Goal: Task Accomplishment & Management: Manage account settings

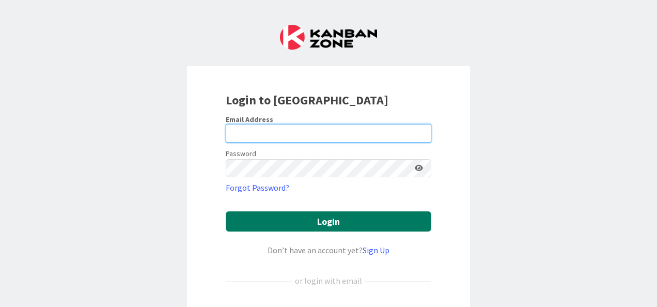
type input "[EMAIL_ADDRESS][DOMAIN_NAME]"
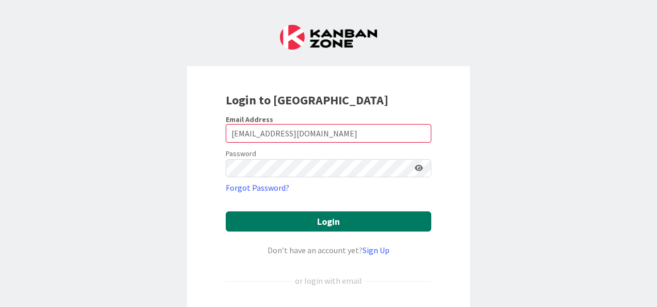
click at [304, 220] on button "Login" at bounding box center [329, 221] width 206 height 20
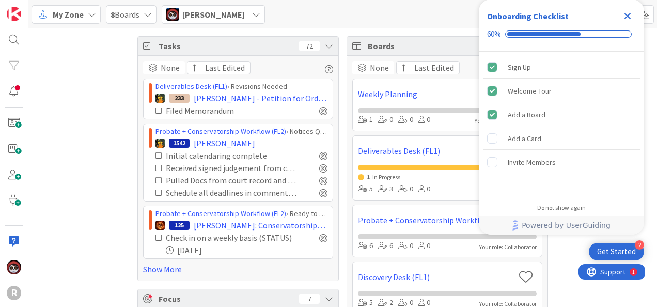
click at [90, 19] on div "My Zone" at bounding box center [66, 14] width 69 height 19
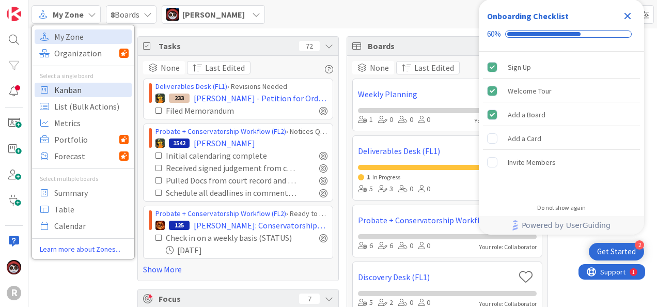
click at [84, 93] on span "Kanban" at bounding box center [91, 90] width 74 height 16
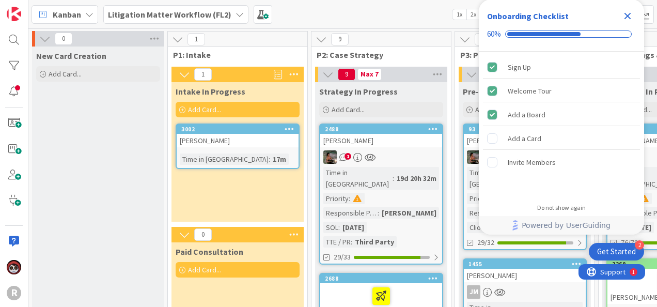
click at [629, 14] on icon "Close Checklist" at bounding box center [628, 16] width 7 height 7
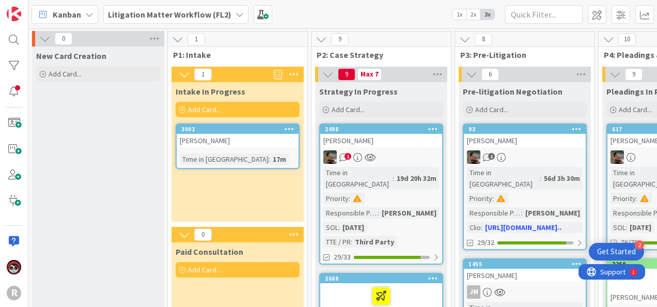
click at [81, 16] on div "Kanban" at bounding box center [65, 14] width 67 height 19
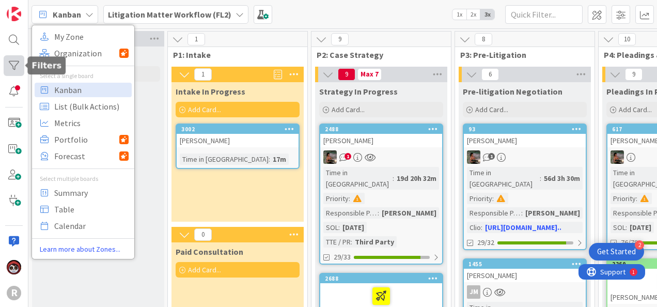
click at [17, 65] on div at bounding box center [14, 65] width 21 height 21
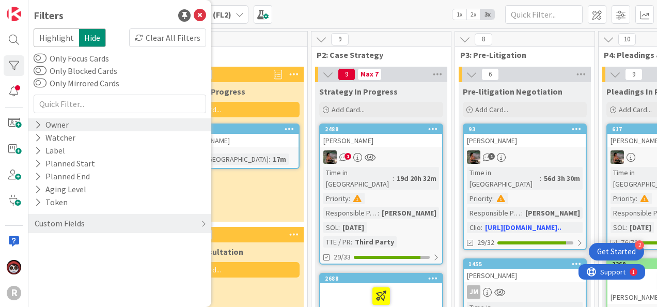
click at [48, 123] on div "Owner" at bounding box center [52, 124] width 36 height 13
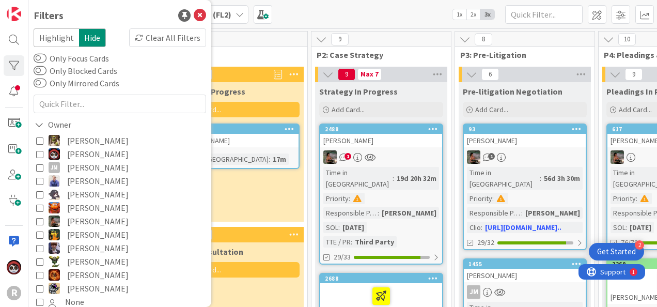
click at [41, 166] on icon at bounding box center [39, 167] width 7 height 7
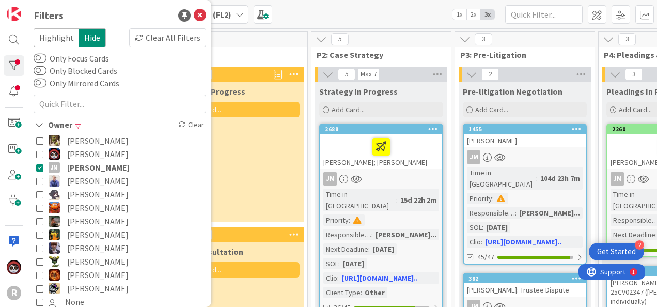
click at [41, 256] on button "[PERSON_NAME]" at bounding box center [119, 261] width 167 height 13
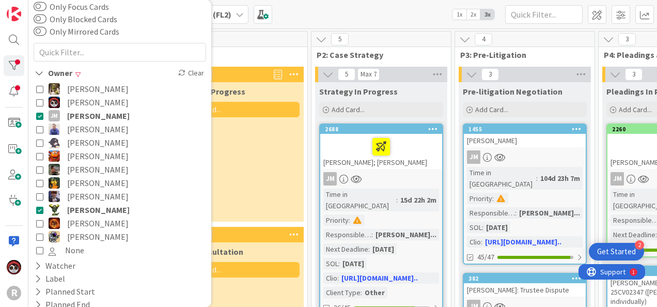
click at [41, 237] on icon at bounding box center [39, 236] width 7 height 7
click at [258, 47] on div "0 P1: Intake" at bounding box center [238, 47] width 140 height 30
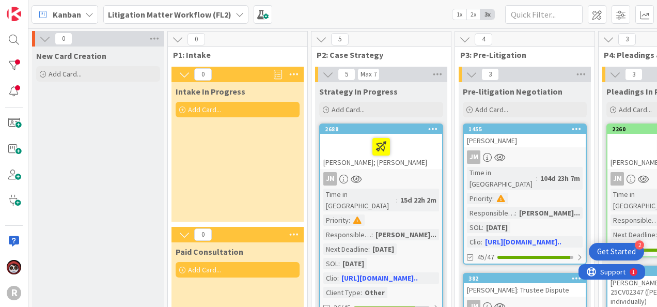
click at [152, 9] on b "Litigation Matter Workflow (FL2)" at bounding box center [170, 14] width 124 height 10
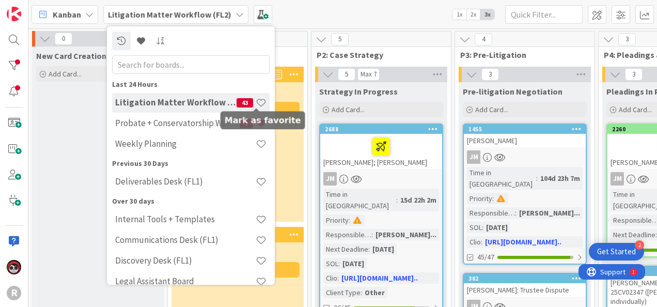
click at [258, 104] on span at bounding box center [261, 102] width 11 height 11
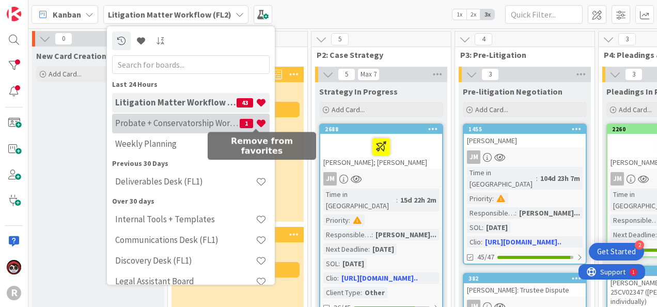
click at [256, 123] on span at bounding box center [261, 123] width 11 height 11
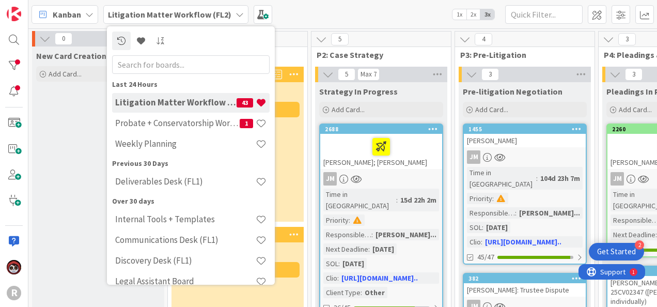
click at [347, 28] on div "Kanban My Zone Organization Select a single board Kanban List (Bulk Actions) Me…" at bounding box center [342, 14] width 629 height 28
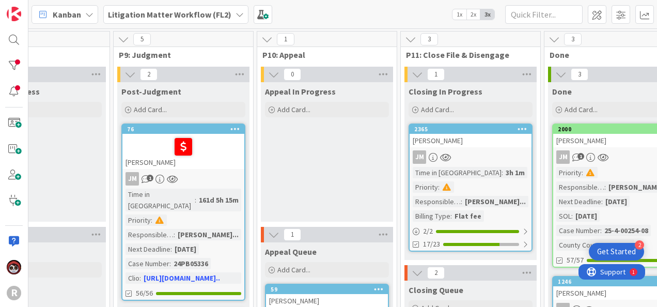
scroll to position [0, 1293]
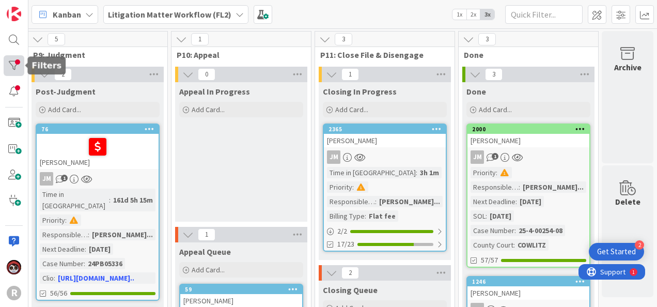
click at [19, 65] on div at bounding box center [14, 65] width 21 height 21
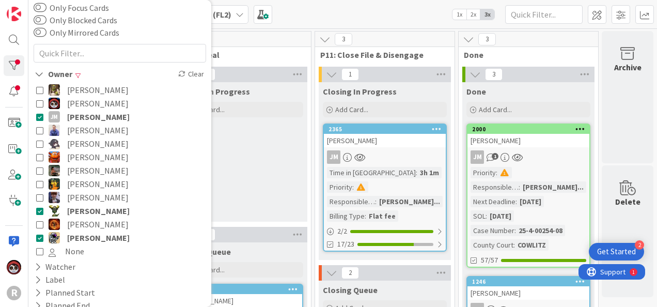
scroll to position [51, 0]
click at [373, 21] on div "Kanban My Zone Organization Select a single board Kanban List (Bulk Actions) Me…" at bounding box center [342, 14] width 629 height 28
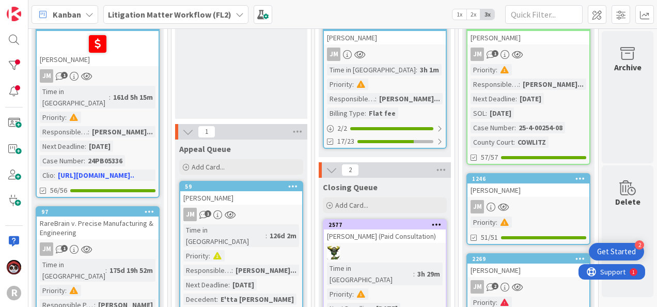
scroll to position [103, 1293]
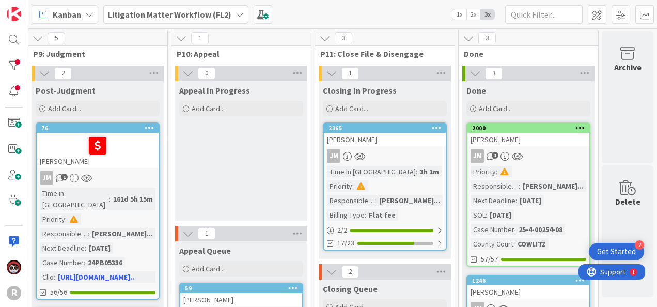
click at [399, 147] on link "2365 [PERSON_NAME] Time in Column : 3h 1m Priority : Responsible Paralegal : [P…" at bounding box center [385, 186] width 124 height 128
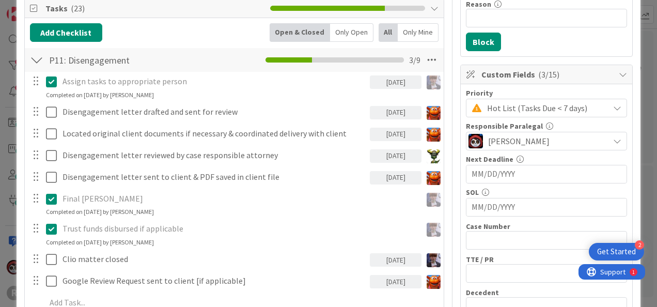
click at [349, 27] on div "Only Open" at bounding box center [351, 32] width 43 height 19
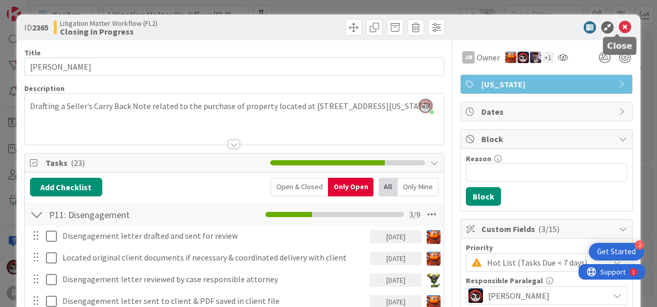
click at [619, 28] on icon at bounding box center [625, 27] width 12 height 12
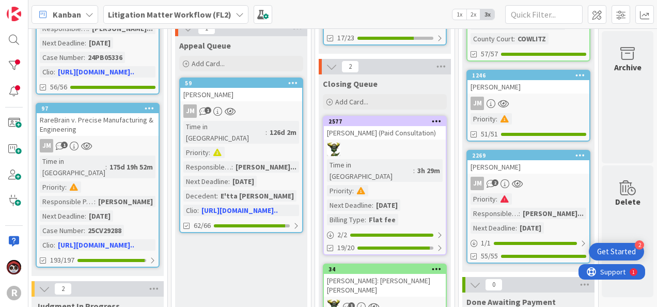
scroll to position [207, 1293]
click at [377, 155] on div at bounding box center [385, 148] width 122 height 13
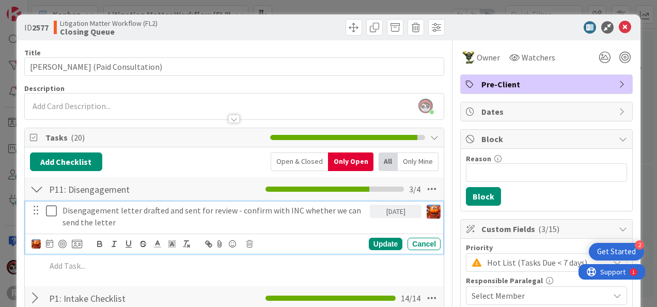
click at [206, 208] on p "Disengagement letter drafted and sent for review - confirm with INC whether we …" at bounding box center [214, 216] width 303 height 23
click at [233, 218] on p "Disengagement letter drafted and sent for review - confirm with INC whether we …" at bounding box center [214, 216] width 303 height 23
click at [249, 241] on icon at bounding box center [250, 243] width 6 height 7
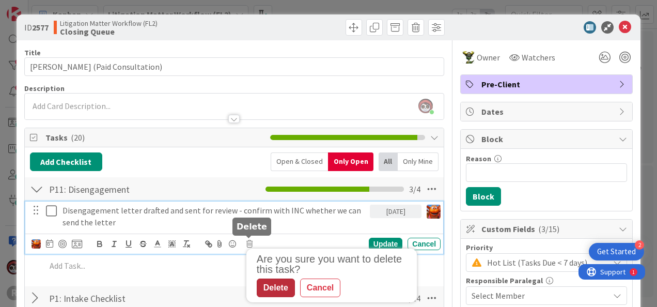
click at [279, 287] on div "Delete" at bounding box center [276, 288] width 38 height 19
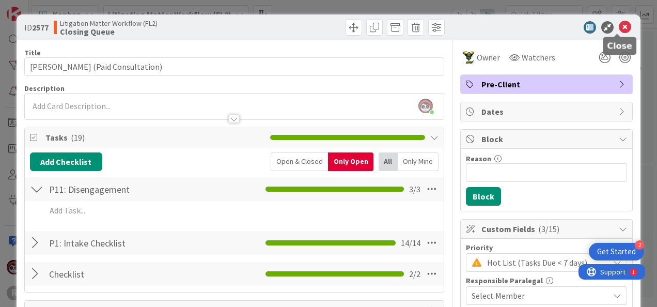
click at [619, 29] on icon at bounding box center [625, 27] width 12 height 12
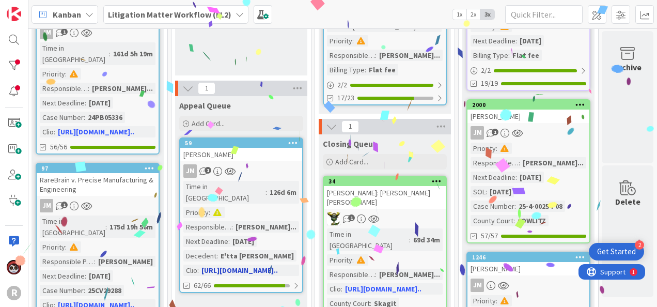
scroll to position [147, 1293]
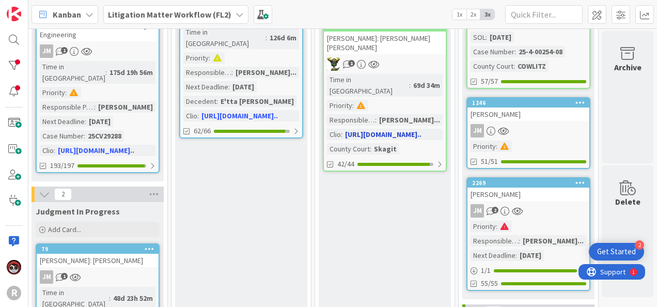
click at [426, 57] on div "1" at bounding box center [385, 63] width 122 height 13
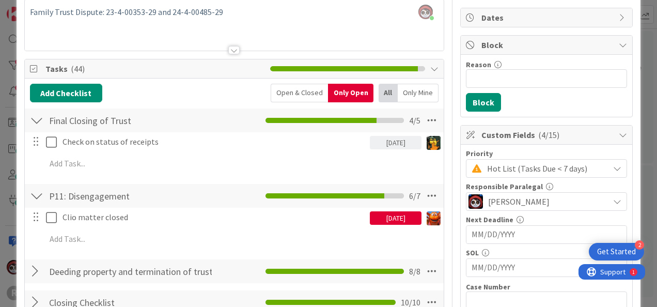
scroll to position [95, 0]
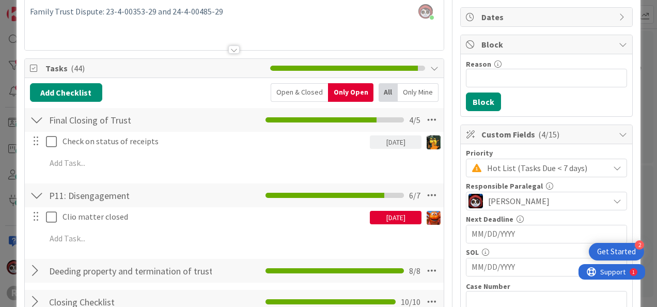
click at [374, 220] on div "[DATE]" at bounding box center [396, 217] width 52 height 13
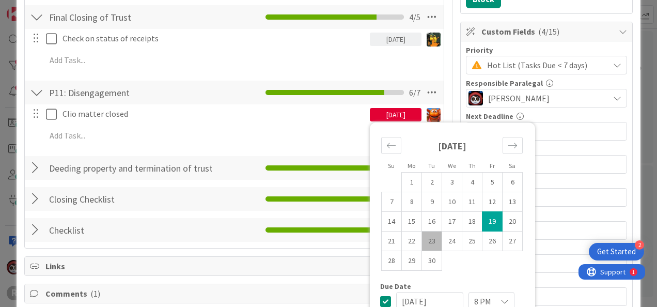
scroll to position [198, 0]
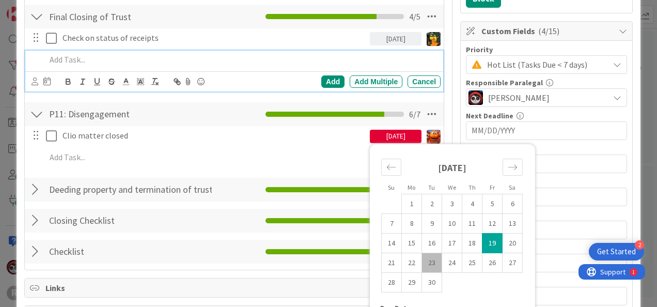
click at [110, 60] on p at bounding box center [241, 60] width 391 height 12
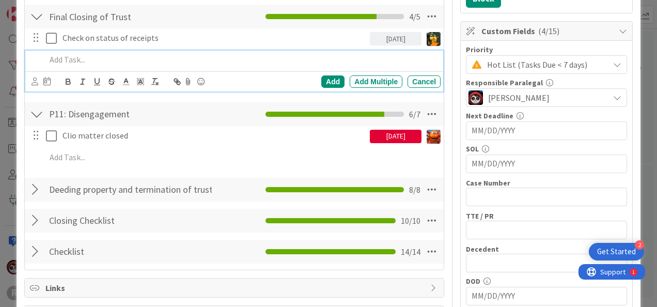
click at [370, 136] on div "[DATE]" at bounding box center [396, 136] width 52 height 13
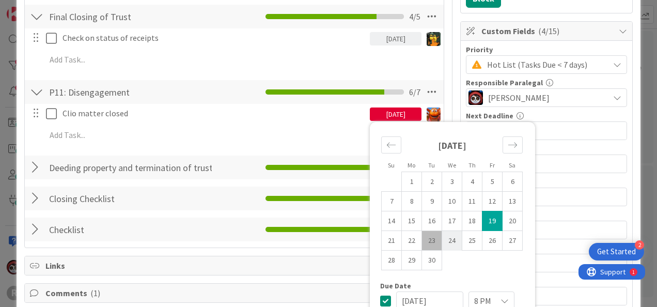
click at [443, 239] on td "24" at bounding box center [452, 241] width 20 height 20
type input "[DATE]"
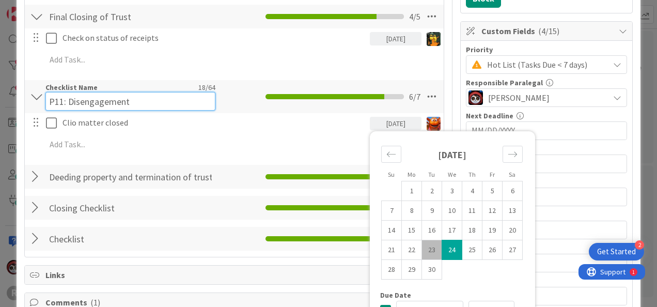
click at [182, 86] on div "Checklist Name 18 / 64 P11: Disengagement" at bounding box center [130, 97] width 170 height 28
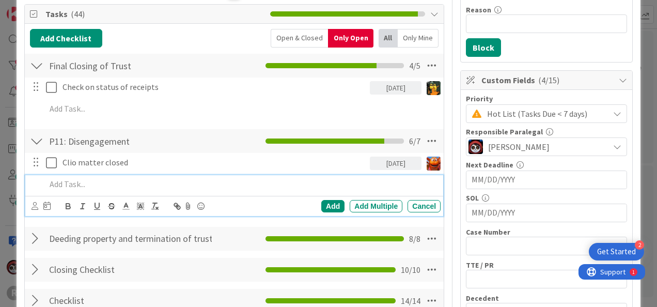
click at [96, 189] on p at bounding box center [241, 184] width 391 height 12
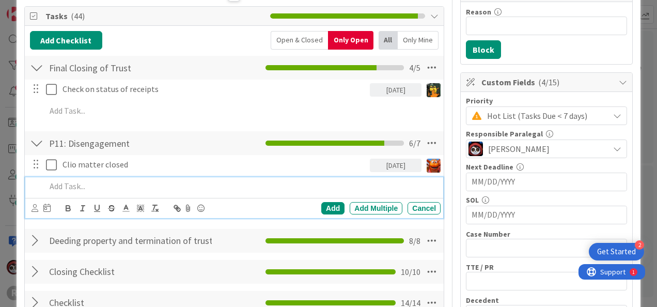
scroll to position [147, 0]
drag, startPoint x: 96, startPoint y: 183, endPoint x: 0, endPoint y: 193, distance: 96.1
click at [0, 193] on html "2 Get Started R Kanban My Zone Organization Select a single board Kanban List (…" at bounding box center [328, 153] width 657 height 307
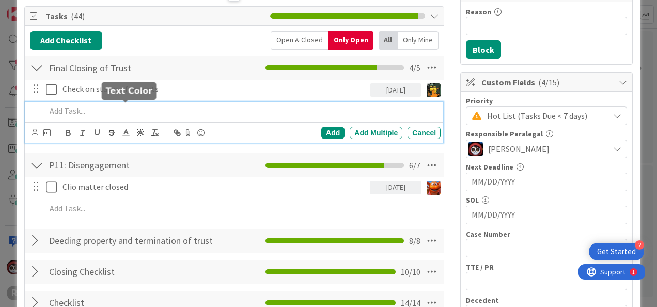
scroll to position [168, 0]
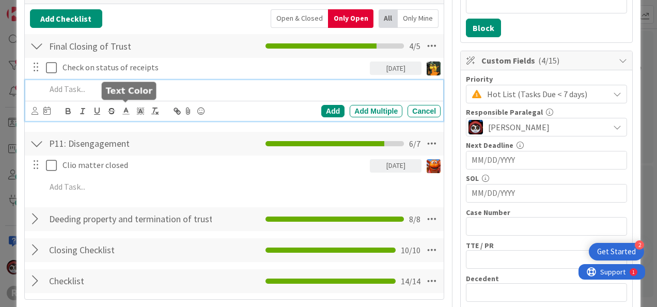
click at [122, 111] on div "Add Add Multiple Cancel" at bounding box center [234, 100] width 418 height 41
click at [330, 112] on div "Add" at bounding box center [332, 111] width 23 height 12
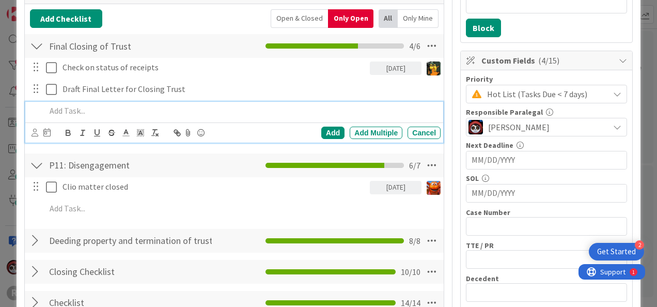
click at [109, 113] on p at bounding box center [241, 111] width 391 height 12
click at [30, 132] on div "Add Add Multiple Cancel" at bounding box center [234, 132] width 418 height 20
click at [37, 134] on div at bounding box center [35, 132] width 7 height 11
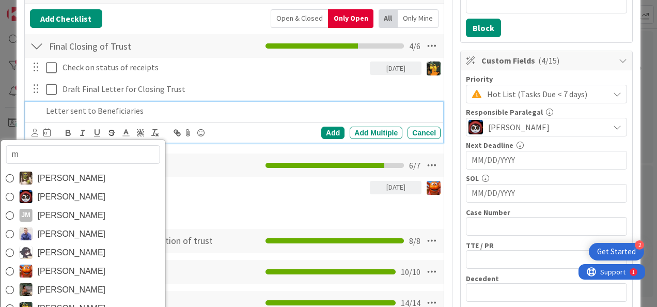
type input "mi"
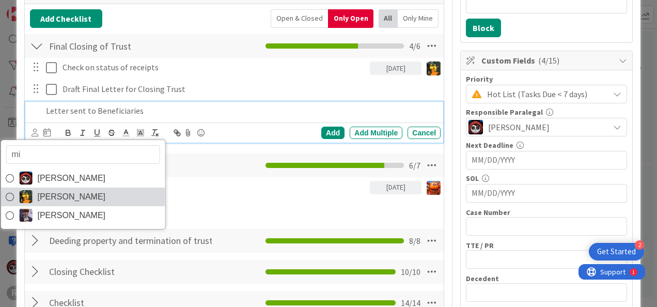
click at [58, 194] on span "[PERSON_NAME]" at bounding box center [71, 197] width 68 height 16
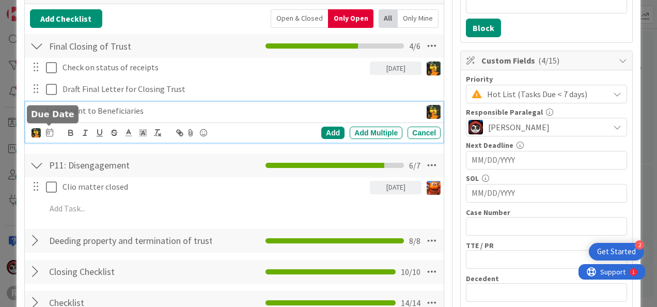
click at [48, 132] on icon at bounding box center [49, 132] width 7 height 8
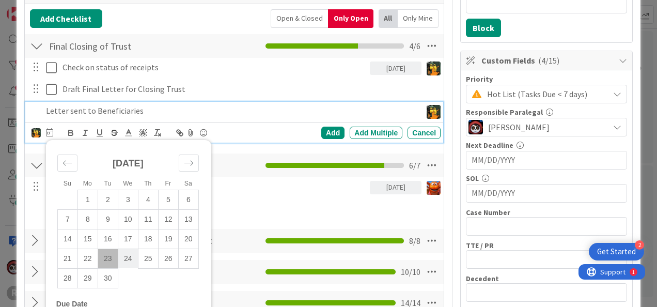
click at [133, 255] on td "24" at bounding box center [128, 259] width 20 height 20
type input "[DATE]"
click at [326, 132] on div "Add" at bounding box center [332, 133] width 23 height 12
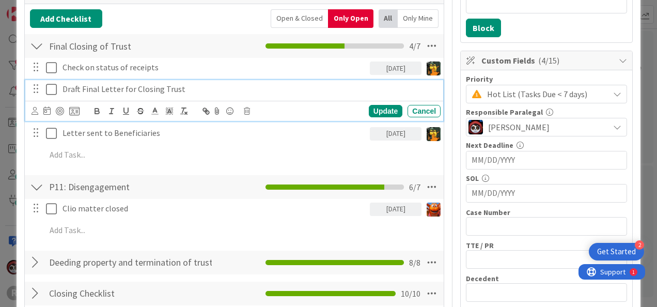
click at [134, 88] on p "Draft Final Letter for Closing Trust" at bounding box center [250, 89] width 374 height 12
click at [48, 112] on icon at bounding box center [46, 110] width 7 height 8
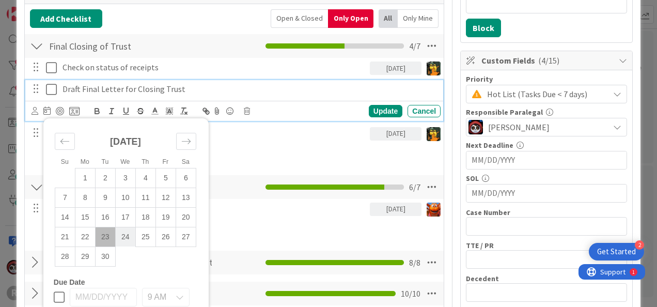
click at [130, 237] on td "24" at bounding box center [125, 237] width 20 height 20
type input "[DATE]"
click at [29, 105] on div "Su Mo Tu We Th Fr Sa [DATE] 1 2 3 4 5 6 7 8 9 10 11 12 13 14 15 16 17 18 19 20 …" at bounding box center [234, 111] width 418 height 20
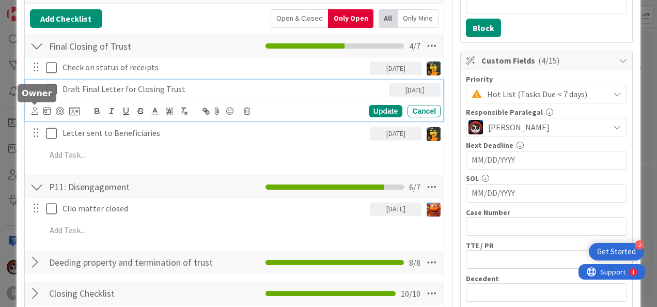
click at [33, 109] on icon at bounding box center [35, 111] width 7 height 8
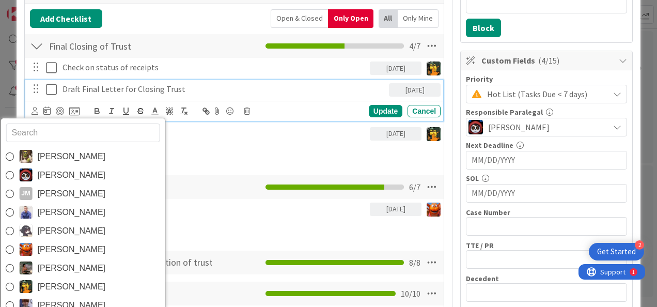
click at [57, 136] on input "text" at bounding box center [83, 133] width 154 height 19
click at [57, 132] on input "text" at bounding box center [83, 133] width 154 height 19
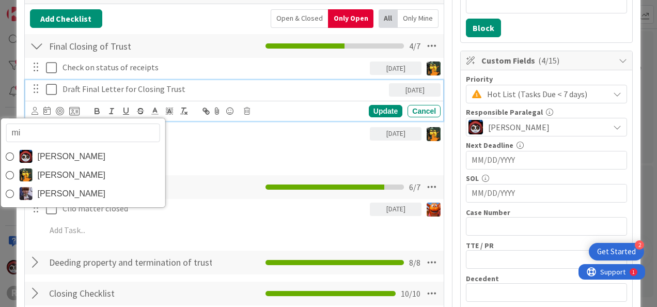
type input "mic"
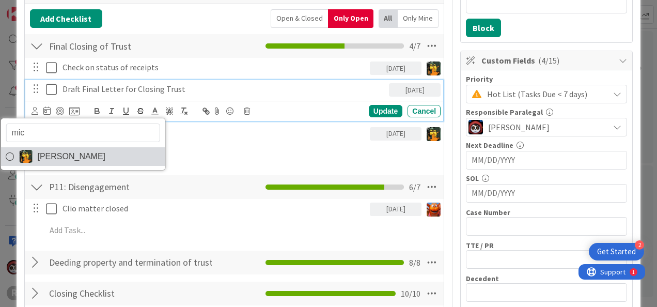
click at [73, 162] on link "[PERSON_NAME]" at bounding box center [83, 156] width 164 height 19
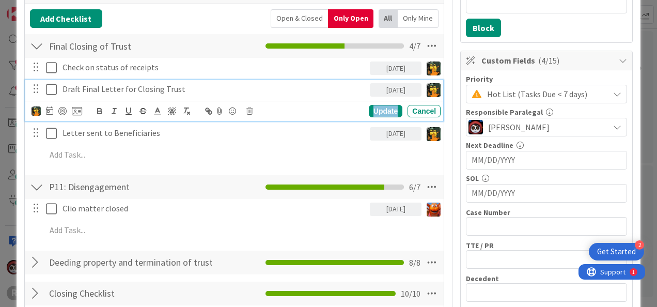
click at [369, 107] on div "Update" at bounding box center [386, 111] width 34 height 12
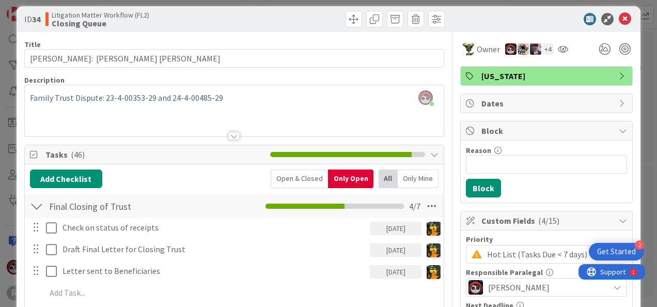
scroll to position [0, 0]
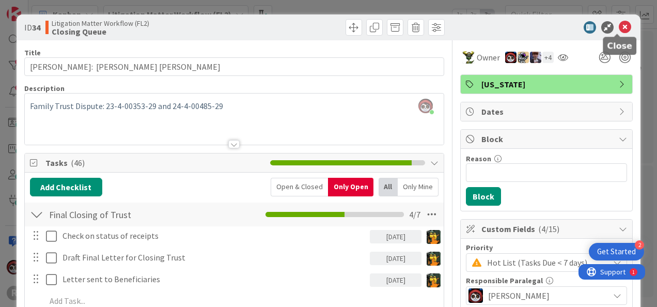
click at [619, 25] on icon at bounding box center [625, 27] width 12 height 12
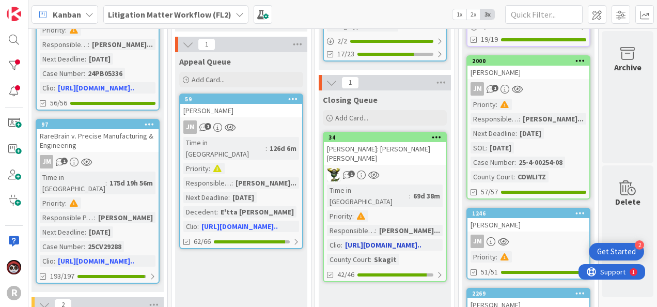
scroll to position [190, 1293]
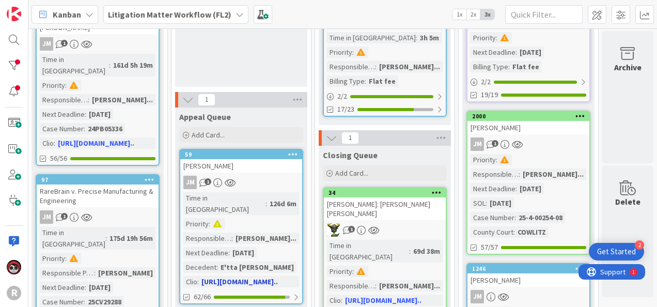
click at [241, 177] on div "JM 1" at bounding box center [241, 182] width 122 height 13
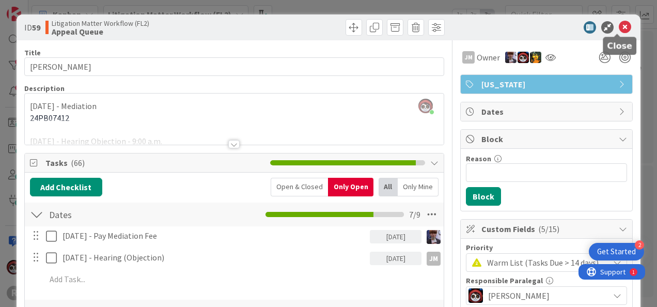
click at [619, 23] on icon at bounding box center [625, 27] width 12 height 12
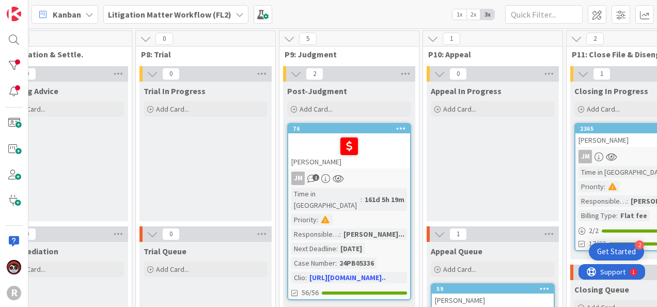
scroll to position [0, 1038]
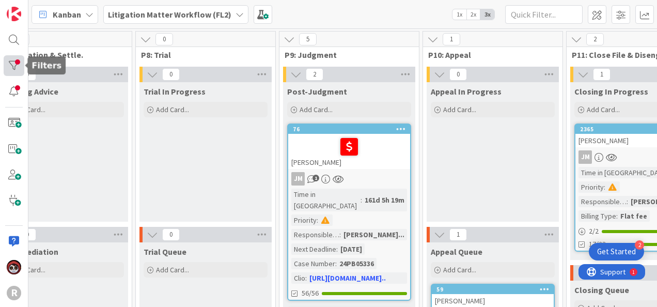
click at [13, 61] on div at bounding box center [14, 65] width 21 height 21
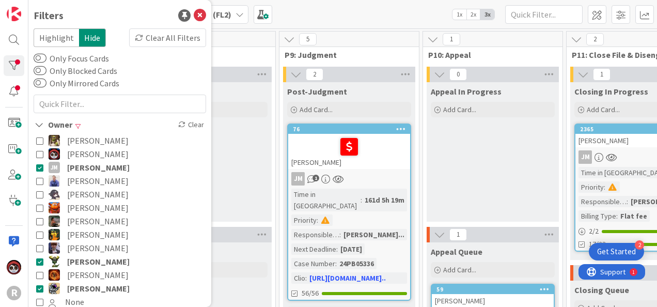
click at [369, 9] on div "Kanban My Zone Organization Select a single board Kanban List (Bulk Actions) Me…" at bounding box center [342, 14] width 629 height 28
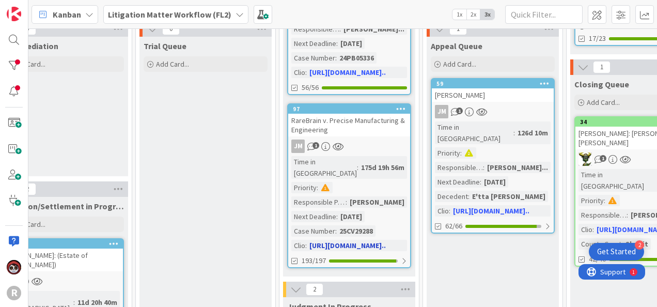
scroll to position [206, 1038]
click at [350, 139] on div "JM 1" at bounding box center [349, 145] width 122 height 13
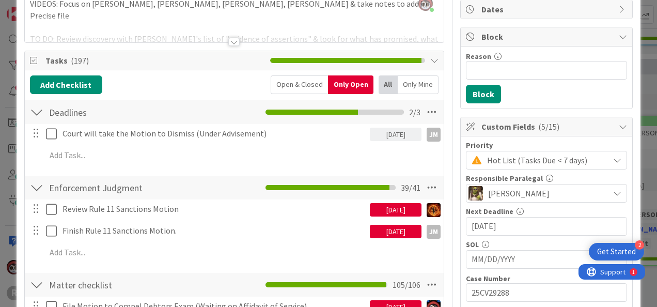
click at [91, 264] on div "Enforcement Judgment Checklist Name 20 / 64 Enforcement Judgment 39 / 41 Review…" at bounding box center [234, 221] width 419 height 92
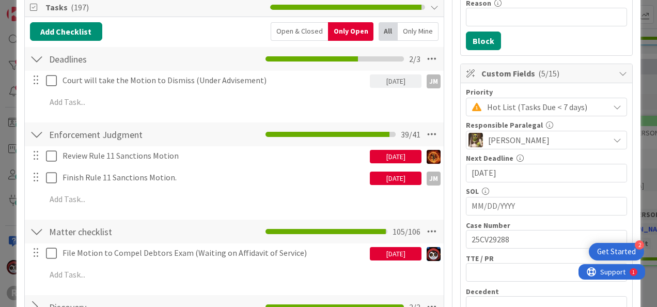
scroll to position [155, 0]
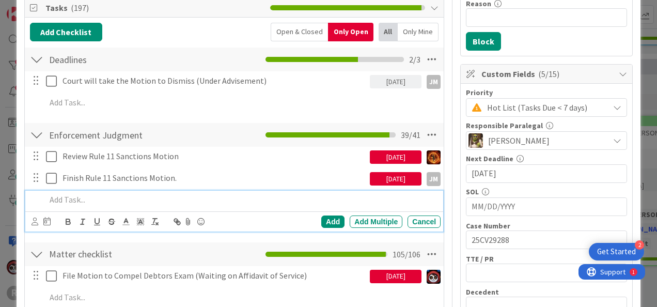
click at [85, 201] on p at bounding box center [241, 200] width 391 height 12
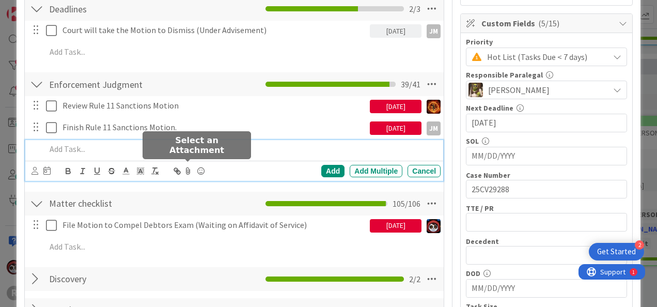
scroll to position [206, 0]
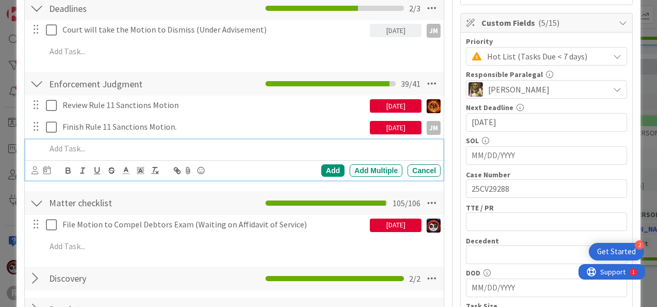
click at [389, 224] on div "[DATE]" at bounding box center [396, 225] width 52 height 13
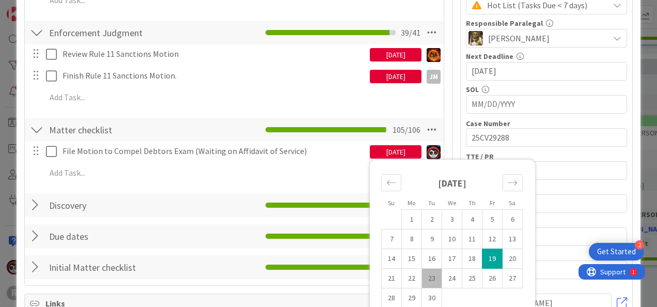
scroll to position [258, 0]
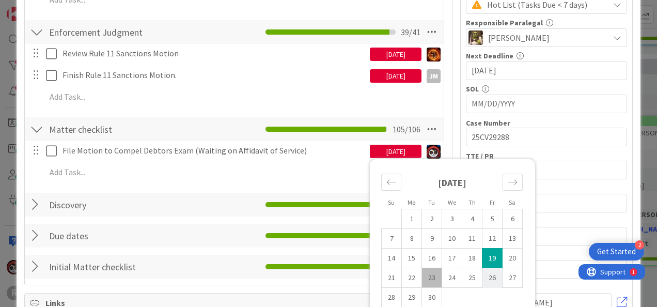
click at [483, 278] on td "26" at bounding box center [493, 278] width 20 height 20
type input "[DATE]"
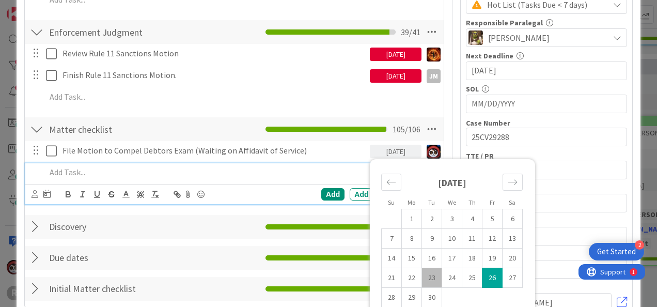
click at [254, 176] on p at bounding box center [241, 172] width 391 height 12
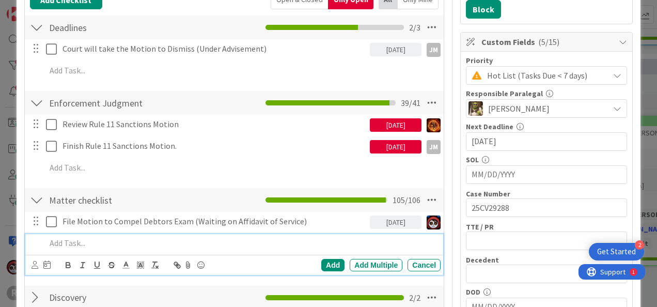
scroll to position [187, 0]
click at [424, 265] on div "Cancel" at bounding box center [424, 265] width 33 height 12
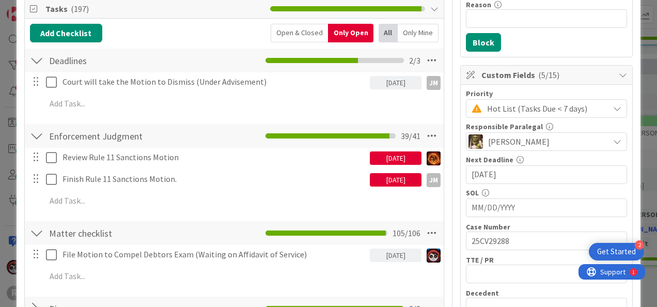
scroll to position [155, 0]
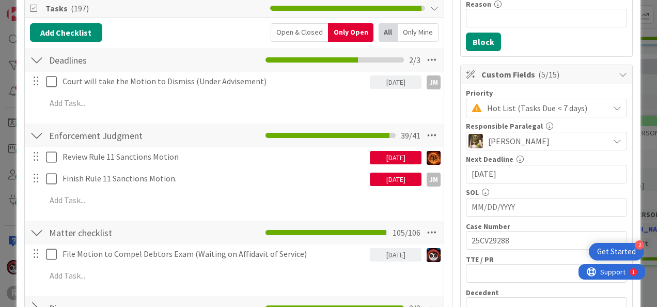
click at [396, 158] on div "[DATE]" at bounding box center [396, 157] width 52 height 13
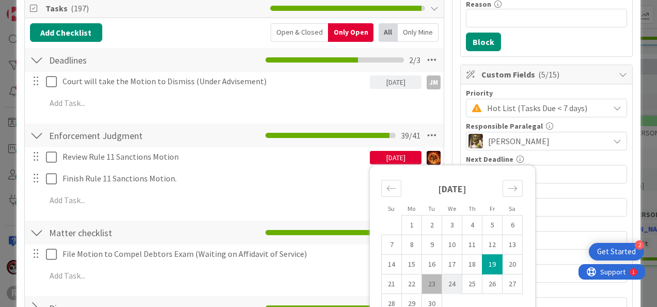
click at [444, 281] on td "24" at bounding box center [452, 284] width 20 height 20
type input "[DATE]"
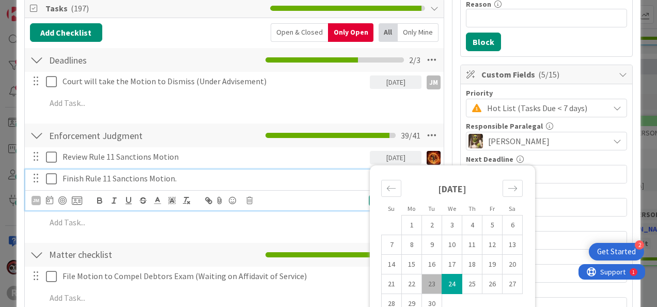
click at [347, 178] on p "Finish Rule 11 Sanctions Motion." at bounding box center [214, 179] width 303 height 12
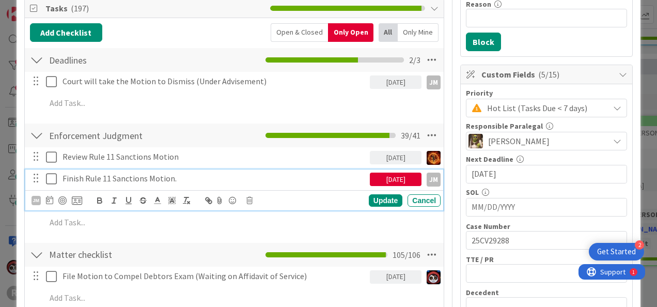
click at [388, 180] on div "[DATE]" at bounding box center [396, 179] width 52 height 13
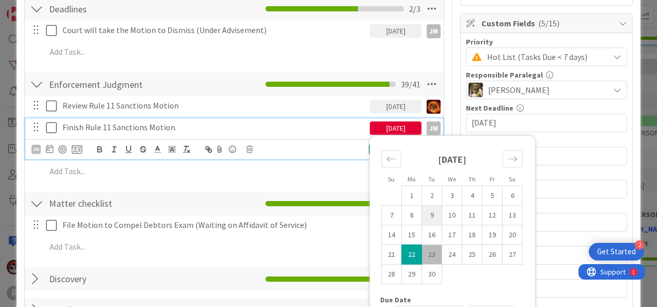
scroll to position [206, 0]
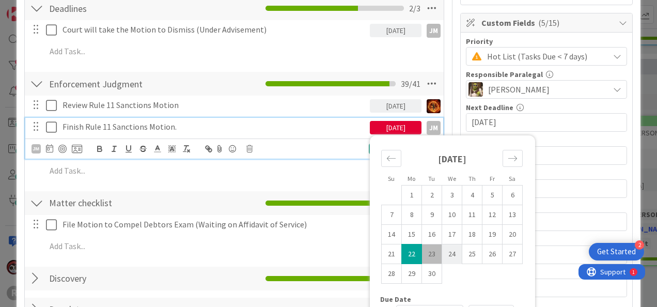
click at [445, 252] on td "24" at bounding box center [452, 254] width 20 height 20
type input "[DATE]"
click at [318, 146] on div "Update Cancel" at bounding box center [379, 149] width 122 height 12
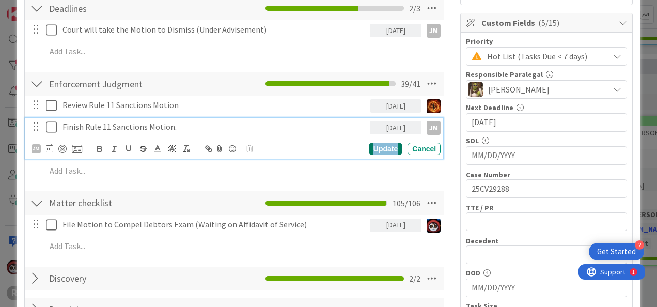
click at [389, 149] on div "Update" at bounding box center [386, 149] width 34 height 12
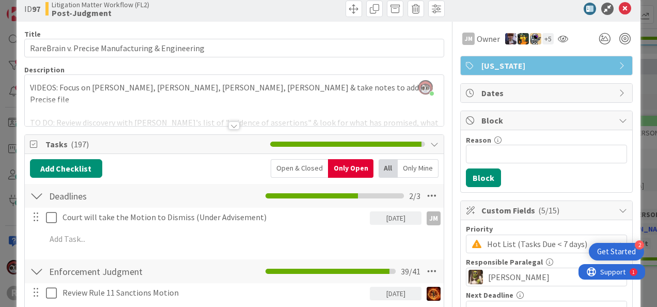
scroll to position [0, 0]
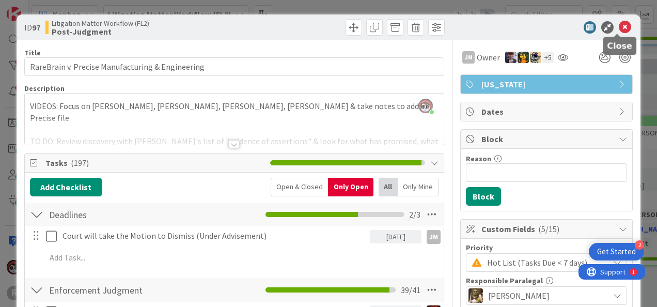
click at [619, 24] on icon at bounding box center [625, 27] width 12 height 12
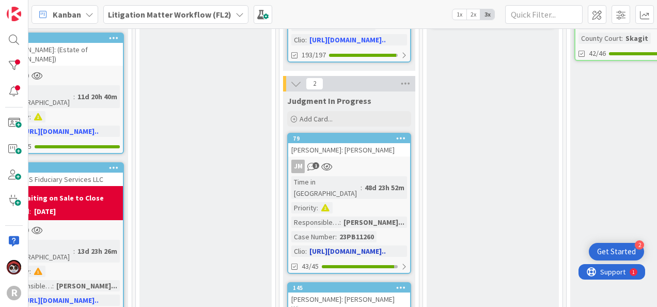
scroll to position [412, 1038]
click at [376, 159] on div "JM 1" at bounding box center [349, 165] width 122 height 13
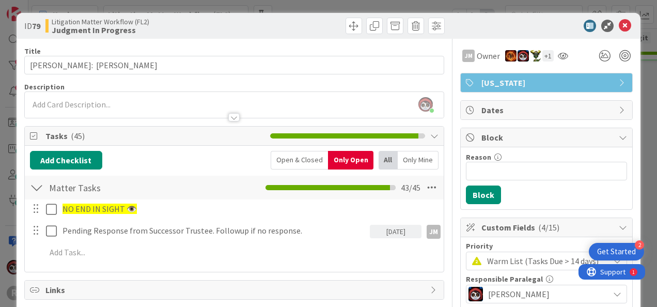
scroll to position [1, 0]
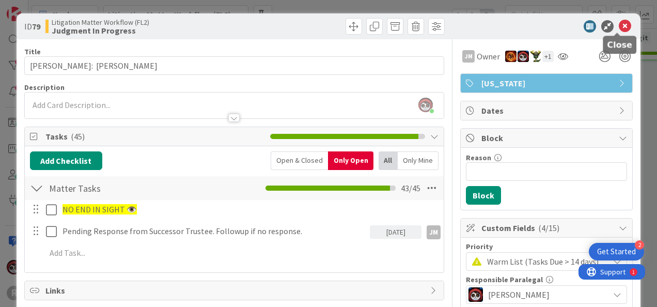
click at [619, 27] on icon at bounding box center [625, 26] width 12 height 12
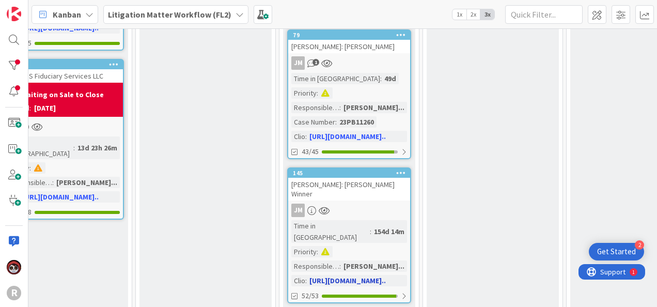
click at [380, 178] on div "[PERSON_NAME]: [PERSON_NAME] Winner" at bounding box center [349, 189] width 122 height 23
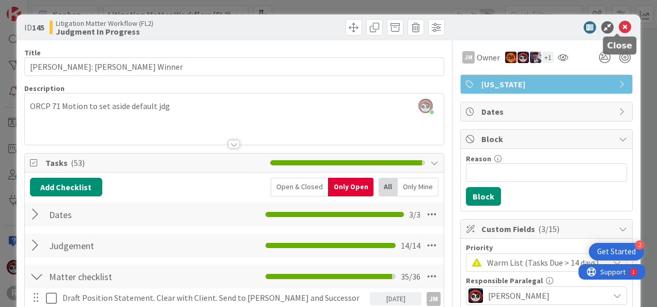
click at [621, 28] on icon at bounding box center [625, 27] width 12 height 12
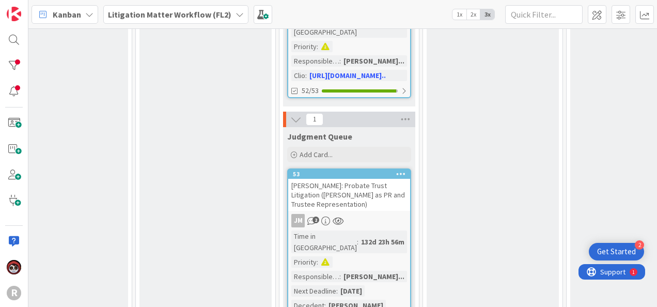
click at [366, 179] on div "[PERSON_NAME]: Probate Trust Litigation ([PERSON_NAME] as PR and Trustee Repres…" at bounding box center [349, 195] width 122 height 32
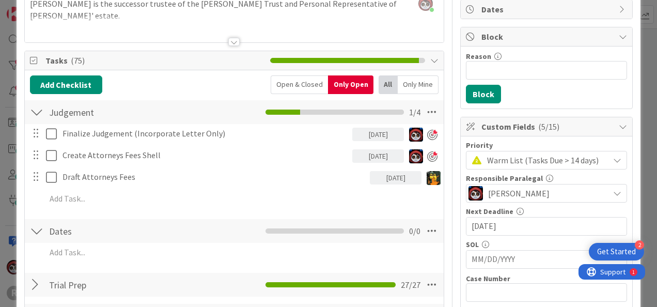
scroll to position [103, 0]
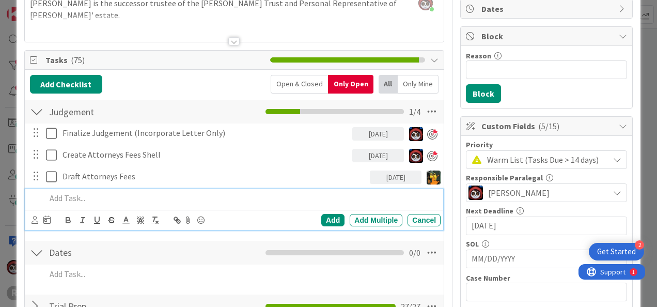
click at [99, 196] on p at bounding box center [241, 198] width 391 height 12
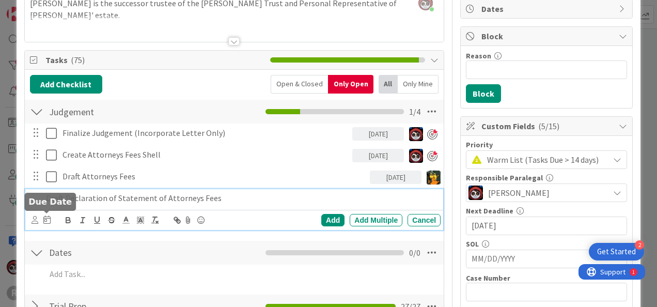
click at [48, 217] on icon at bounding box center [46, 220] width 7 height 8
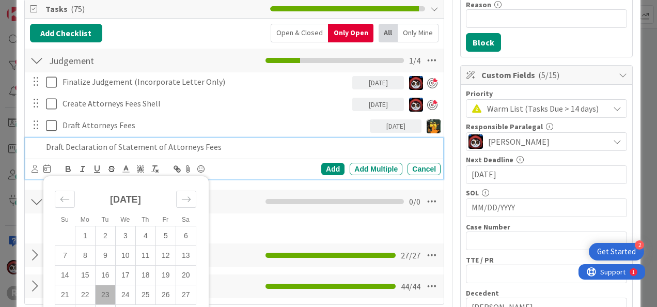
scroll to position [154, 0]
click at [122, 291] on td "24" at bounding box center [125, 295] width 20 height 20
type input "[DATE]"
click at [36, 167] on icon at bounding box center [35, 169] width 7 height 8
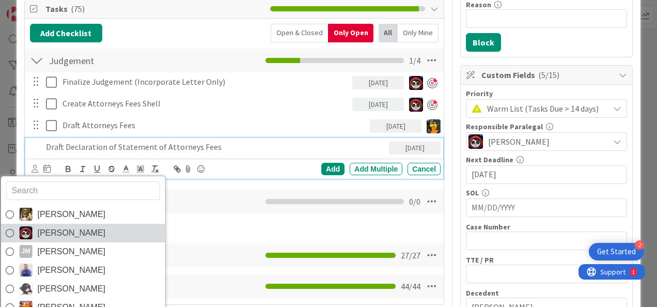
click at [51, 238] on span "[PERSON_NAME]" at bounding box center [71, 233] width 68 height 16
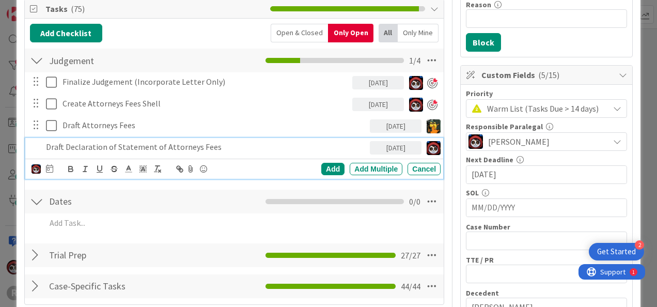
drag, startPoint x: 105, startPoint y: 144, endPoint x: 113, endPoint y: 143, distance: 7.9
click at [105, 144] on p "Draft Declaration of Statement of Attorneys Fees" at bounding box center [206, 147] width 320 height 12
click at [258, 147] on p "Draft Declaration ISO of Statement of Attorneys Fees" at bounding box center [206, 147] width 320 height 12
click at [126, 141] on p "Draft Declaration ISO of Statement of Attorneys Fees" at bounding box center [206, 147] width 320 height 12
click at [321, 166] on div "Add" at bounding box center [332, 169] width 23 height 12
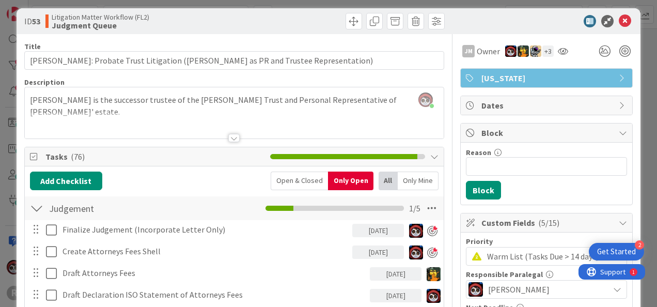
scroll to position [0, 0]
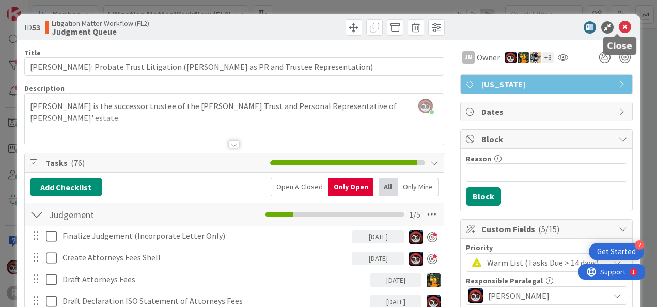
click at [621, 27] on icon at bounding box center [625, 27] width 12 height 12
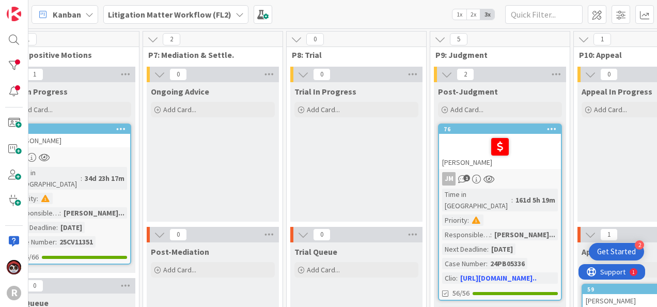
scroll to position [0, 833]
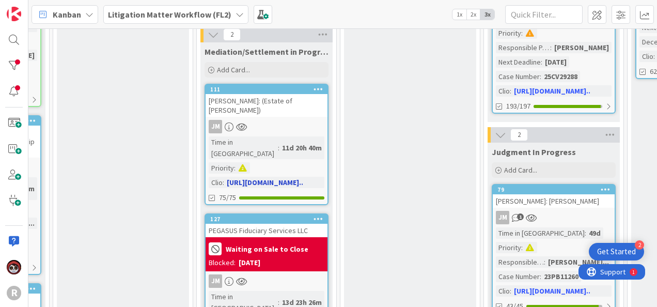
click at [295, 113] on div "[PERSON_NAME]: (Estate of [PERSON_NAME])" at bounding box center [267, 105] width 122 height 23
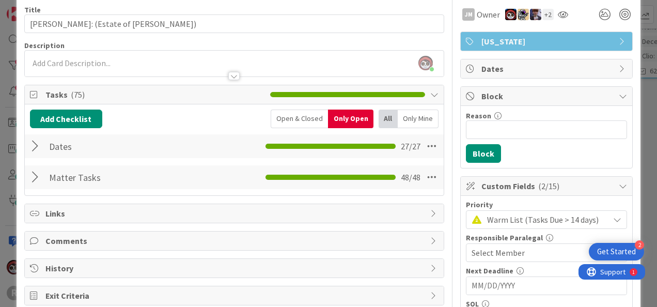
click at [32, 185] on div "Matter Tasks Checklist Name 12 / 64 Matter Tasks 48 / 48" at bounding box center [234, 177] width 419 height 24
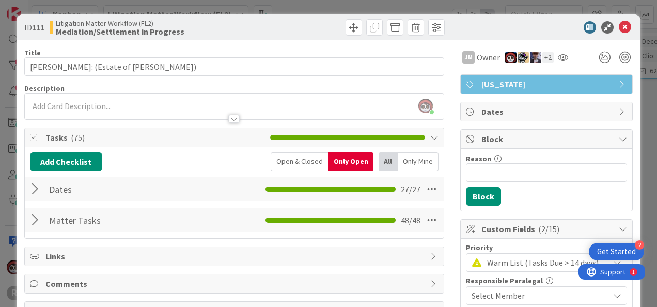
click at [36, 221] on div at bounding box center [36, 220] width 13 height 19
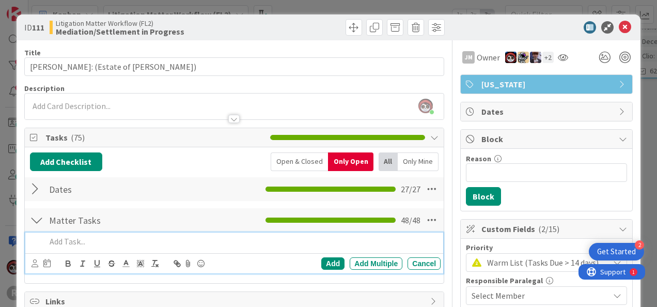
click at [112, 244] on p at bounding box center [241, 242] width 391 height 12
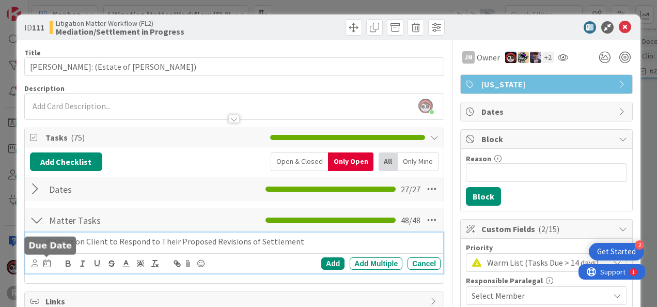
click at [45, 262] on icon at bounding box center [46, 263] width 7 height 8
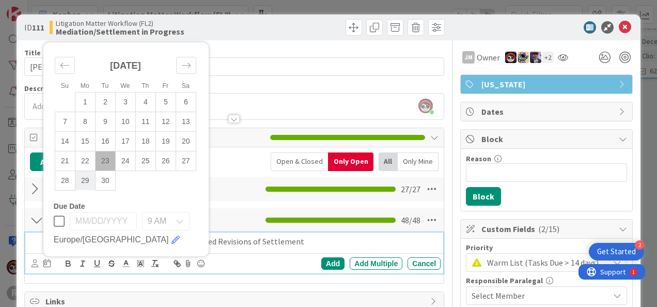
click at [88, 179] on td "29" at bounding box center [85, 181] width 20 height 20
type input "[DATE]"
click at [39, 264] on div "Su Mo Tu We Th Fr Sa [DATE] 1 2 3 4 5 6 7 8 9 10 11 12 13 14 15 16 17 18 19 20 …" at bounding box center [41, 263] width 19 height 12
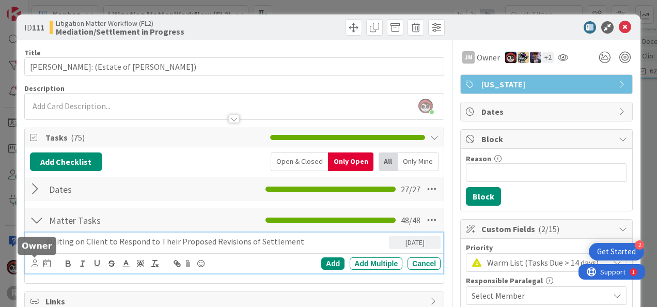
click at [35, 264] on icon at bounding box center [35, 263] width 7 height 8
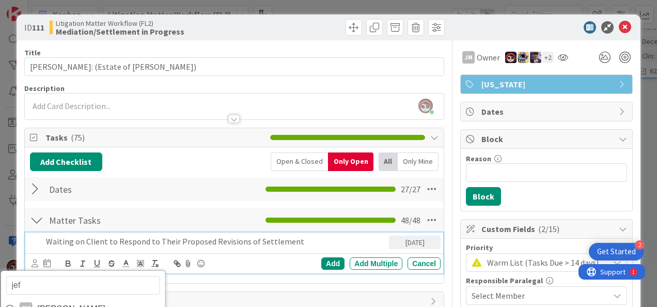
type input "[PERSON_NAME]"
click at [47, 302] on span "[PERSON_NAME]" at bounding box center [71, 309] width 68 height 16
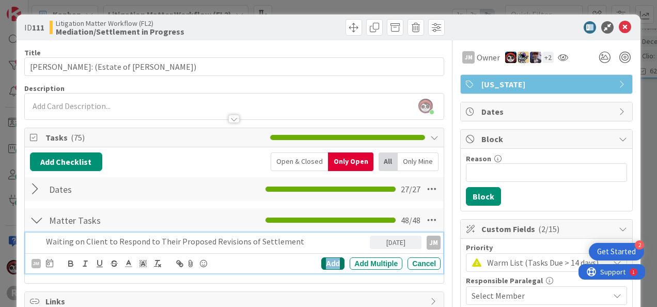
click at [321, 261] on div "Add" at bounding box center [332, 263] width 23 height 12
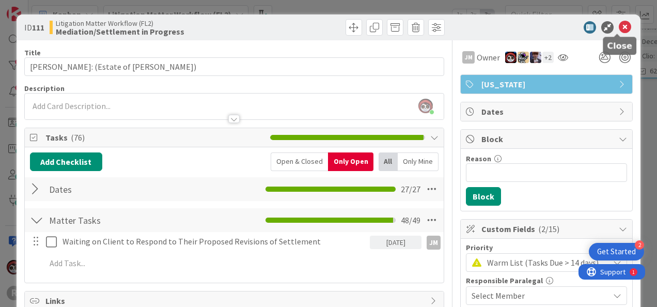
click at [619, 28] on icon at bounding box center [625, 27] width 12 height 12
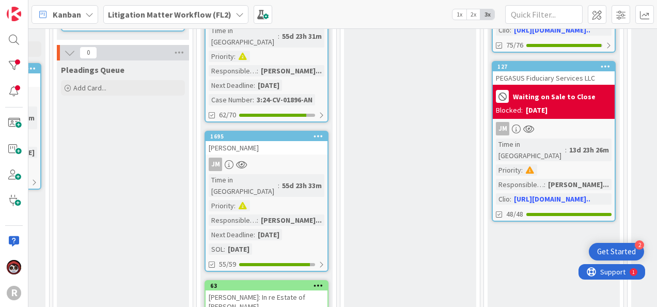
scroll to position [513, 546]
click at [575, 121] on div "JM" at bounding box center [554, 127] width 122 height 13
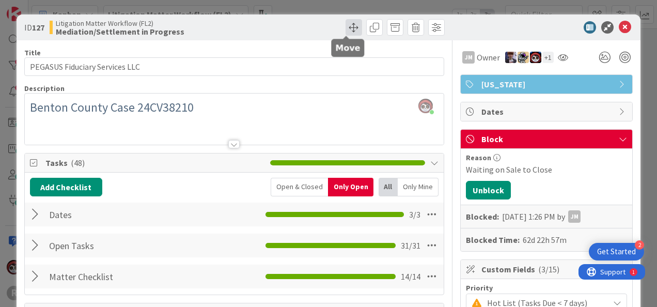
click at [346, 24] on span at bounding box center [354, 27] width 17 height 17
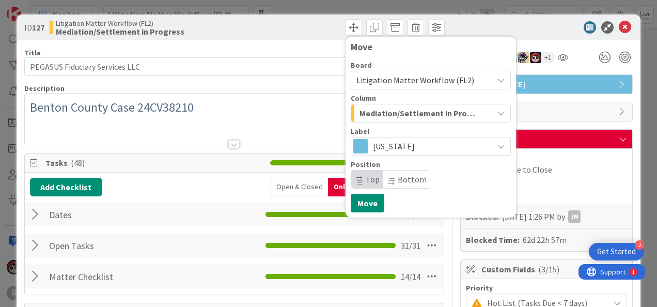
click at [421, 115] on span "Mediation/Settlement in Progress" at bounding box center [419, 112] width 119 height 13
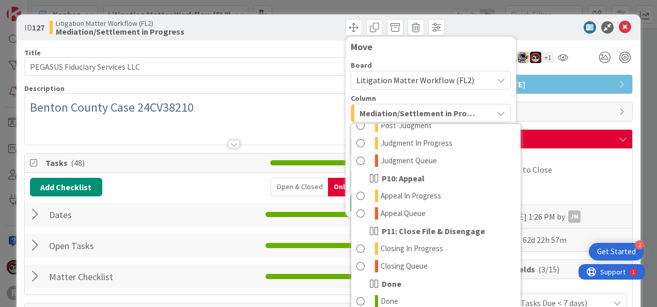
scroll to position [470, 0]
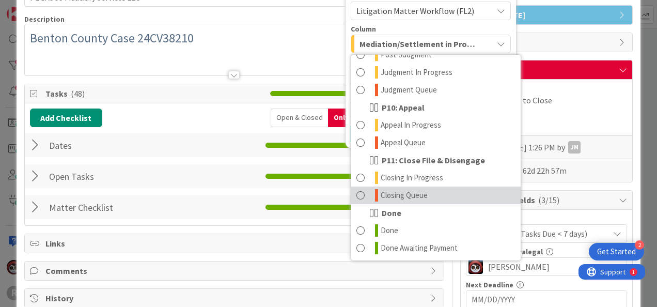
click at [357, 199] on span at bounding box center [361, 195] width 8 height 12
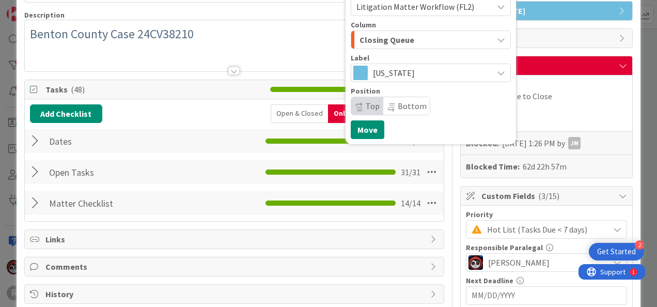
scroll to position [74, 0]
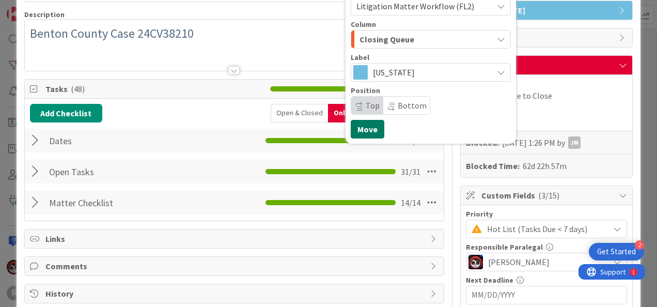
click at [355, 128] on button "Move" at bounding box center [368, 129] width 34 height 19
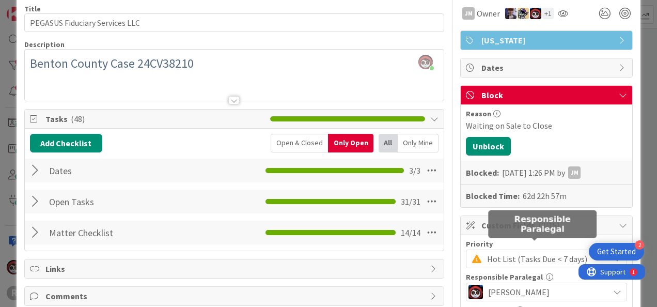
scroll to position [0, 0]
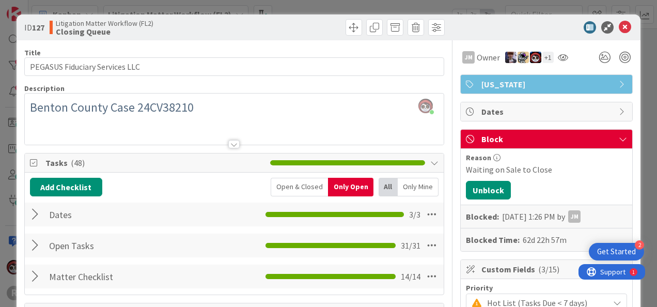
click at [34, 245] on div at bounding box center [36, 245] width 13 height 19
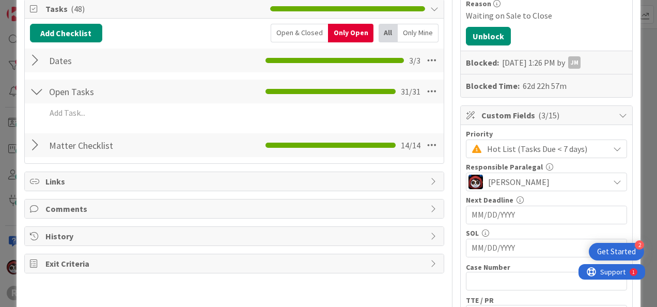
scroll to position [155, 0]
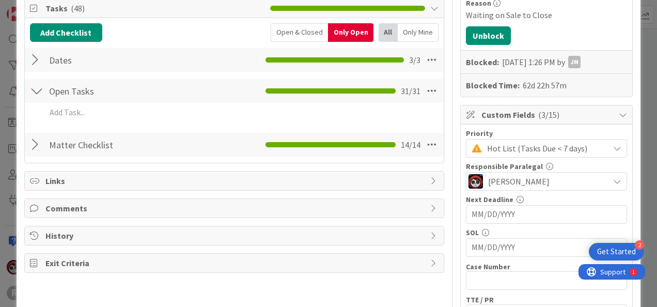
click at [38, 145] on div at bounding box center [36, 144] width 13 height 19
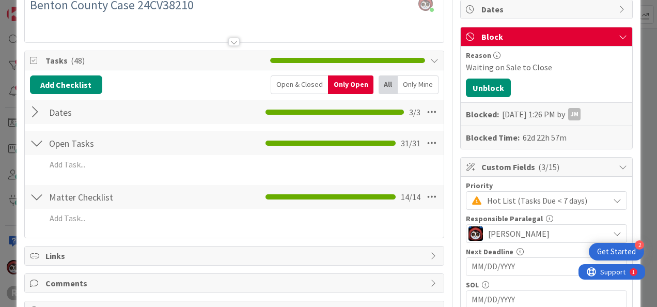
scroll to position [103, 0]
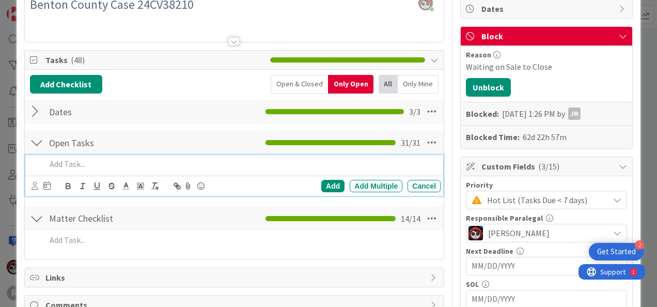
click at [80, 171] on div at bounding box center [241, 164] width 399 height 18
click at [35, 182] on icon at bounding box center [35, 186] width 7 height 8
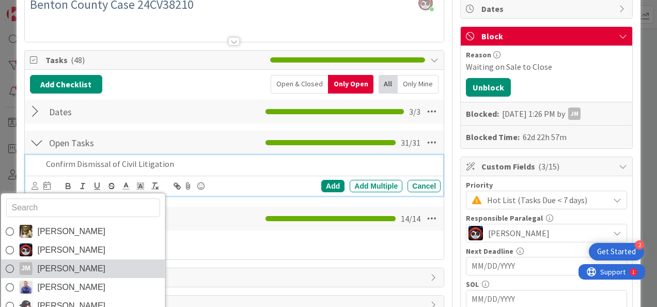
click at [51, 272] on span "[PERSON_NAME]" at bounding box center [71, 269] width 68 height 16
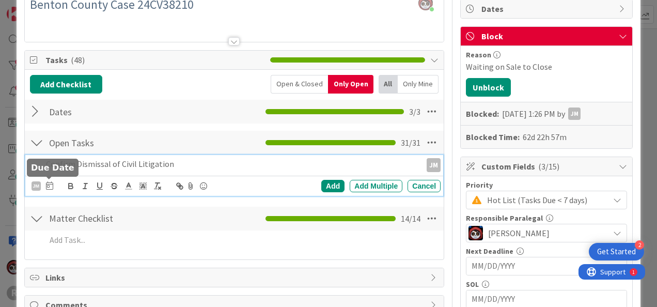
click at [48, 186] on icon at bounding box center [49, 185] width 7 height 8
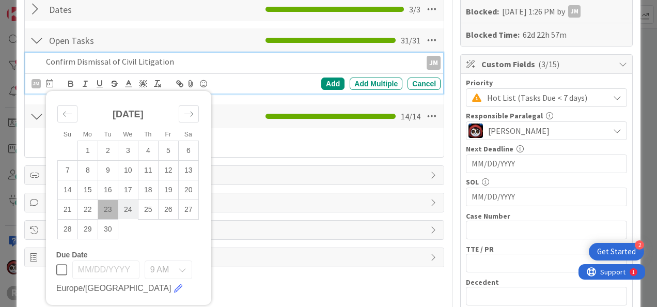
click at [130, 210] on td "24" at bounding box center [128, 209] width 20 height 20
type input "[DATE]"
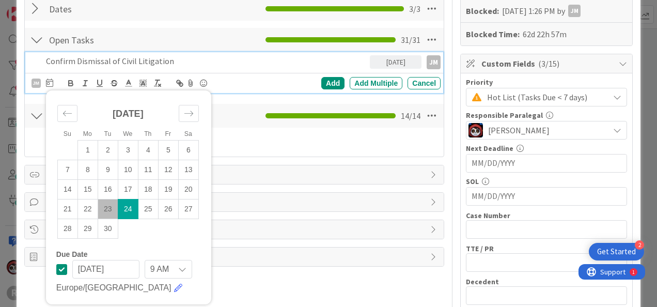
scroll to position [206, 0]
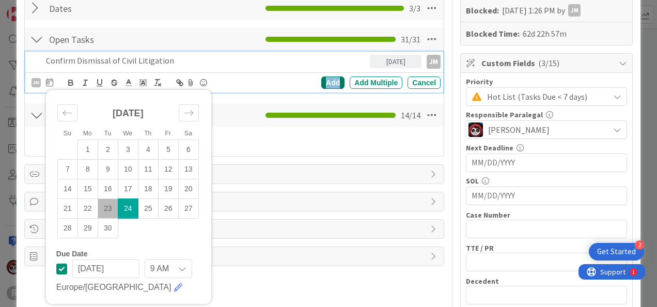
click at [321, 79] on div "Add" at bounding box center [332, 82] width 23 height 12
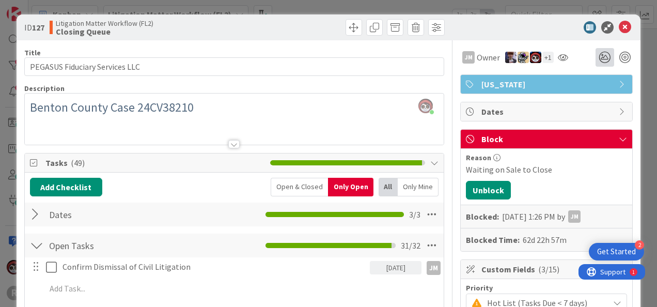
scroll to position [0, 0]
click at [619, 25] on icon at bounding box center [625, 27] width 12 height 12
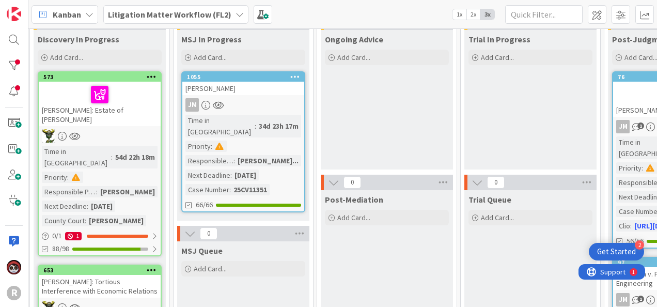
scroll to position [52, 713]
click at [274, 107] on div "JM" at bounding box center [243, 105] width 122 height 13
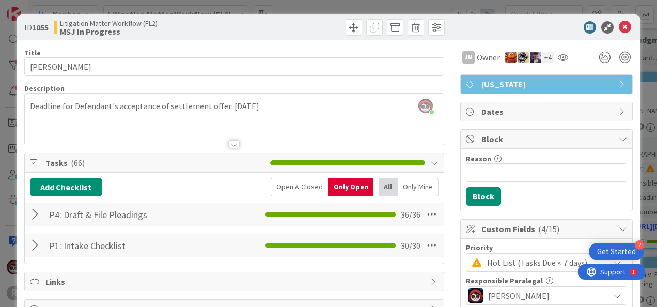
click at [33, 248] on div at bounding box center [36, 245] width 13 height 19
click at [30, 210] on div at bounding box center [36, 214] width 13 height 19
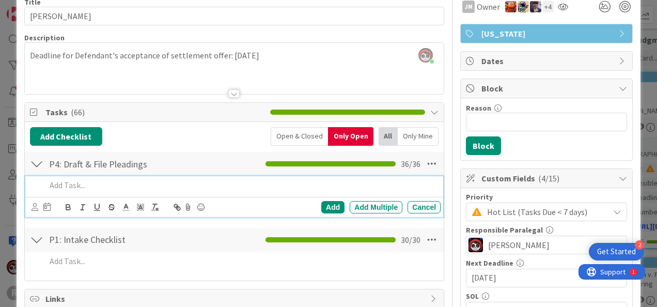
scroll to position [51, 0]
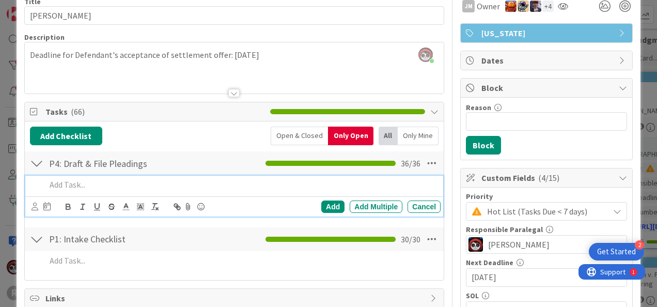
click at [110, 182] on p at bounding box center [241, 185] width 391 height 12
click at [33, 203] on icon at bounding box center [35, 207] width 7 height 8
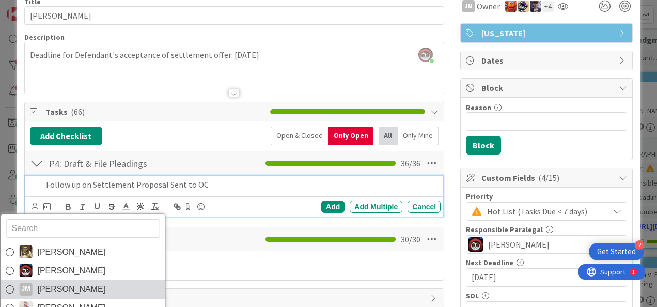
click at [58, 283] on span "[PERSON_NAME]" at bounding box center [71, 290] width 68 height 16
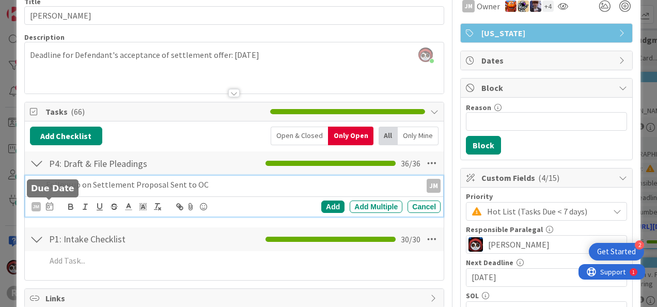
click at [51, 203] on icon at bounding box center [49, 206] width 7 height 8
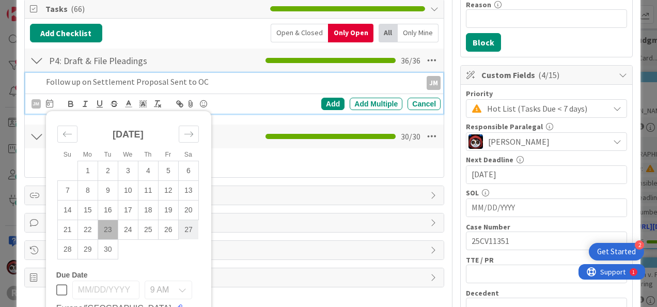
scroll to position [154, 0]
click at [125, 232] on td "24" at bounding box center [128, 230] width 20 height 20
type input "[DATE]"
click at [327, 103] on div "Add" at bounding box center [332, 104] width 23 height 12
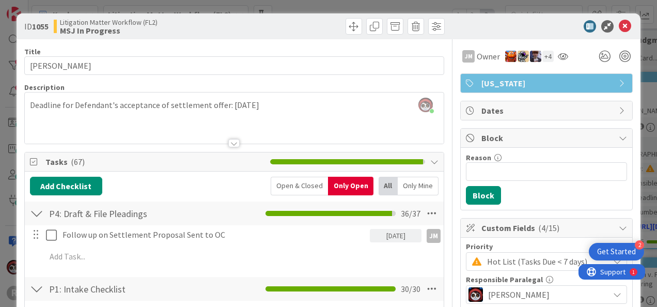
scroll to position [0, 0]
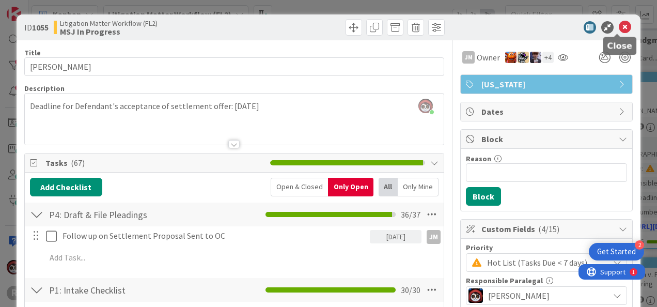
click at [619, 26] on icon at bounding box center [625, 27] width 12 height 12
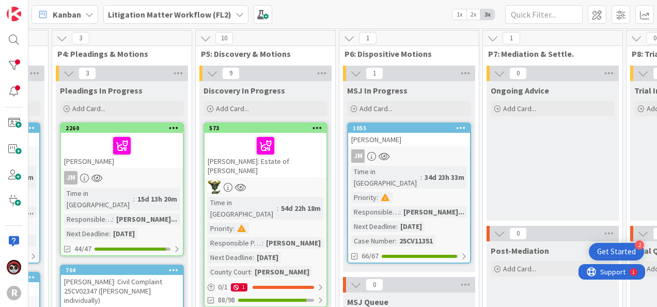
scroll to position [0, 547]
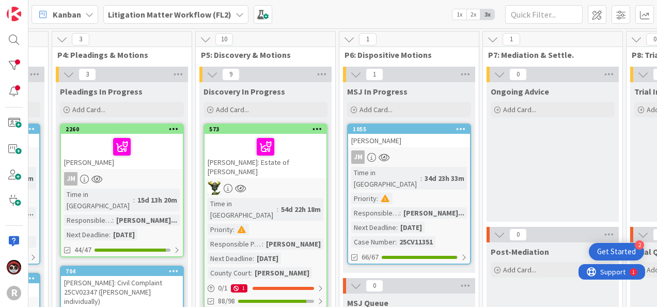
click at [295, 140] on div at bounding box center [266, 147] width 116 height 22
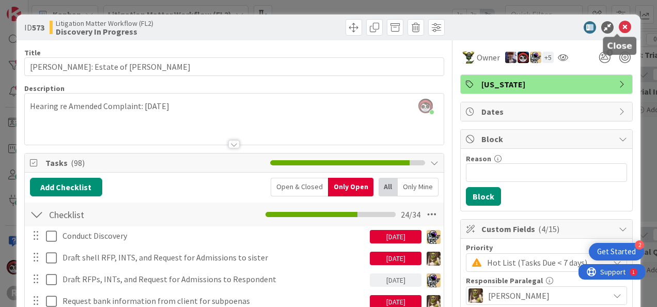
click at [619, 29] on icon at bounding box center [625, 27] width 12 height 12
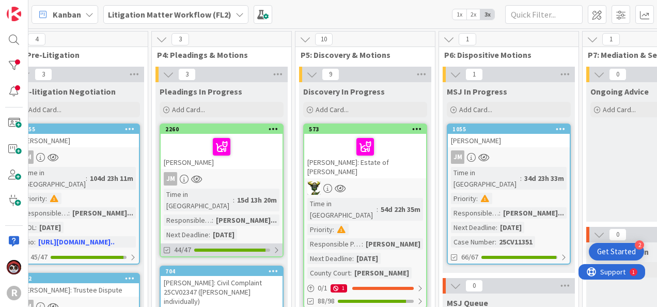
scroll to position [0, 434]
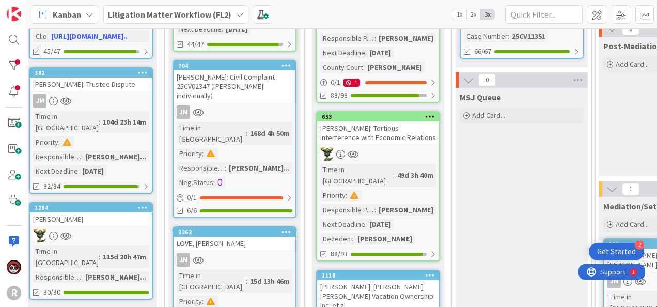
click at [389, 147] on div at bounding box center [378, 153] width 122 height 13
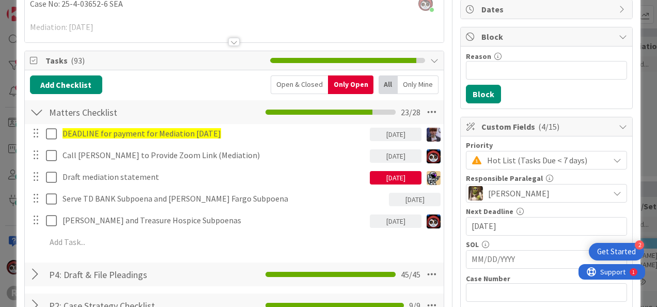
scroll to position [103, 0]
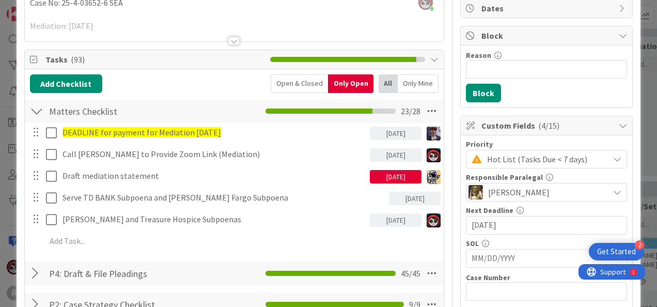
click at [387, 174] on div "[DATE]" at bounding box center [396, 176] width 52 height 13
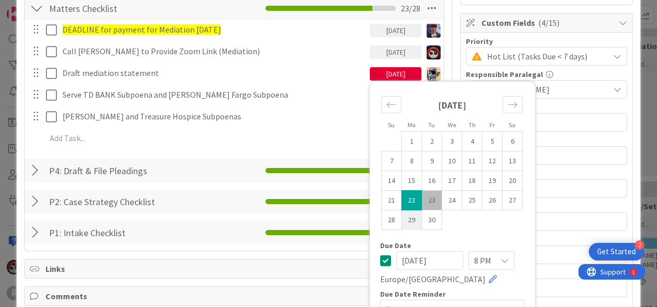
scroll to position [207, 0]
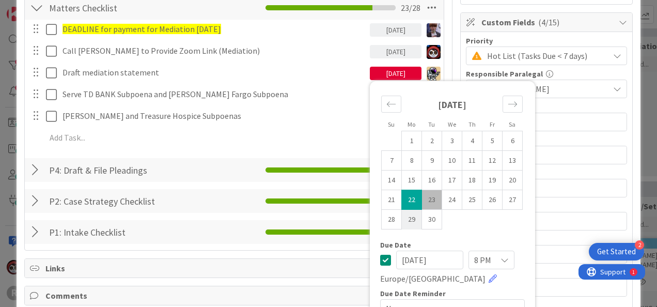
click at [408, 214] on td "29" at bounding box center [412, 220] width 20 height 20
type input "[DATE]"
click at [335, 125] on div "DEADLINE for payment for Mediation [DATE] [DATE] Update Cancel Call [PERSON_NAM…" at bounding box center [234, 85] width 409 height 131
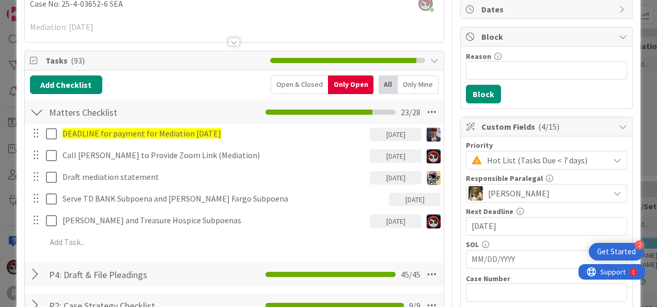
scroll to position [103, 0]
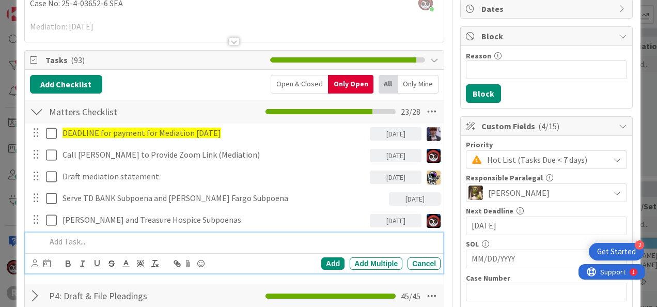
click at [86, 241] on p at bounding box center [241, 242] width 391 height 12
click at [36, 265] on icon at bounding box center [35, 263] width 7 height 8
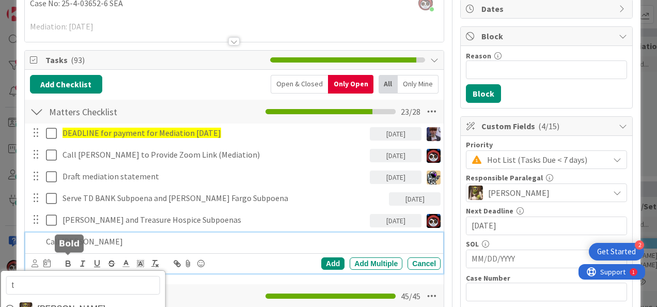
type input "ty"
click at [61, 303] on span "[PERSON_NAME]" at bounding box center [71, 309] width 68 height 16
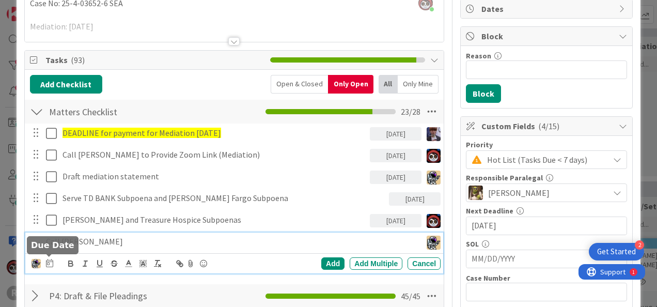
click at [52, 265] on icon at bounding box center [49, 263] width 7 height 8
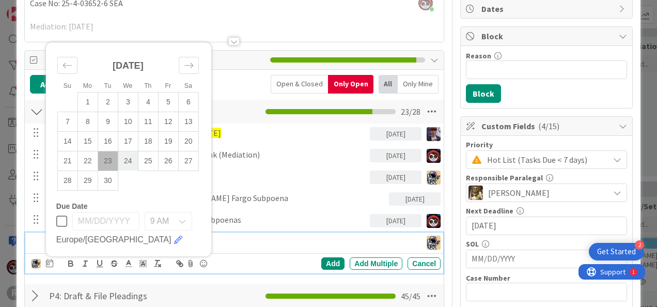
click at [125, 156] on td "24" at bounding box center [128, 161] width 20 height 20
type input "[DATE]"
click at [325, 265] on div "Add" at bounding box center [332, 263] width 23 height 12
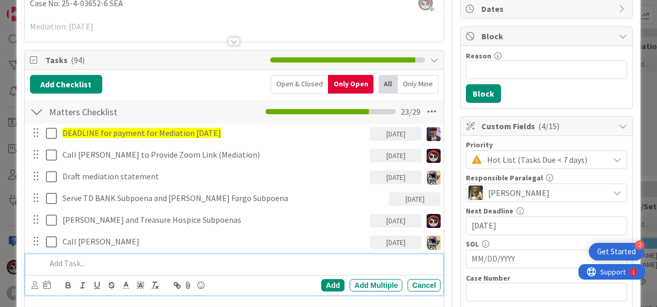
click at [82, 254] on div at bounding box center [241, 263] width 399 height 18
click at [423, 281] on div "Cancel" at bounding box center [424, 285] width 33 height 12
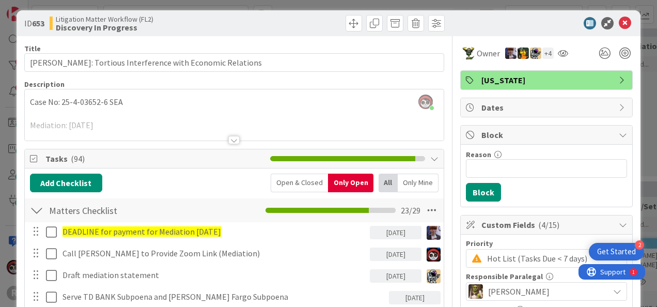
scroll to position [0, 0]
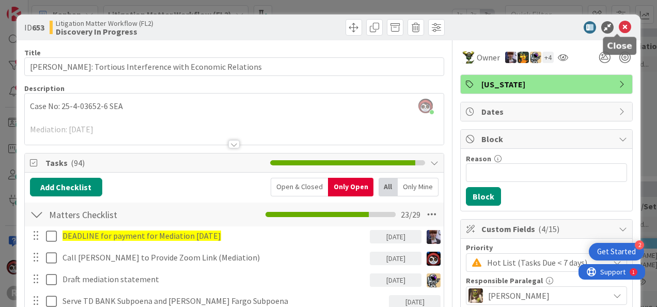
click at [619, 28] on icon at bounding box center [625, 27] width 12 height 12
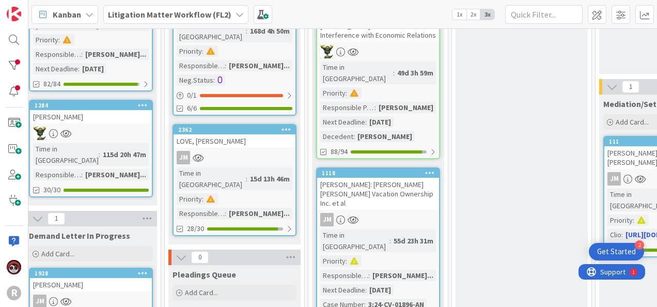
scroll to position [308, 434]
click at [391, 213] on div "JM" at bounding box center [378, 219] width 122 height 13
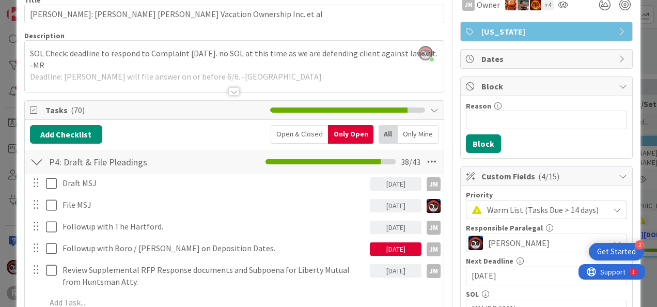
scroll to position [53, 0]
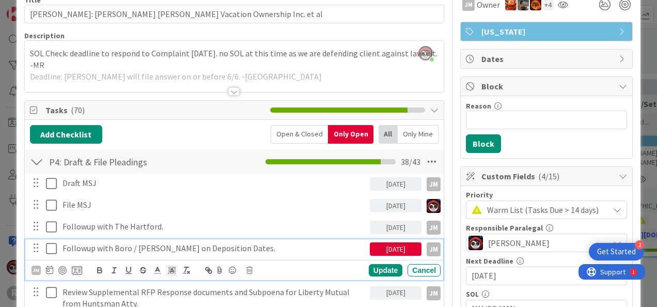
click at [53, 245] on icon at bounding box center [51, 248] width 11 height 12
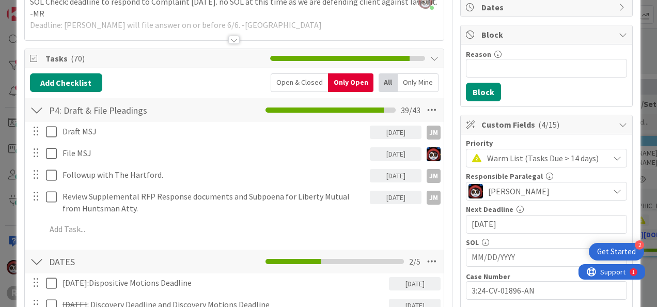
scroll to position [104, 0]
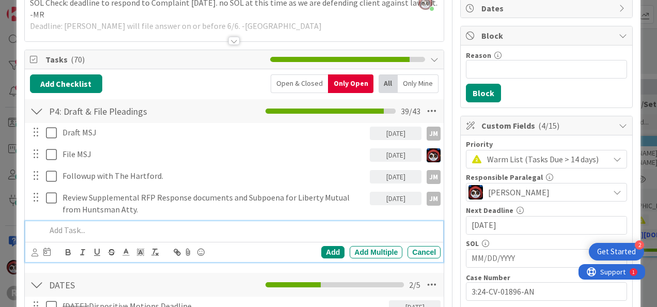
click at [104, 230] on p at bounding box center [241, 230] width 391 height 12
click at [412, 248] on div "Cancel" at bounding box center [424, 252] width 33 height 12
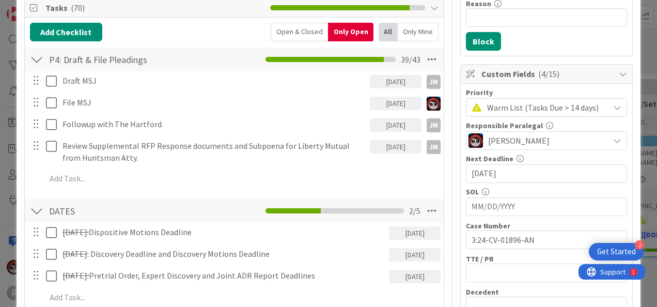
scroll to position [154, 0]
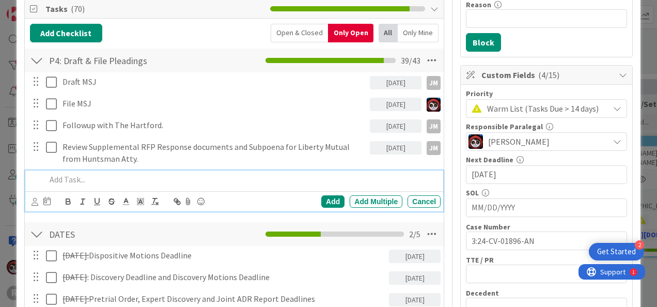
click at [86, 177] on p at bounding box center [241, 180] width 391 height 12
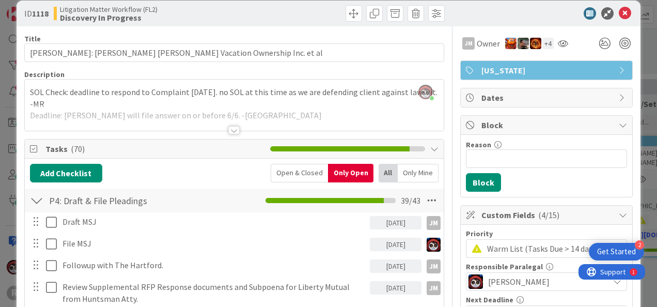
scroll to position [0, 0]
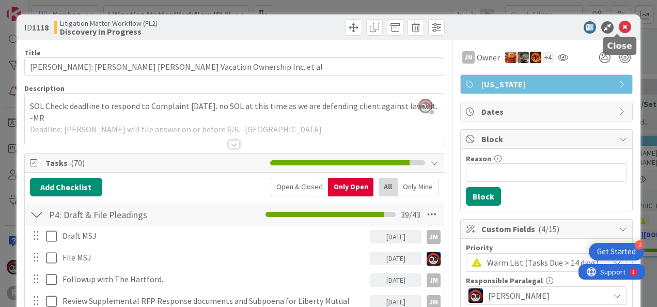
click at [619, 27] on icon at bounding box center [625, 27] width 12 height 12
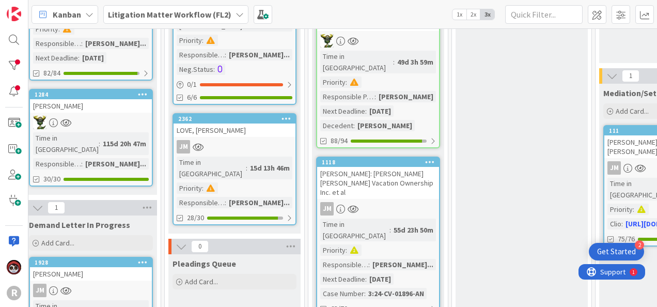
scroll to position [353, 434]
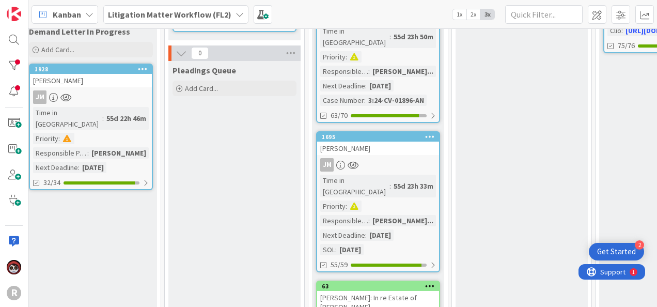
click at [390, 131] on link "1695 [PERSON_NAME] Time in Column : 55d 23h 33m Priority : Responsible Paralega…" at bounding box center [378, 201] width 124 height 141
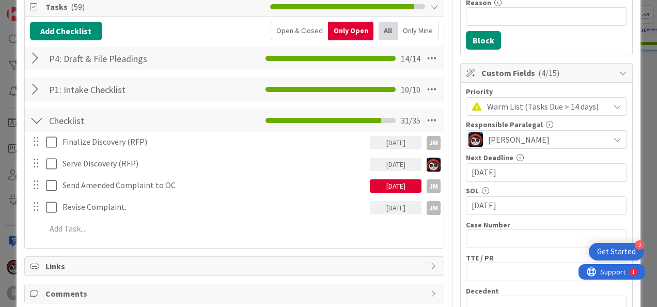
scroll to position [155, 0]
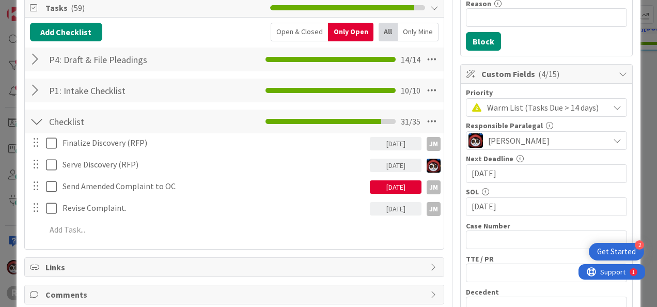
click at [393, 185] on div "[DATE]" at bounding box center [396, 186] width 52 height 13
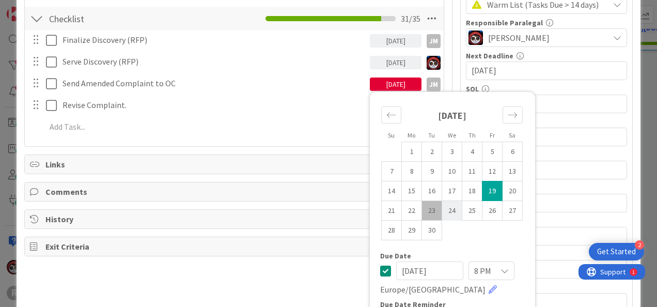
click at [445, 213] on td "24" at bounding box center [452, 211] width 20 height 20
type input "[DATE]"
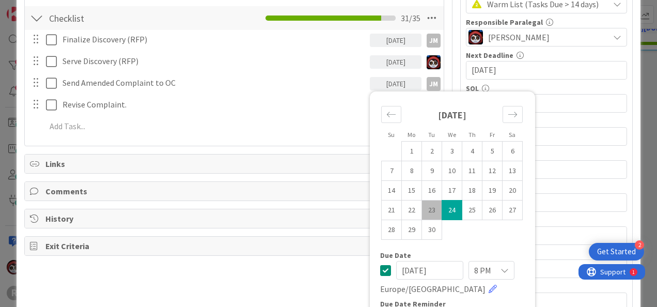
click at [319, 179] on div "Title 14 / 128 [PERSON_NAME] Description [PERSON_NAME] just joined [DATE] - Dea…" at bounding box center [234, 173] width 420 height 782
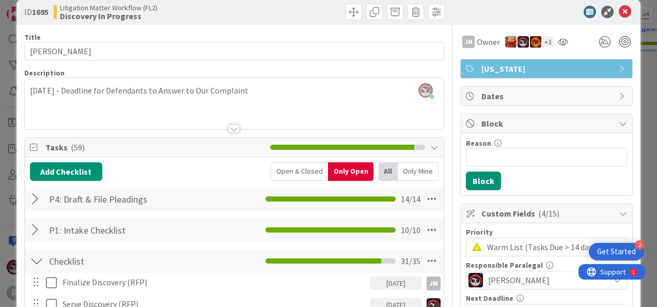
scroll to position [0, 0]
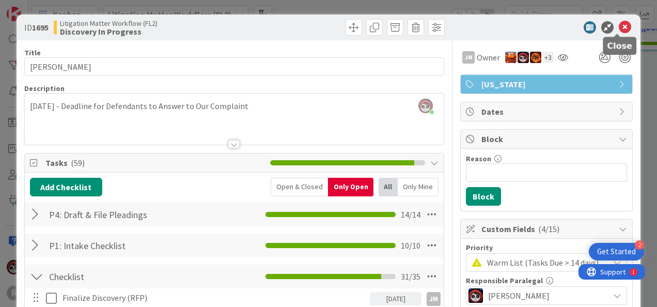
click at [619, 26] on icon at bounding box center [625, 27] width 12 height 12
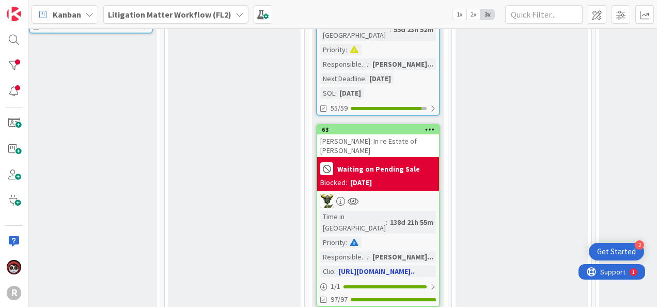
scroll to position [669, 434]
click at [394, 194] on div at bounding box center [378, 200] width 122 height 13
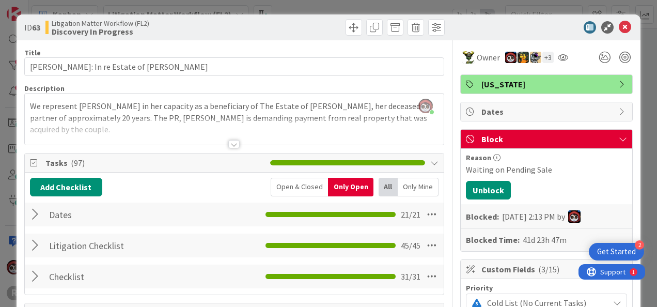
click at [232, 147] on div at bounding box center [233, 144] width 11 height 8
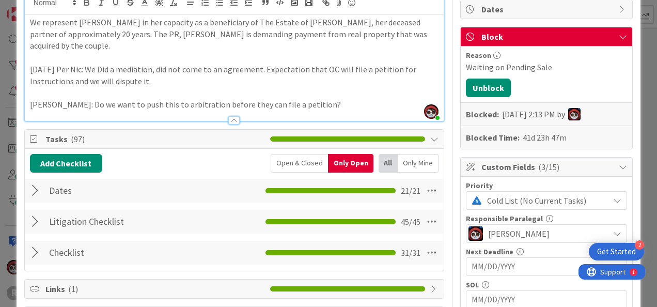
scroll to position [103, 0]
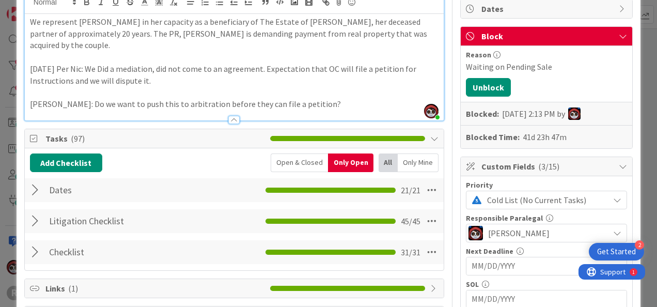
click at [31, 216] on div at bounding box center [36, 221] width 13 height 19
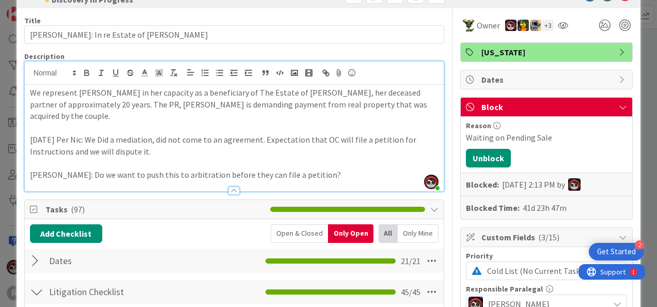
scroll to position [0, 0]
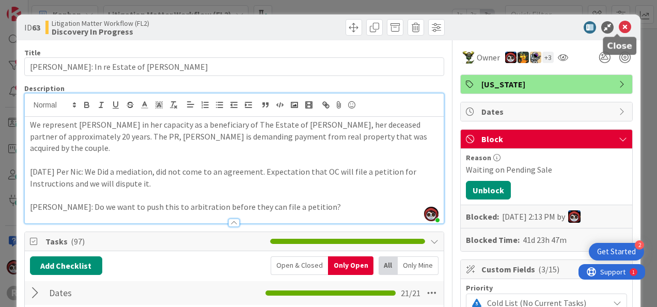
click at [619, 30] on icon at bounding box center [625, 27] width 12 height 12
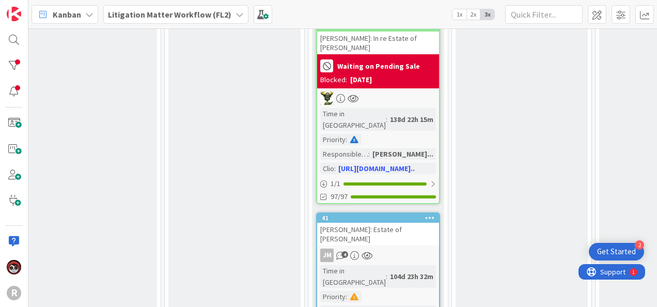
scroll to position [772, 434]
click at [397, 248] on div "JM 4" at bounding box center [378, 254] width 122 height 13
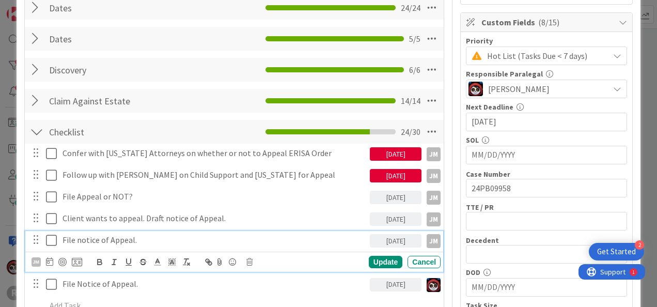
click at [79, 238] on p "File notice of Appeal." at bounding box center [214, 240] width 303 height 12
click at [71, 238] on p "File notice of Appeal." at bounding box center [214, 240] width 303 height 12
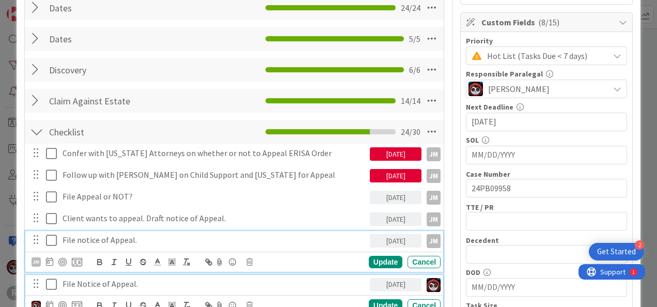
click at [69, 281] on p "File Notice of Appeal." at bounding box center [214, 284] width 303 height 12
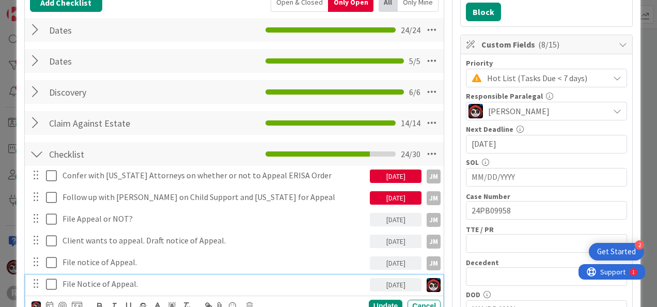
click at [63, 281] on p "File Notice of Appeal." at bounding box center [214, 284] width 303 height 12
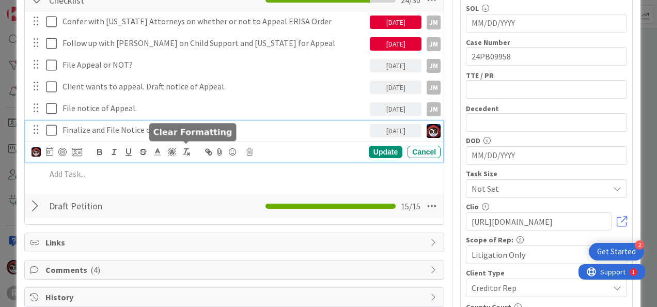
scroll to position [339, 0]
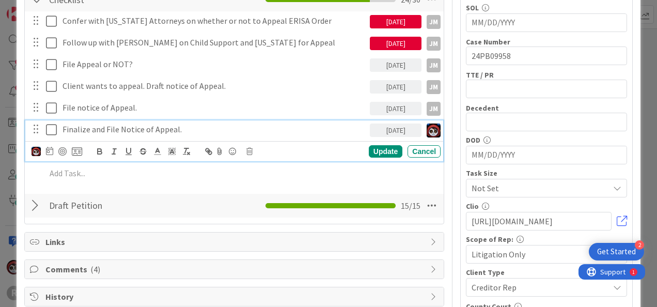
click at [185, 129] on p "Finalize and File Notice of Appeal." at bounding box center [214, 130] width 303 height 12
click at [372, 147] on div "Update" at bounding box center [386, 151] width 34 height 12
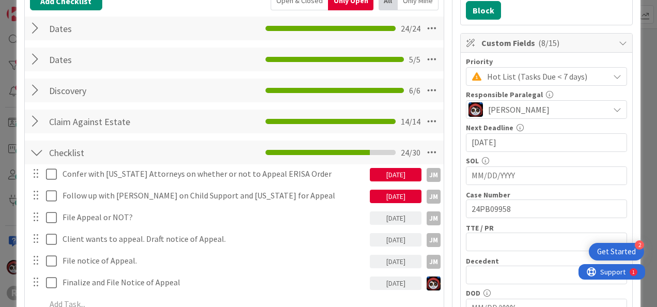
scroll to position [186, 0]
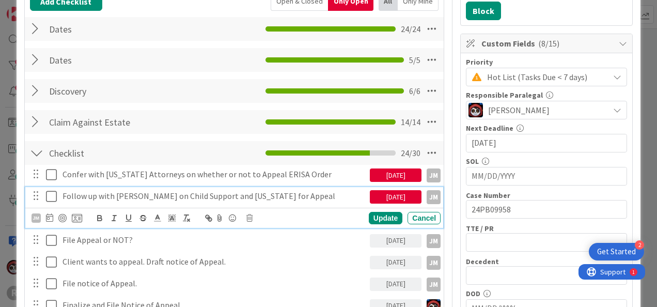
click at [51, 197] on icon at bounding box center [51, 196] width 11 height 12
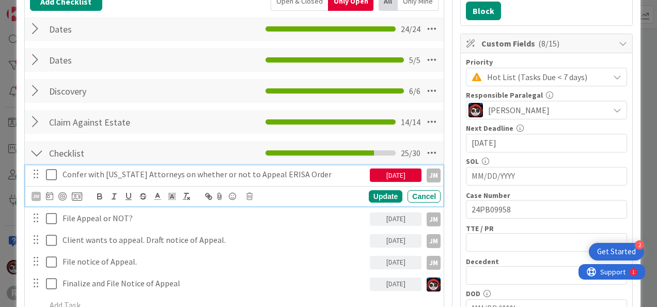
click at [49, 177] on icon at bounding box center [51, 174] width 11 height 12
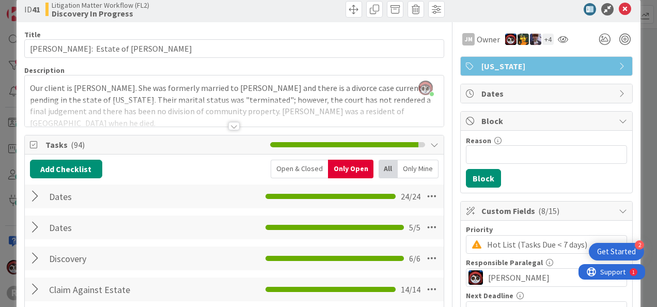
scroll to position [0, 0]
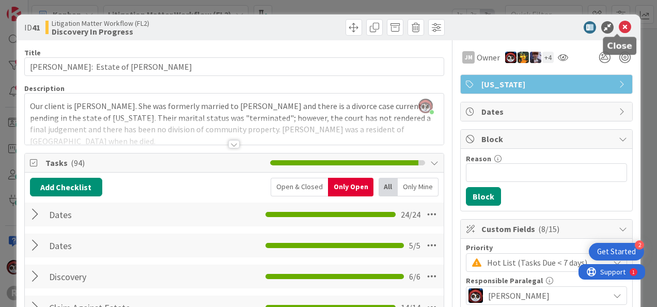
click at [619, 28] on icon at bounding box center [625, 27] width 12 height 12
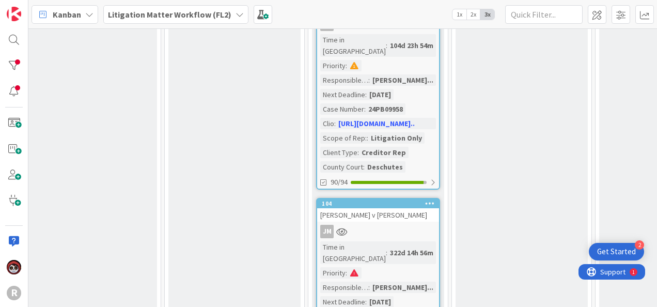
scroll to position [1003, 434]
click at [397, 224] on div "JM" at bounding box center [378, 230] width 122 height 13
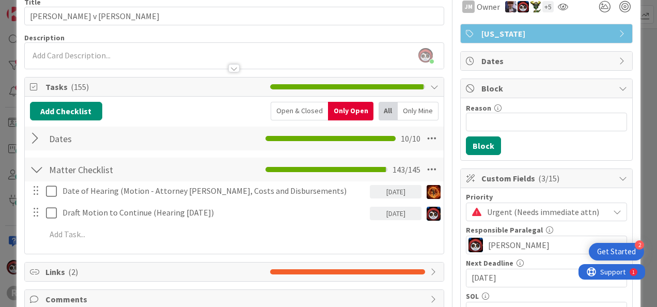
scroll to position [51, 0]
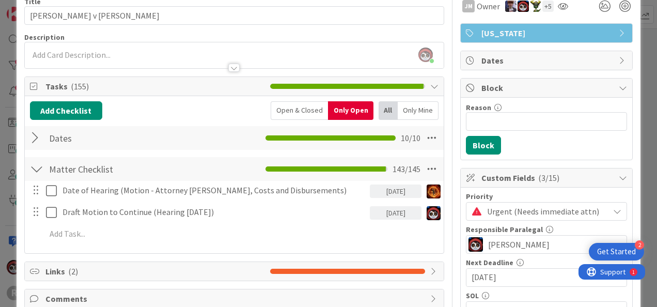
click at [229, 64] on div at bounding box center [233, 68] width 11 height 8
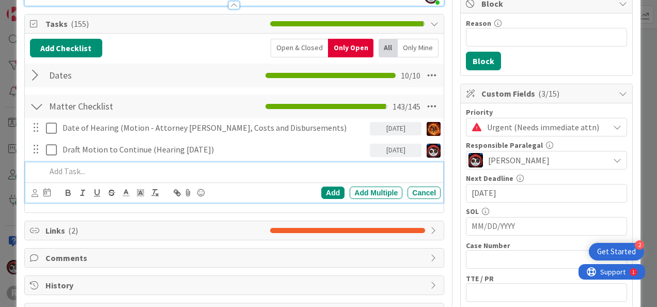
scroll to position [135, 0]
click at [144, 176] on div at bounding box center [241, 171] width 399 height 18
click at [106, 170] on p "Draft Deadline of Objection Reply" at bounding box center [241, 171] width 391 height 12
click at [199, 165] on p "Draft Deadline of Reply of Objection Reply" at bounding box center [241, 171] width 391 height 12
click at [63, 166] on p "Draft Deadline of Reply of Objection" at bounding box center [241, 171] width 391 height 12
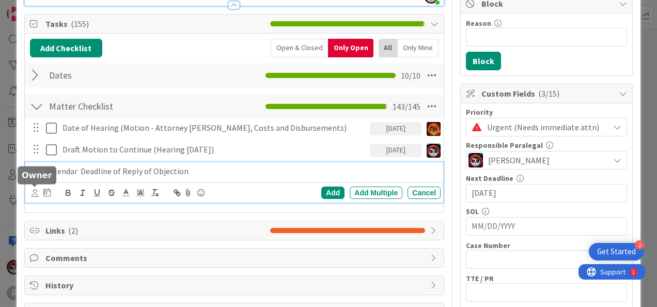
click at [34, 189] on icon at bounding box center [35, 193] width 7 height 8
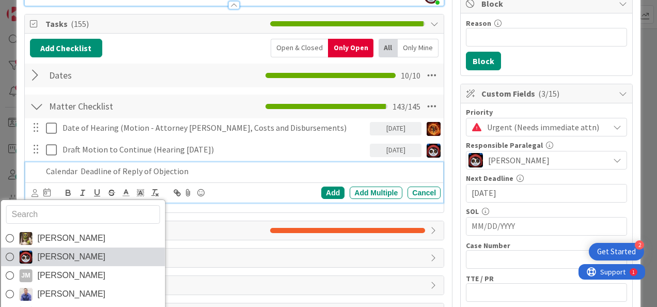
click at [43, 248] on link "[PERSON_NAME]" at bounding box center [83, 257] width 164 height 19
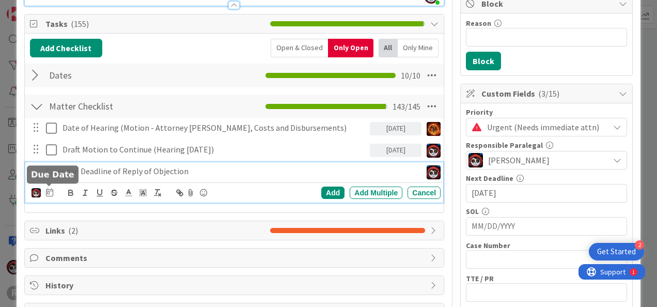
click at [48, 193] on icon at bounding box center [49, 192] width 7 height 8
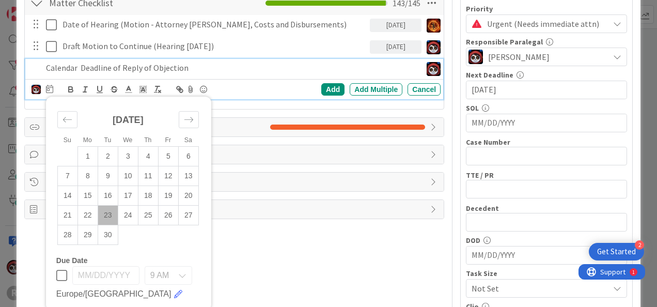
scroll to position [239, 0]
click at [104, 216] on td "23" at bounding box center [108, 216] width 20 height 20
type input "[DATE]"
click at [216, 67] on p "Calendar Deadline of Reply of Objection" at bounding box center [206, 68] width 320 height 12
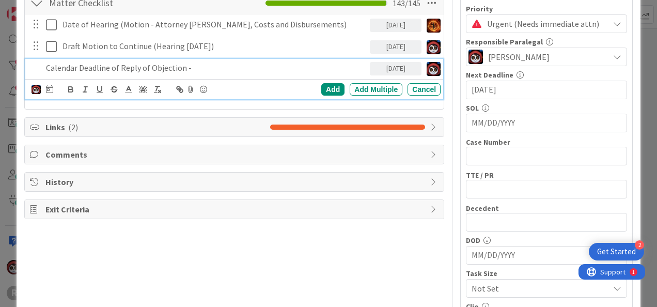
click at [243, 69] on p "Calendar Deadline of Reply of Objection -" at bounding box center [206, 68] width 320 height 12
click at [211, 65] on p "Calendar Deadline of Reply of Objection -" at bounding box center [206, 68] width 320 height 12
click at [328, 89] on div "Add" at bounding box center [332, 89] width 23 height 12
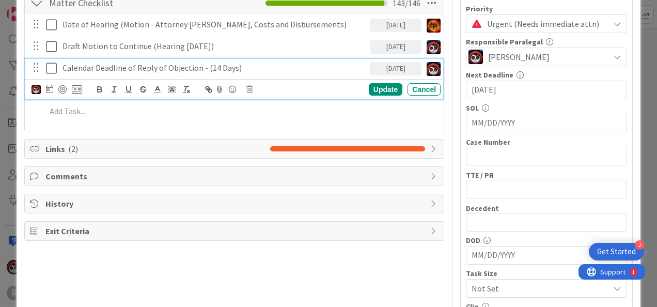
click at [206, 62] on p "Calendar Deadline of Reply of Objection - (14 Days)" at bounding box center [214, 68] width 303 height 12
click at [63, 88] on div at bounding box center [62, 89] width 8 height 8
click at [384, 89] on div "Update" at bounding box center [386, 89] width 34 height 12
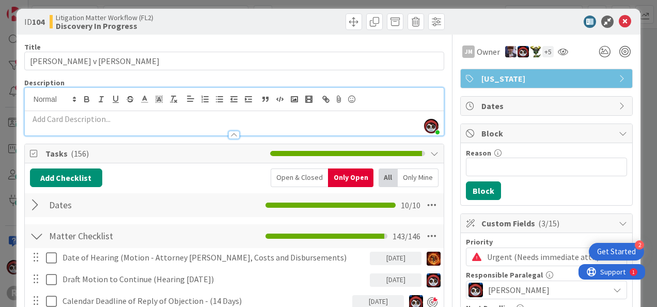
scroll to position [0, 0]
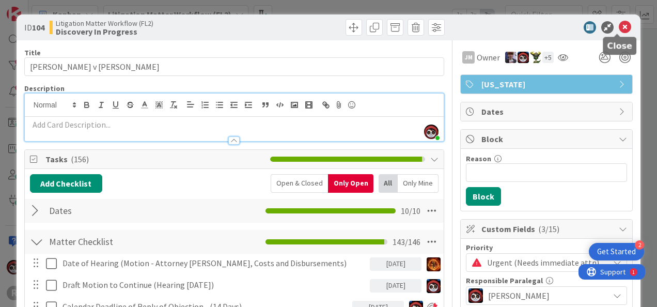
click at [619, 29] on icon at bounding box center [625, 27] width 12 height 12
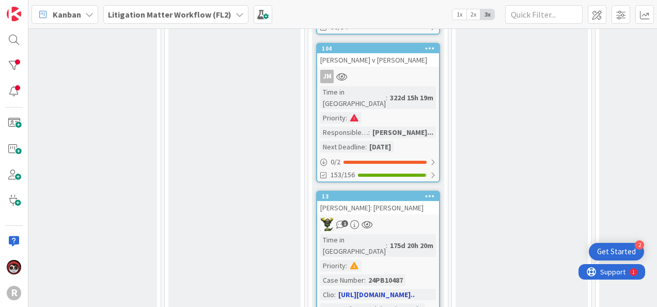
scroll to position [1158, 434]
click at [419, 218] on div "1" at bounding box center [378, 224] width 122 height 13
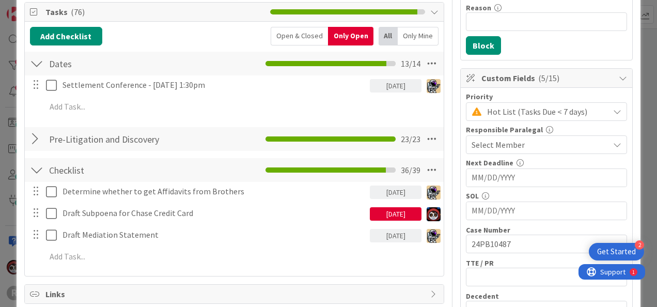
scroll to position [152, 0]
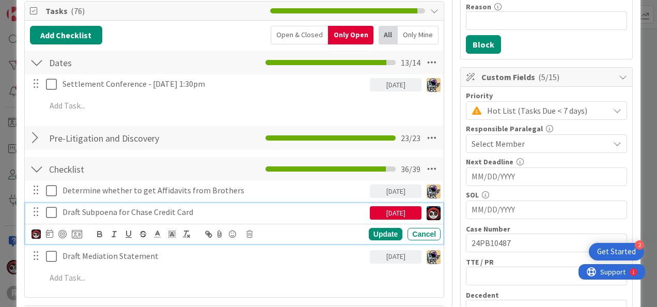
click at [52, 211] on icon at bounding box center [51, 212] width 11 height 12
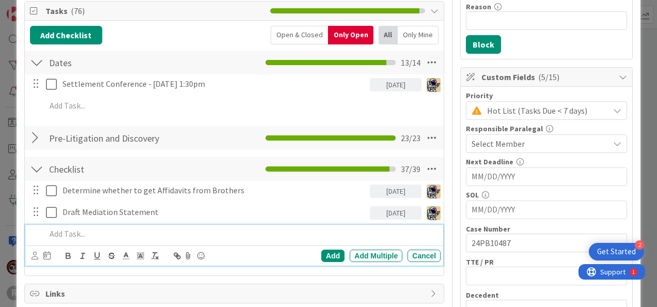
click at [65, 235] on p at bounding box center [241, 234] width 391 height 12
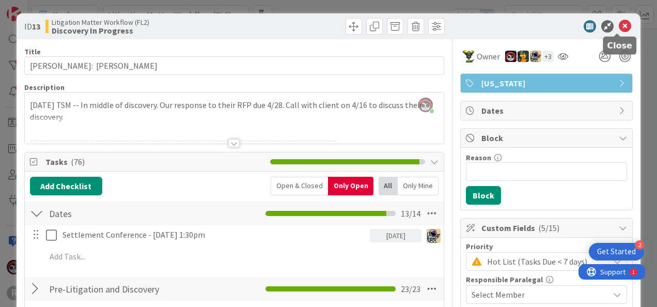
scroll to position [0, 0]
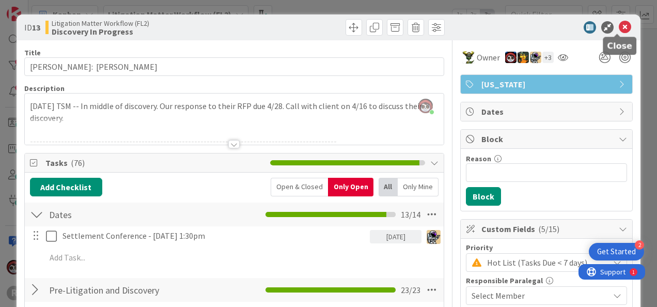
click at [619, 29] on icon at bounding box center [625, 27] width 12 height 12
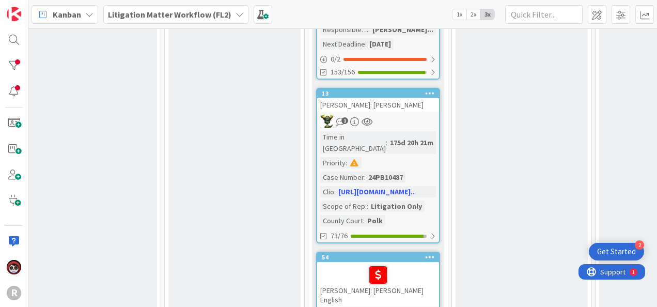
scroll to position [1261, 434]
click at [400, 264] on div at bounding box center [378, 275] width 116 height 22
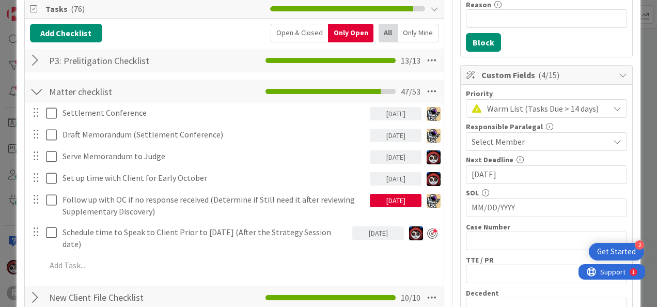
scroll to position [155, 0]
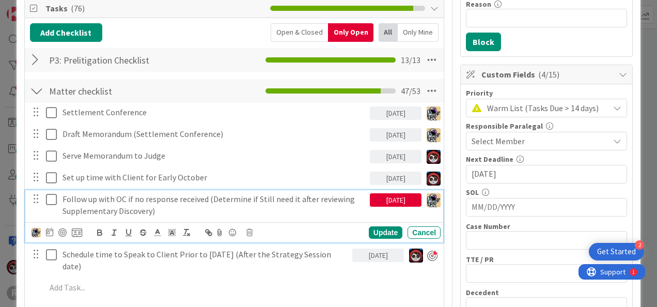
click at [50, 201] on icon at bounding box center [51, 199] width 11 height 12
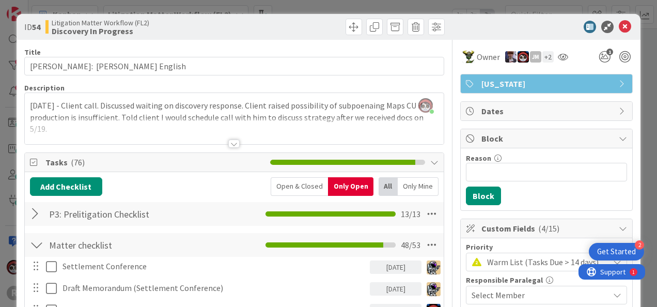
scroll to position [0, 0]
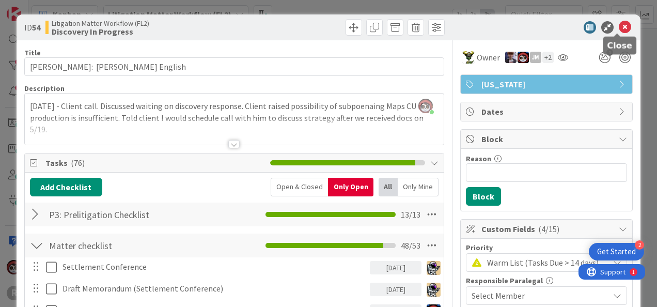
click at [619, 23] on icon at bounding box center [625, 27] width 12 height 12
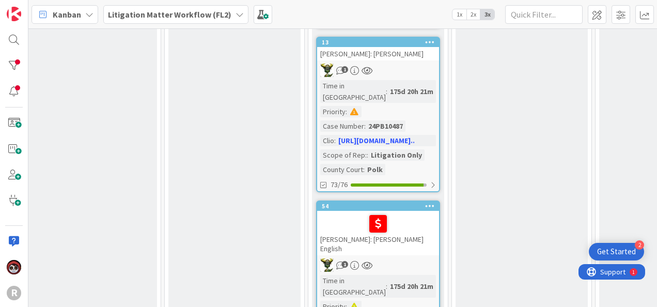
scroll to position [1312, 434]
click at [420, 213] on div at bounding box center [378, 224] width 116 height 22
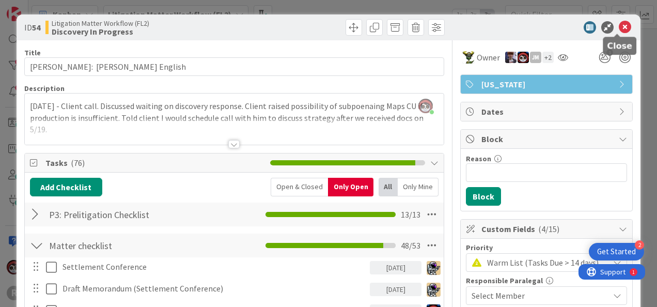
click at [619, 27] on icon at bounding box center [625, 27] width 12 height 12
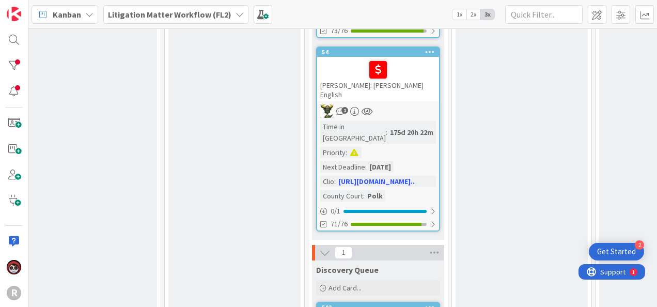
scroll to position [1466, 434]
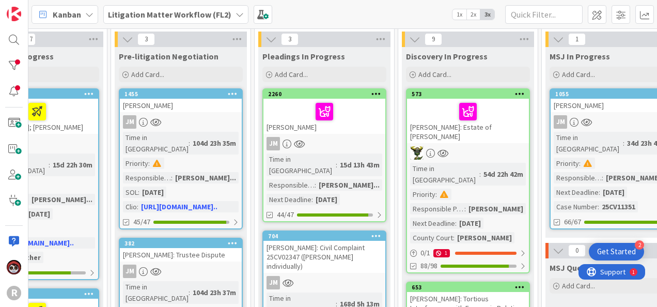
click at [335, 127] on div "[PERSON_NAME]" at bounding box center [325, 116] width 122 height 35
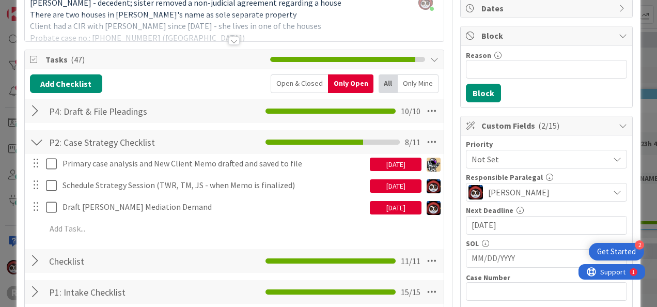
scroll to position [103, 0]
click at [394, 159] on div "[DATE]" at bounding box center [396, 164] width 52 height 13
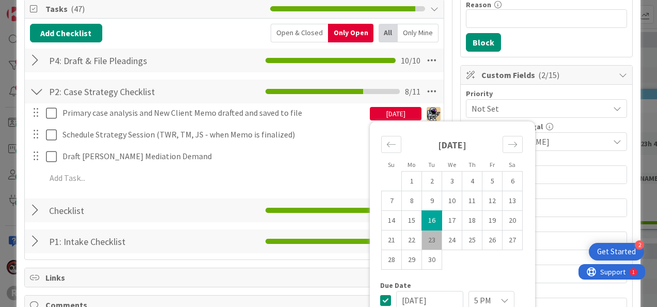
scroll to position [155, 0]
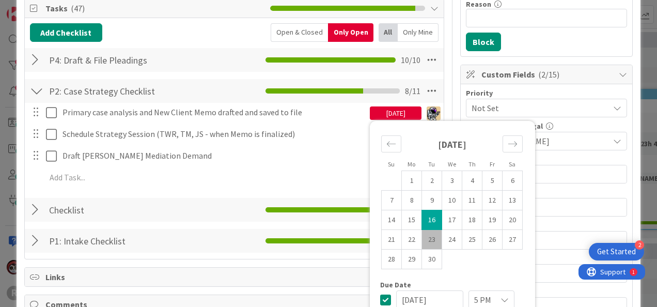
click at [178, 188] on div "Primary case analysis and New Client Memo drafted and saved to file [DATE] Su M…" at bounding box center [234, 147] width 409 height 88
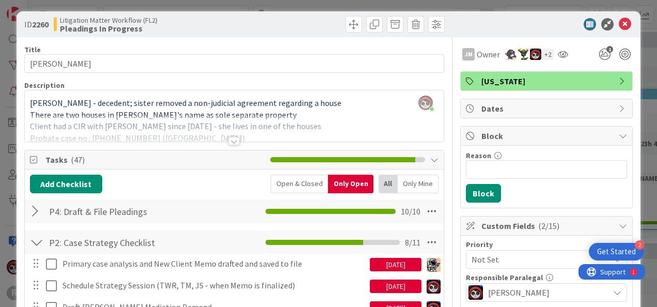
scroll to position [1, 0]
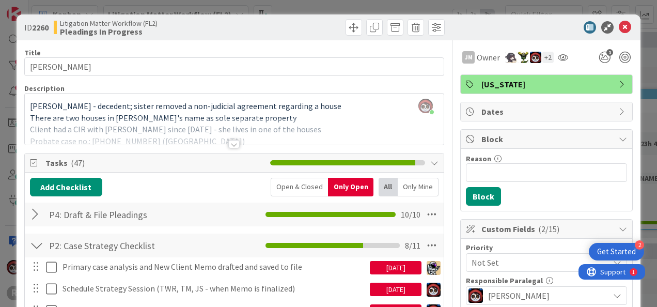
click at [233, 144] on div at bounding box center [233, 144] width 11 height 8
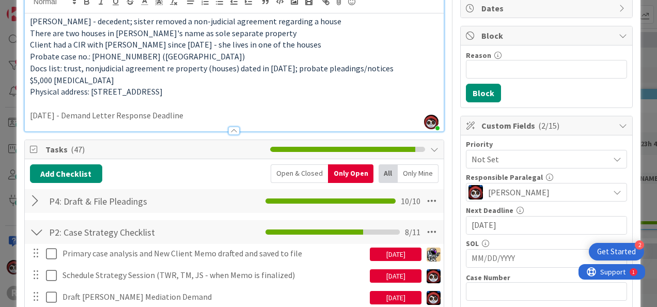
scroll to position [103, 0]
click at [91, 114] on p "[DATE] - Demand Letter Response Deadline" at bounding box center [234, 116] width 409 height 12
drag, startPoint x: 103, startPoint y: 113, endPoint x: 162, endPoint y: 123, distance: 59.3
click at [109, 113] on p "[DATE] - Demand Letter Response Deadline" at bounding box center [234, 116] width 409 height 12
click at [228, 113] on p "[DATE] - Demand Letter Response Deadline" at bounding box center [234, 116] width 409 height 12
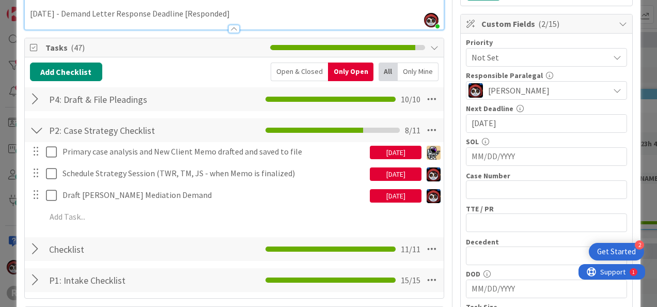
scroll to position [206, 0]
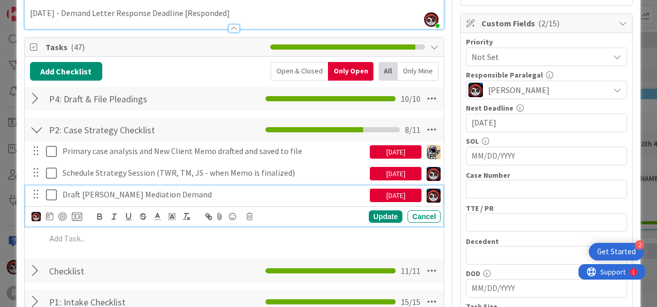
click at [54, 195] on icon at bounding box center [51, 195] width 11 height 12
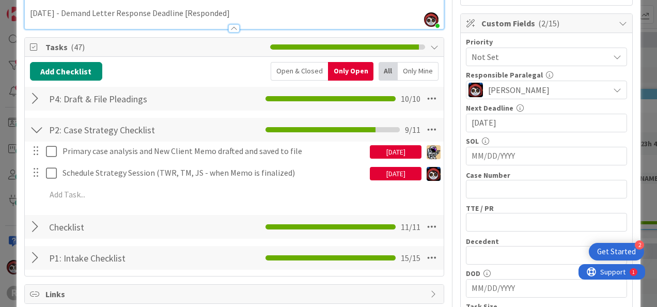
click at [383, 176] on div "[DATE]" at bounding box center [396, 173] width 52 height 13
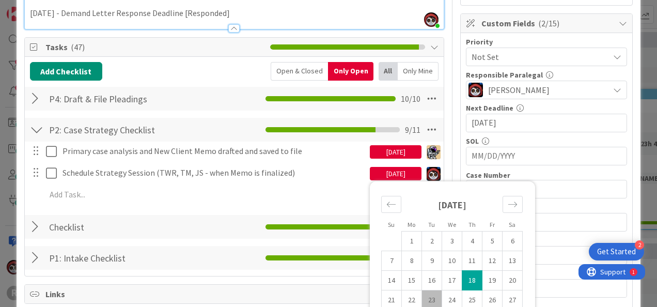
click at [390, 151] on div "[DATE]" at bounding box center [396, 151] width 52 height 13
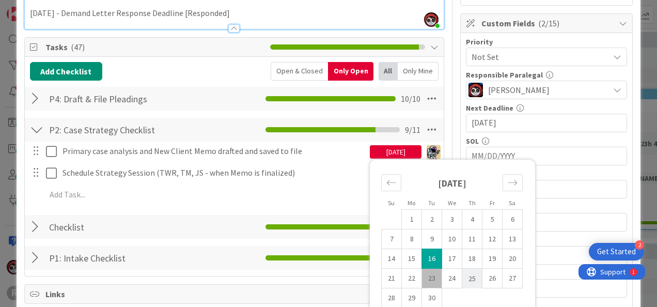
click at [465, 278] on td "25" at bounding box center [473, 279] width 20 height 20
type input "[DATE]"
click at [264, 205] on div "Primary case analysis and New Client Memo drafted and saved to file [DATE] Su M…" at bounding box center [234, 175] width 409 height 66
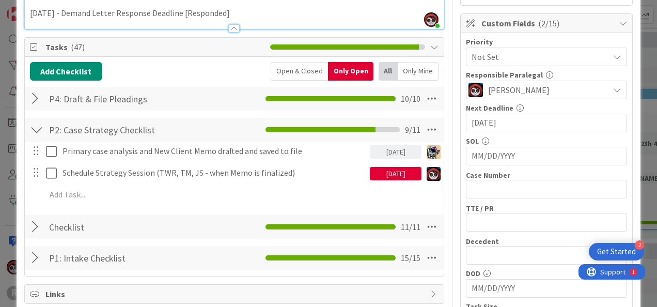
click at [392, 175] on div "[DATE]" at bounding box center [396, 173] width 52 height 13
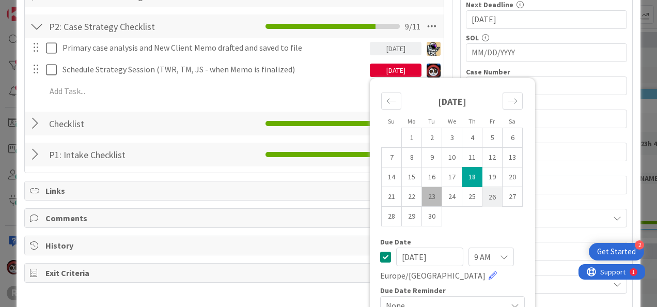
click at [483, 194] on td "26" at bounding box center [493, 197] width 20 height 20
type input "[DATE]"
click at [259, 106] on div "Add Checklist Open & Closed Only Open All Only Mine P4: Draft & File Pleadings …" at bounding box center [234, 63] width 409 height 209
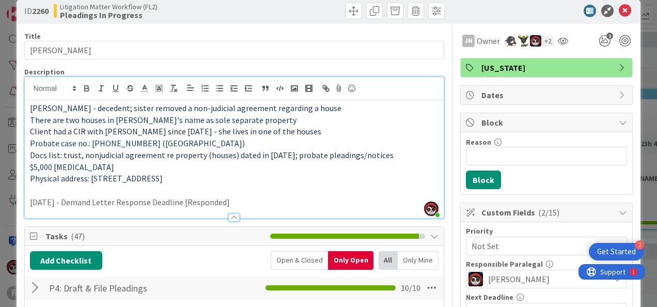
scroll to position [0, 0]
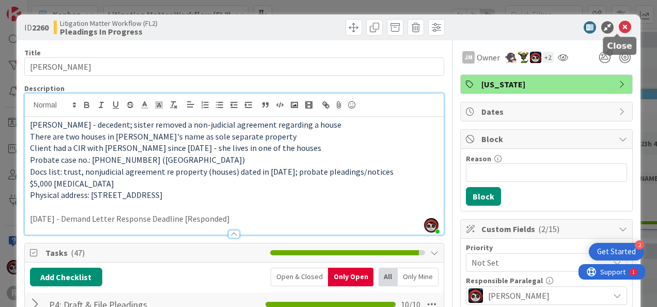
click at [619, 28] on icon at bounding box center [625, 27] width 12 height 12
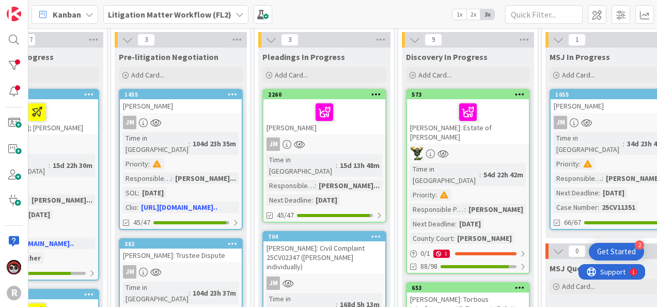
click at [353, 160] on div "15d 13h 48m" at bounding box center [359, 165] width 45 height 11
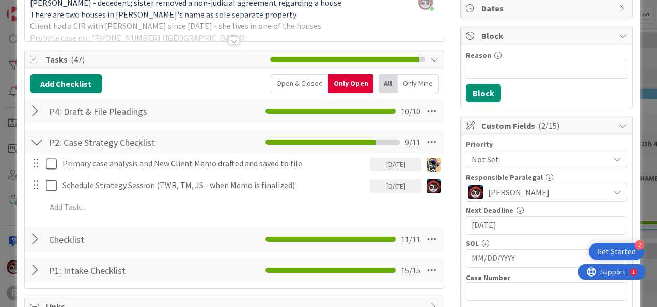
scroll to position [103, 0]
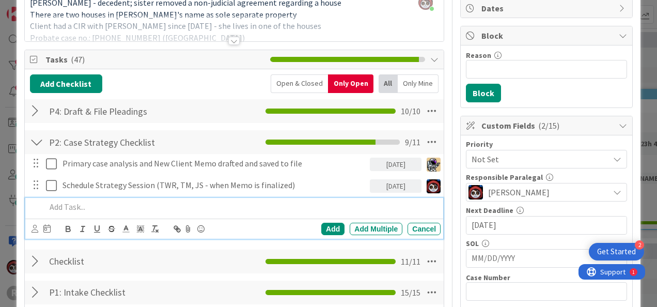
click at [69, 205] on p at bounding box center [241, 207] width 391 height 12
click at [33, 226] on icon at bounding box center [35, 229] width 7 height 8
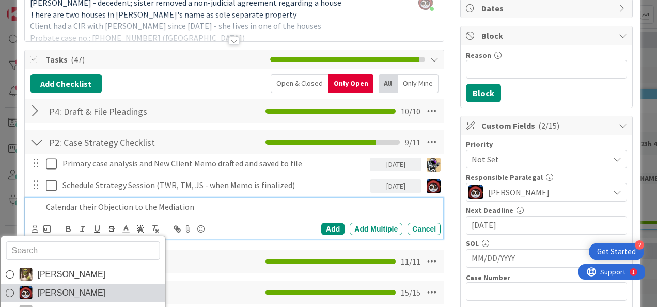
click at [52, 286] on span "[PERSON_NAME]" at bounding box center [71, 293] width 68 height 16
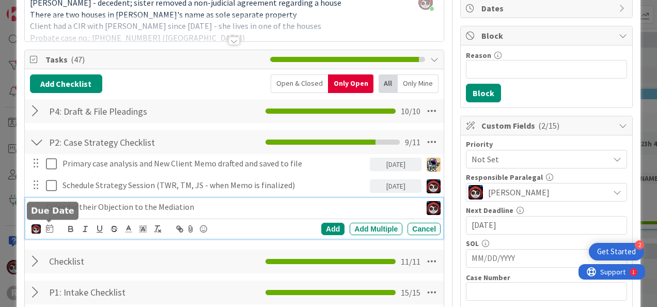
click at [51, 227] on icon at bounding box center [49, 228] width 7 height 8
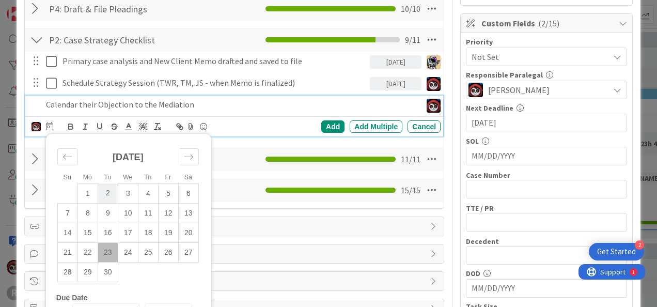
scroll to position [206, 0]
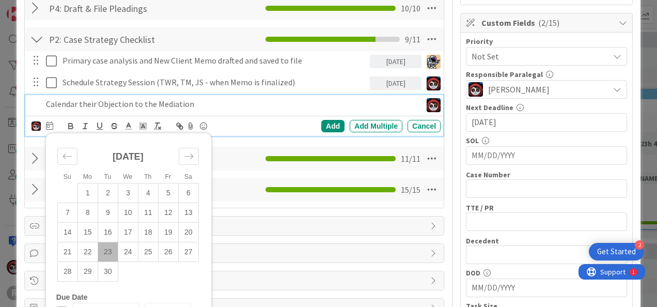
click at [106, 252] on td "23" at bounding box center [108, 252] width 20 height 20
type input "[DATE]"
click at [324, 126] on div "Add" at bounding box center [332, 126] width 23 height 12
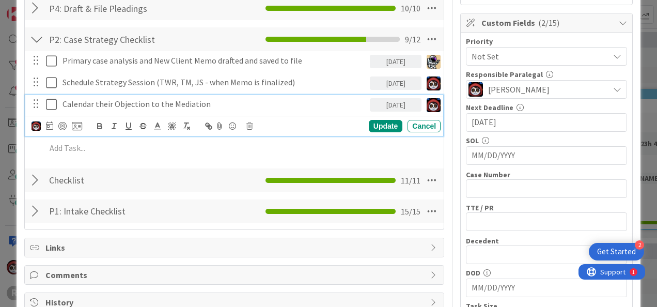
click at [80, 104] on p "Calendar their Objection to the Mediation" at bounding box center [214, 104] width 303 height 12
click at [59, 124] on div at bounding box center [62, 126] width 8 height 8
click at [370, 125] on div "Update" at bounding box center [386, 126] width 34 height 12
click at [222, 106] on p "Calendar their Objection to the Mediation" at bounding box center [206, 104] width 286 height 12
click at [373, 124] on div "Update" at bounding box center [386, 126] width 34 height 12
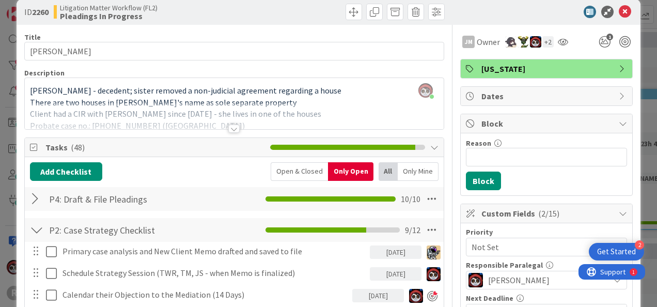
scroll to position [0, 0]
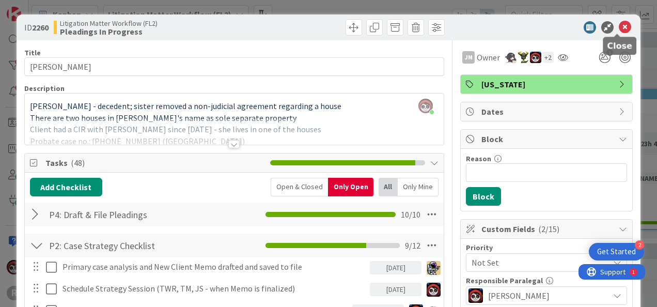
click at [619, 31] on icon at bounding box center [625, 27] width 12 height 12
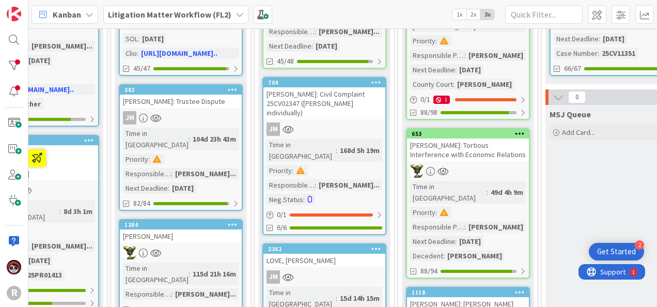
click at [349, 101] on link "704 [PERSON_NAME]: Civil Complaint 25CV02347 ([PERSON_NAME] individually) JM Ti…" at bounding box center [325, 156] width 124 height 158
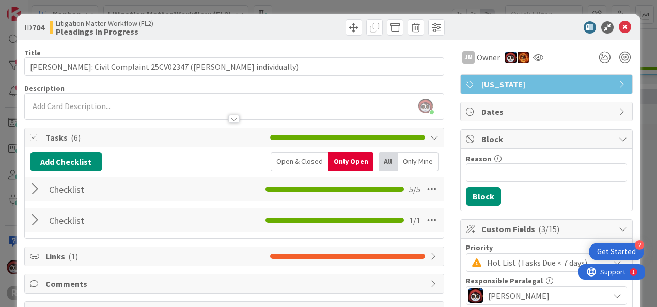
click at [38, 223] on div at bounding box center [36, 220] width 13 height 19
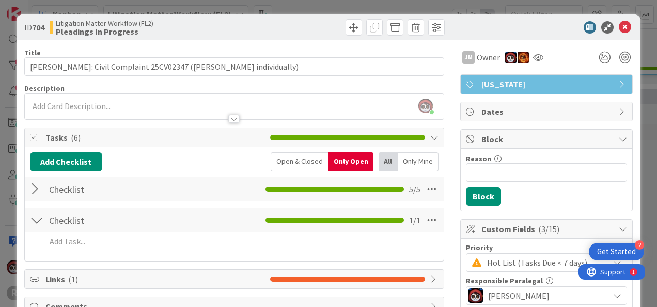
click at [33, 188] on div at bounding box center [36, 189] width 13 height 19
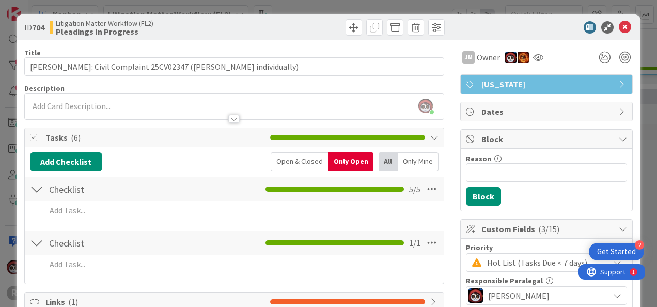
click at [300, 150] on div "Add Checklist Open & Closed Only Open All Only Mine Checklist Checklist Name 9 …" at bounding box center [234, 215] width 419 height 136
click at [297, 160] on div "Open & Closed" at bounding box center [299, 161] width 57 height 19
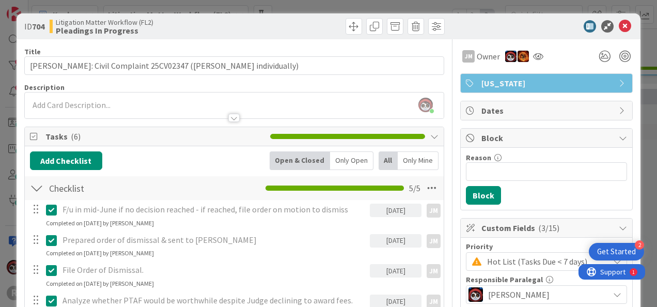
scroll to position [1, 0]
click at [351, 157] on div "Only Open" at bounding box center [351, 160] width 43 height 19
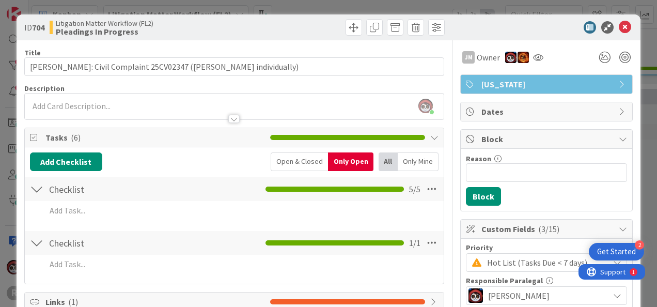
scroll to position [0, 0]
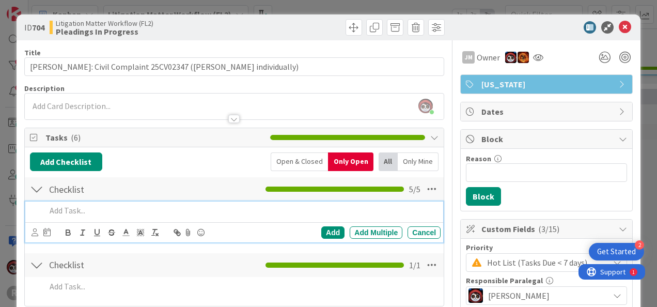
click at [129, 206] on p at bounding box center [241, 211] width 391 height 12
click at [53, 230] on div "Add Add Multiple Cancel" at bounding box center [236, 232] width 409 height 14
click at [50, 232] on icon at bounding box center [46, 232] width 7 height 8
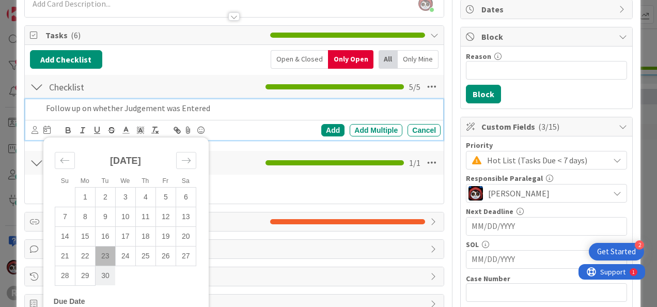
scroll to position [102, 0]
click at [103, 278] on td "30" at bounding box center [105, 276] width 20 height 20
type input "[DATE]"
click at [35, 129] on icon at bounding box center [35, 130] width 7 height 8
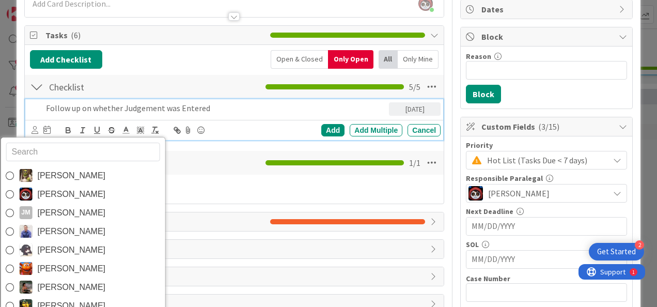
click at [64, 152] on input "text" at bounding box center [83, 152] width 154 height 19
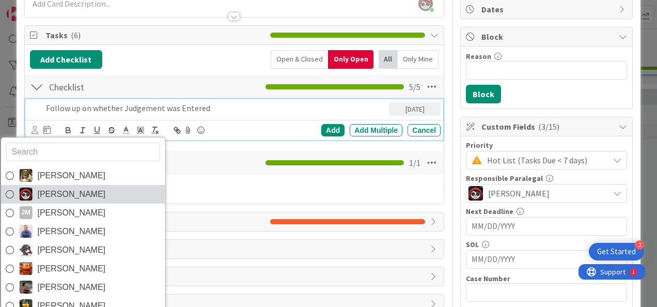
click at [61, 187] on span "[PERSON_NAME]" at bounding box center [71, 195] width 68 height 16
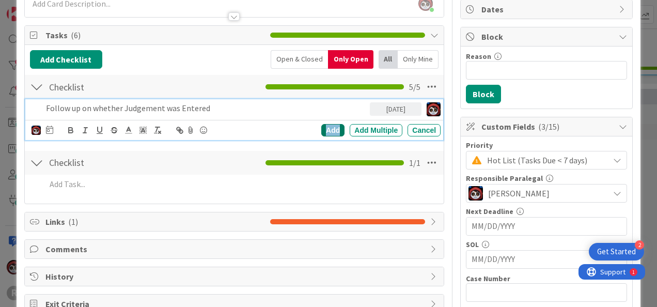
click at [330, 129] on div "Add" at bounding box center [332, 130] width 23 height 12
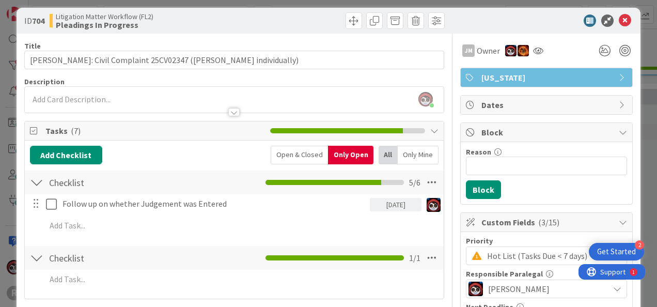
scroll to position [0, 0]
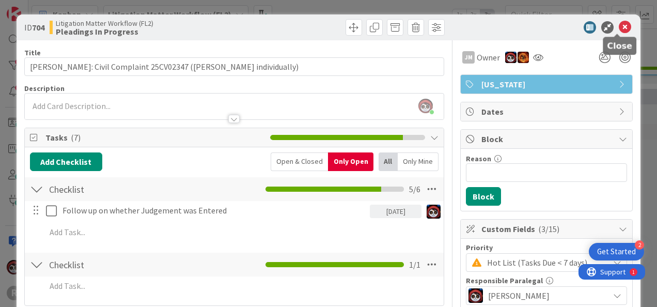
click at [620, 29] on icon at bounding box center [625, 27] width 12 height 12
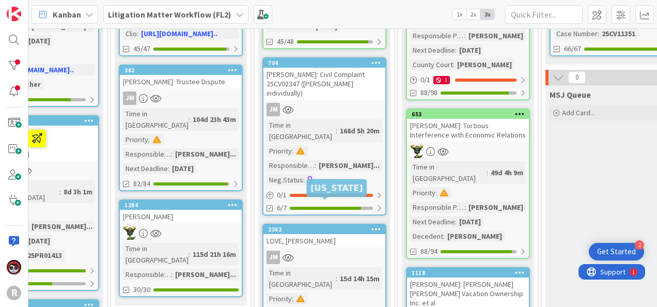
scroll to position [223, 344]
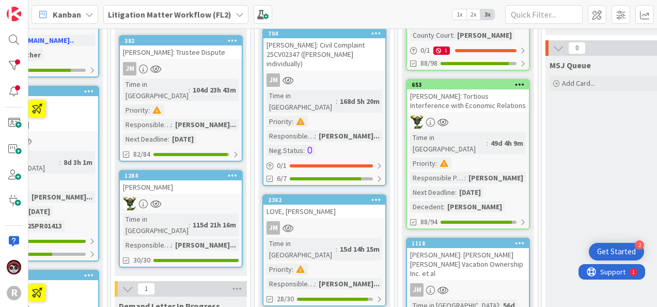
click at [333, 221] on div "JM" at bounding box center [325, 227] width 122 height 13
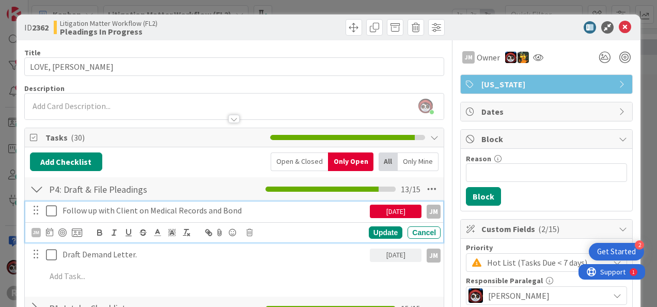
click at [53, 207] on icon at bounding box center [51, 211] width 11 height 12
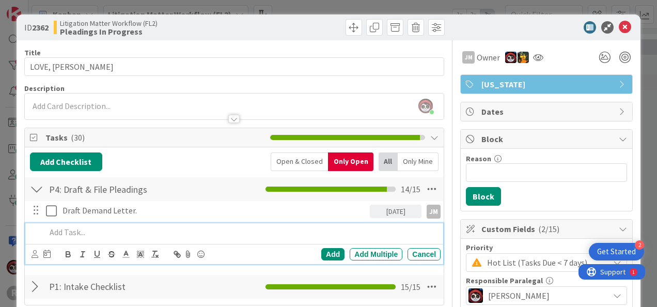
click at [84, 234] on p at bounding box center [241, 232] width 391 height 12
click at [32, 250] on icon at bounding box center [35, 254] width 7 height 8
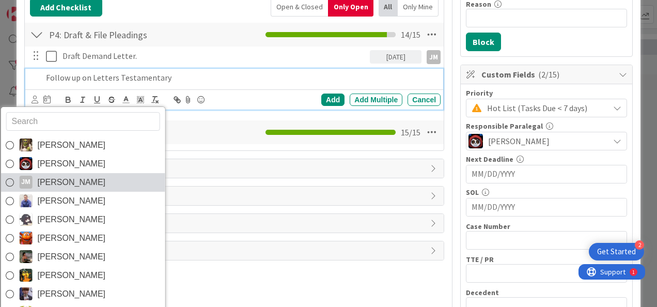
click at [54, 183] on span "[PERSON_NAME]" at bounding box center [71, 183] width 68 height 16
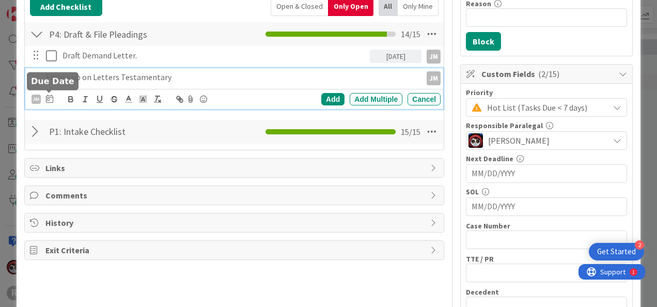
click at [49, 95] on icon at bounding box center [49, 99] width 7 height 8
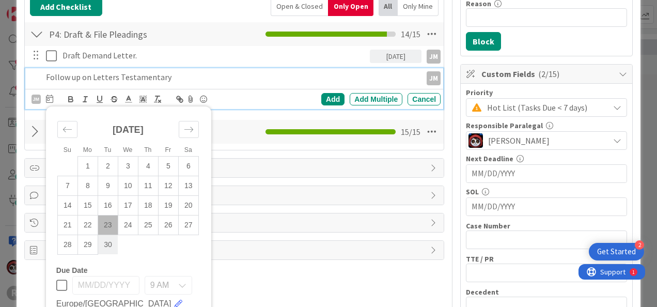
click at [106, 242] on td "30" at bounding box center [108, 245] width 20 height 20
type input "[DATE]"
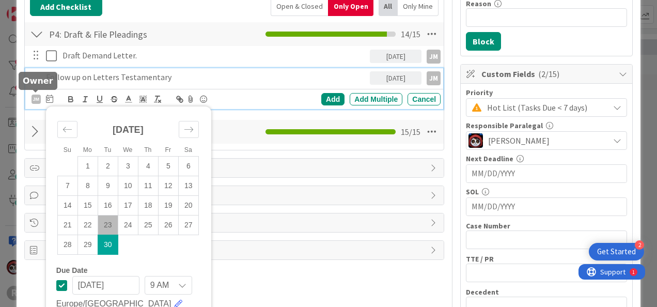
click at [33, 96] on div "JM" at bounding box center [36, 99] width 9 height 9
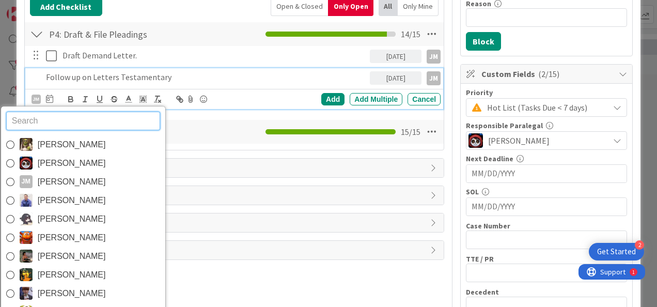
click at [71, 122] on input "text" at bounding box center [83, 121] width 154 height 19
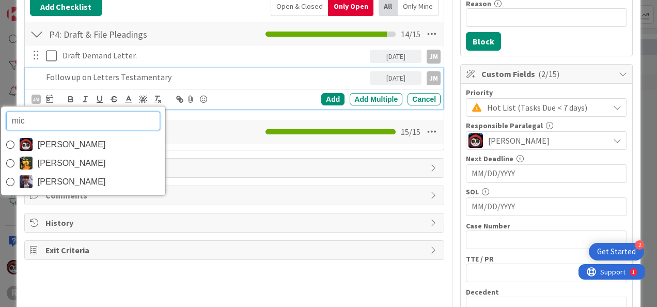
type input "mich"
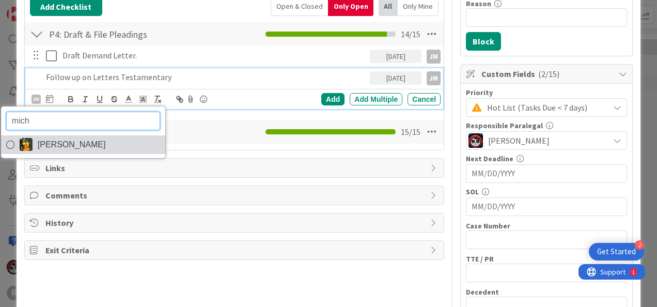
click at [60, 138] on span "[PERSON_NAME]" at bounding box center [72, 145] width 68 height 16
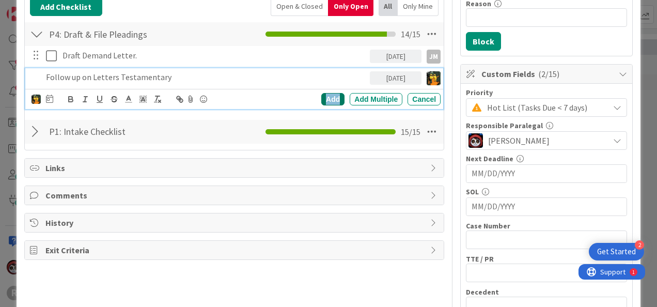
click at [324, 96] on div "Add" at bounding box center [332, 99] width 23 height 12
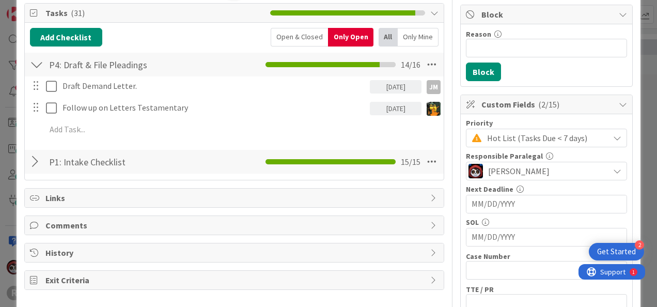
scroll to position [0, 0]
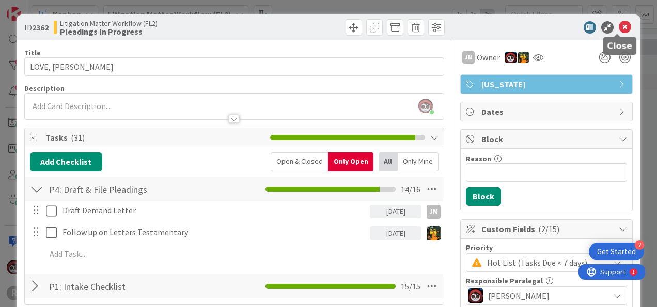
click at [619, 28] on icon at bounding box center [625, 27] width 12 height 12
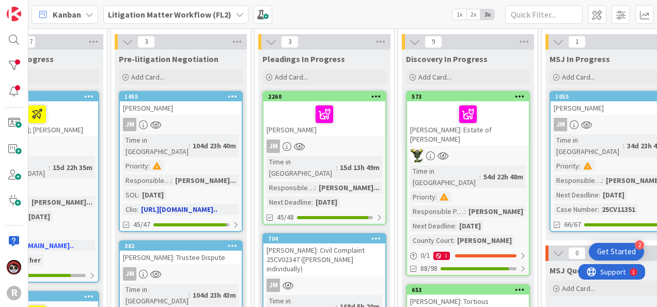
scroll to position [32, 344]
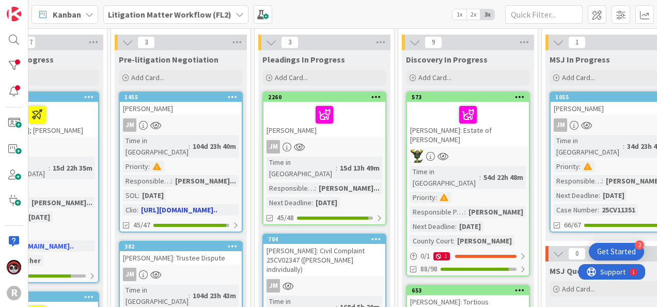
click at [204, 115] on link "1455 [PERSON_NAME] Time in Column : 104d 23h 40m Priority : Responsible Paraleg…" at bounding box center [181, 161] width 124 height 141
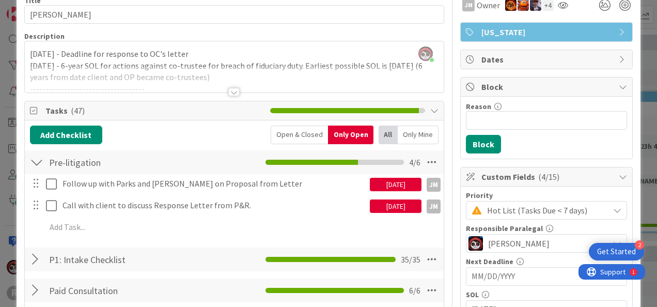
scroll to position [52, 0]
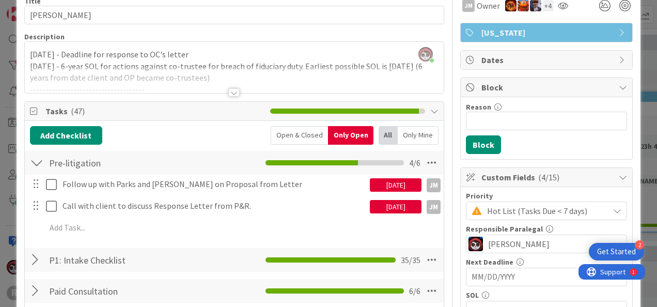
click at [190, 214] on div "Follow up with Parks and [PERSON_NAME] on Proposal from Letter [DATE] JM JM Upd…" at bounding box center [234, 208] width 409 height 66
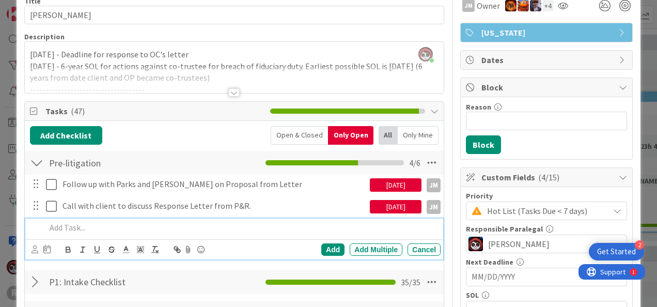
click at [189, 219] on div at bounding box center [241, 228] width 399 height 18
click at [130, 224] on p "Draft Letter in Responde to Parks and [PERSON_NAME]" at bounding box center [241, 228] width 391 height 12
click at [205, 224] on p "Draft Letter in Responds to Parks and [PERSON_NAME]" at bounding box center [241, 228] width 391 height 12
click at [126, 227] on p "Draft Letter in Responds to Parks and [PERSON_NAME]" at bounding box center [241, 228] width 391 height 12
click at [215, 223] on p "Draft Letter in Response to Parks and [PERSON_NAME]" at bounding box center [241, 228] width 391 height 12
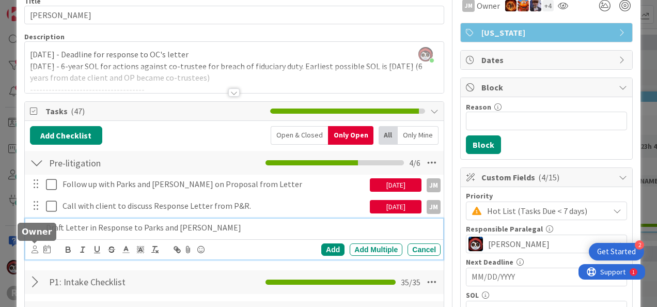
click at [35, 247] on icon at bounding box center [35, 249] width 7 height 8
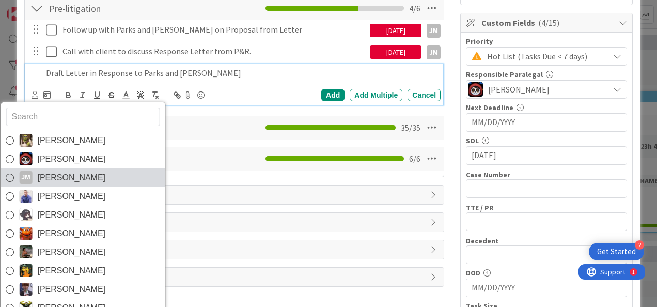
scroll to position [207, 0]
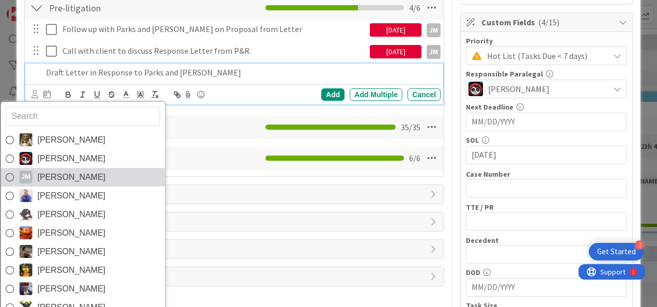
click at [49, 168] on link "[PERSON_NAME] [PERSON_NAME]" at bounding box center [83, 177] width 164 height 19
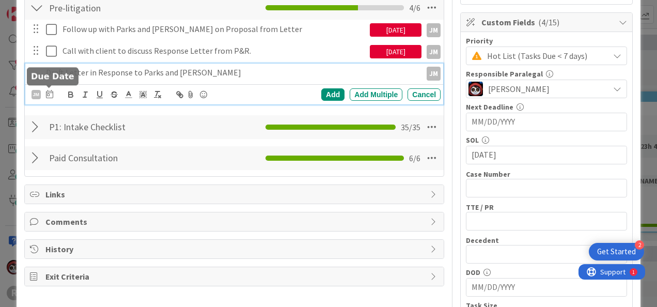
click at [48, 90] on icon at bounding box center [49, 94] width 7 height 8
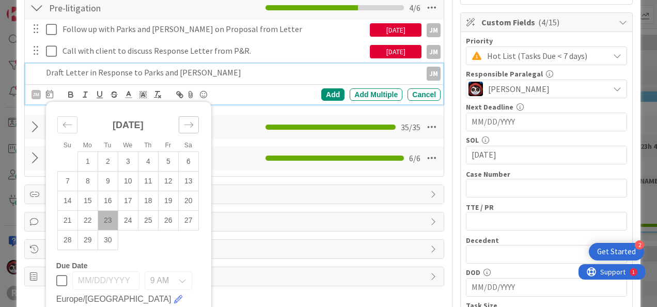
click at [181, 120] on div "Move forward to switch to the next month." at bounding box center [189, 124] width 20 height 17
click at [124, 157] on td "1" at bounding box center [128, 161] width 20 height 20
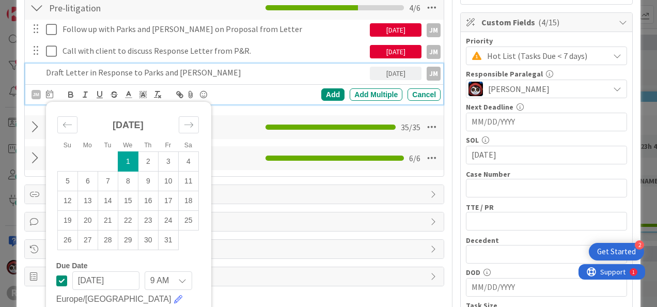
type input "[DATE]"
click at [321, 92] on div "Add" at bounding box center [332, 94] width 23 height 12
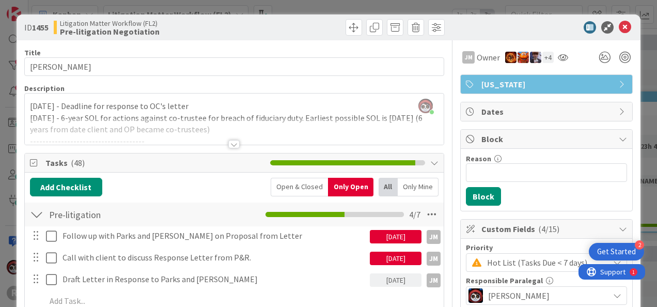
scroll to position [0, 0]
click at [619, 28] on icon at bounding box center [625, 27] width 12 height 12
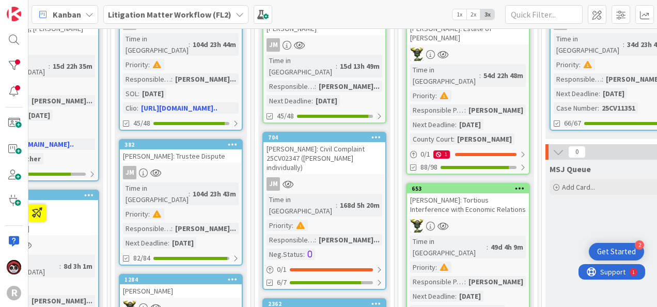
scroll to position [135, 344]
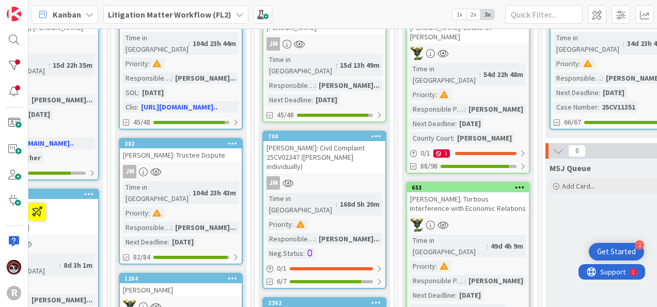
click at [202, 148] on div "[PERSON_NAME]: Trustee Dispute" at bounding box center [181, 154] width 122 height 13
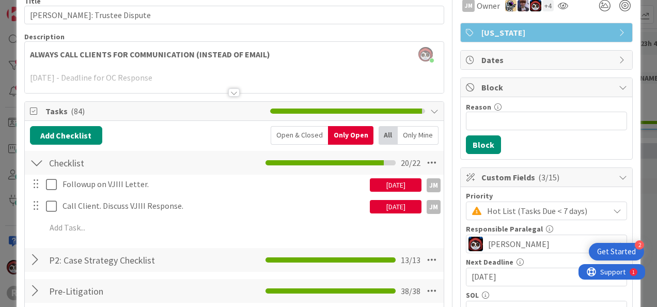
scroll to position [52, 0]
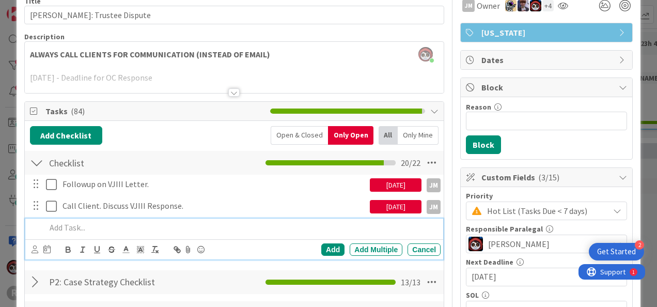
click at [88, 230] on p at bounding box center [241, 228] width 391 height 12
click at [37, 250] on icon at bounding box center [35, 249] width 7 height 8
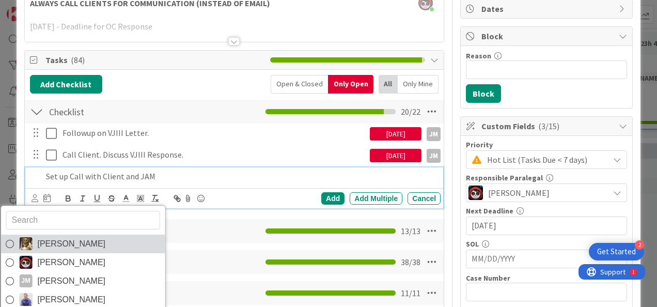
scroll to position [103, 0]
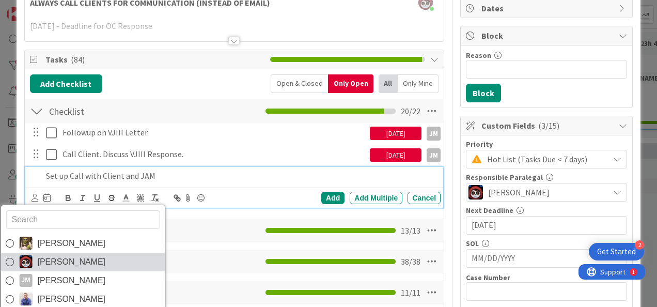
click at [53, 259] on span "[PERSON_NAME]" at bounding box center [71, 262] width 68 height 16
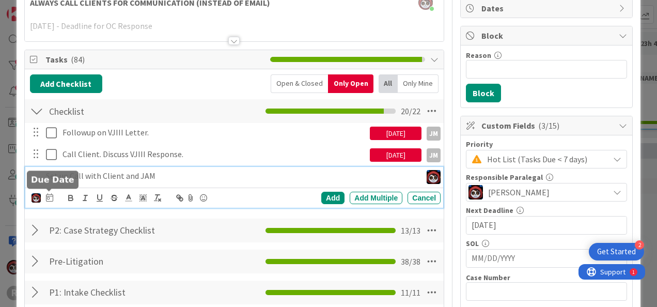
click at [46, 194] on icon at bounding box center [49, 197] width 7 height 8
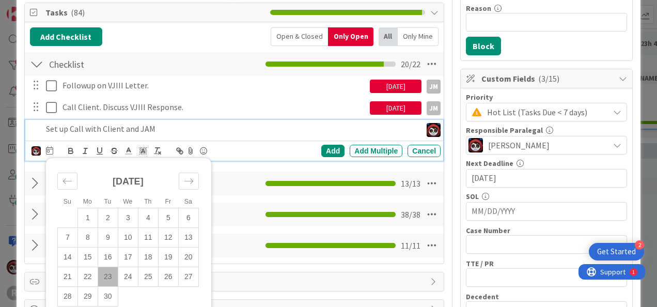
click at [105, 274] on td "23" at bounding box center [108, 277] width 20 height 20
type input "[DATE]"
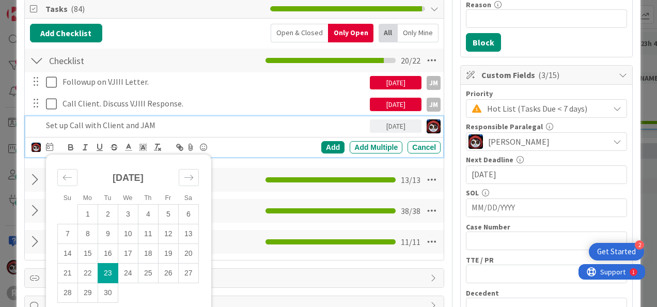
scroll to position [155, 0]
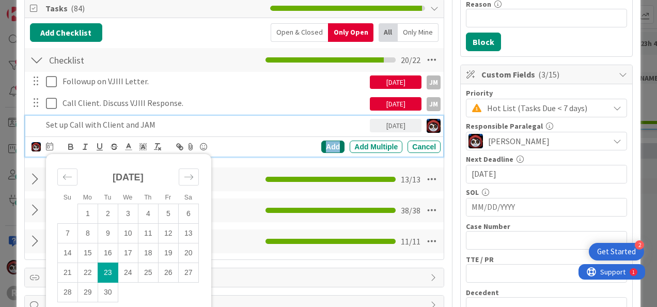
click at [325, 149] on div "Add" at bounding box center [332, 147] width 23 height 12
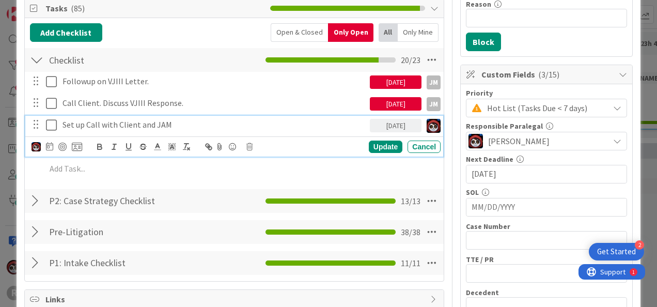
click at [140, 127] on p "Set up Call with Client and JAM" at bounding box center [214, 125] width 303 height 12
click at [59, 143] on div at bounding box center [62, 147] width 8 height 8
click at [372, 145] on div "Update" at bounding box center [386, 147] width 34 height 12
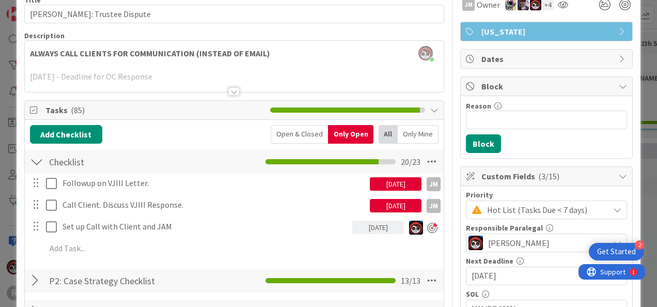
scroll to position [52, 0]
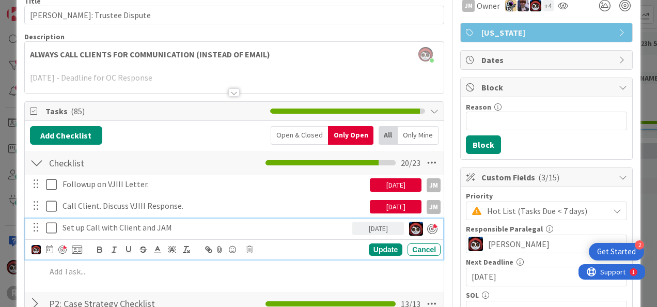
click at [189, 227] on p "Set up Call with Client and JAM" at bounding box center [206, 228] width 286 height 12
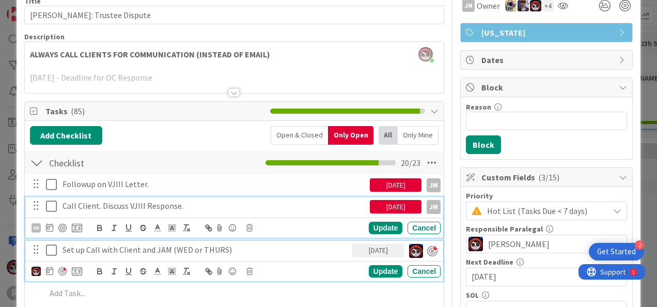
scroll to position [74, 0]
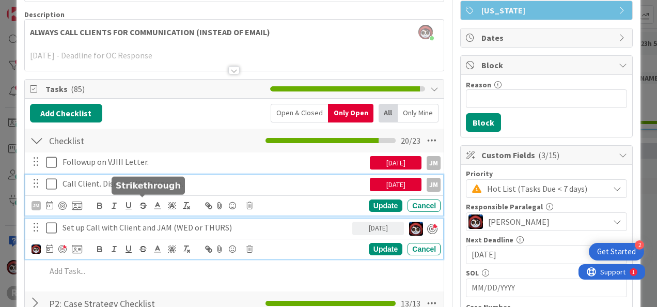
click at [138, 209] on div "Call Client. Discuss VJIII Response. [DATE] JM JM Update Cancel" at bounding box center [234, 195] width 418 height 41
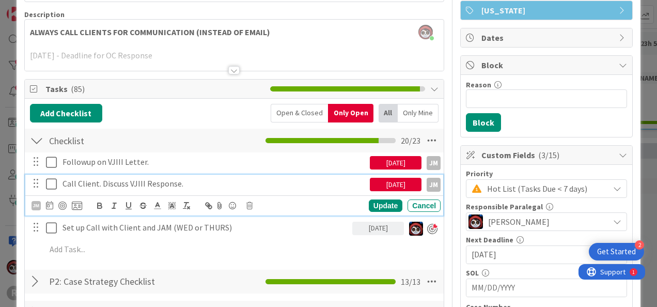
click at [398, 160] on div "[DATE]" at bounding box center [396, 162] width 52 height 13
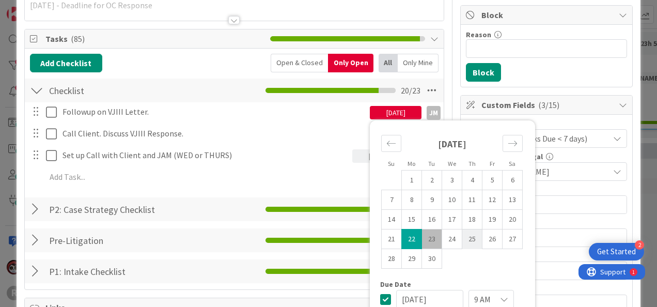
scroll to position [125, 0]
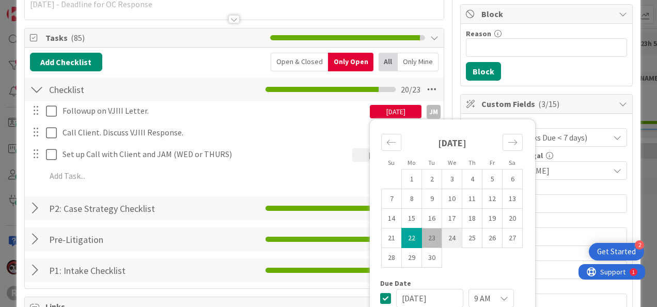
click at [445, 238] on td "24" at bounding box center [452, 238] width 20 height 20
type input "[DATE]"
click at [206, 120] on div "Followup on VJIII Letter. [DATE] Su Mo Tu We Th Fr Sa [DATE] 1 2 3 4 5 6 7 8 9 …" at bounding box center [234, 145] width 409 height 88
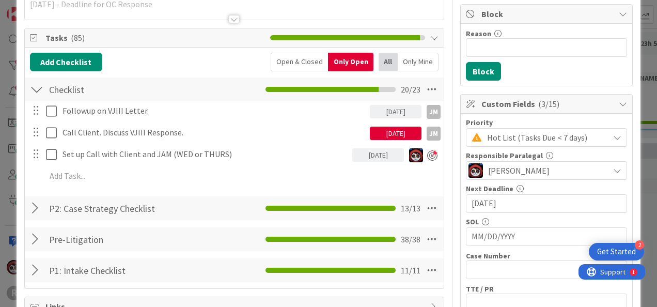
click at [374, 133] on div "[DATE]" at bounding box center [396, 133] width 52 height 13
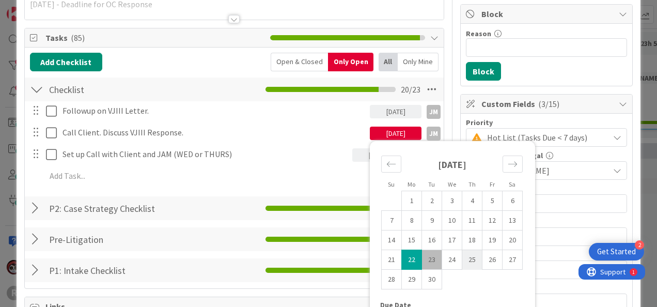
click at [464, 258] on td "25" at bounding box center [473, 260] width 20 height 20
type input "[DATE]"
click at [376, 111] on div "[DATE]" at bounding box center [396, 111] width 52 height 13
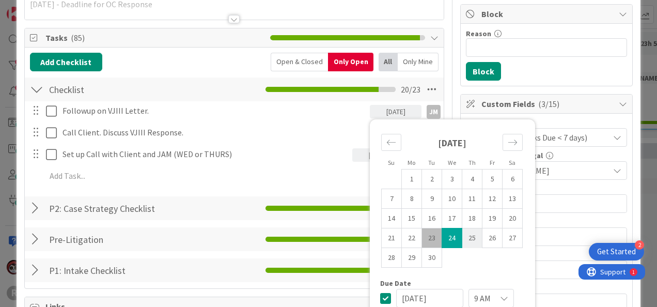
click at [463, 236] on td "25" at bounding box center [473, 238] width 20 height 20
type input "[DATE]"
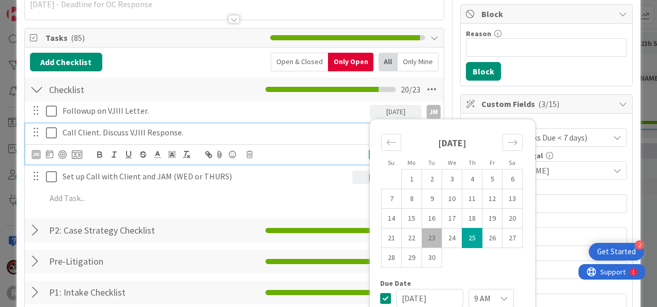
click at [317, 125] on div "Call Client. Discuss VJIII Response." at bounding box center [214, 133] width 312 height 18
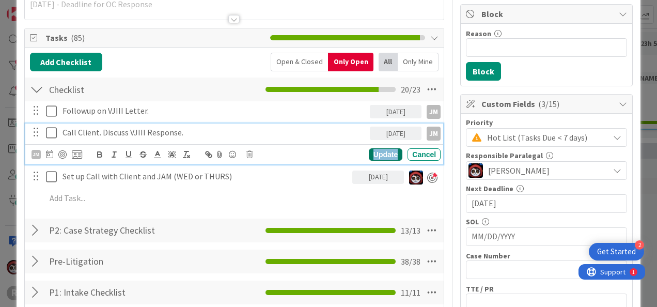
click at [381, 156] on div "Update" at bounding box center [386, 154] width 34 height 12
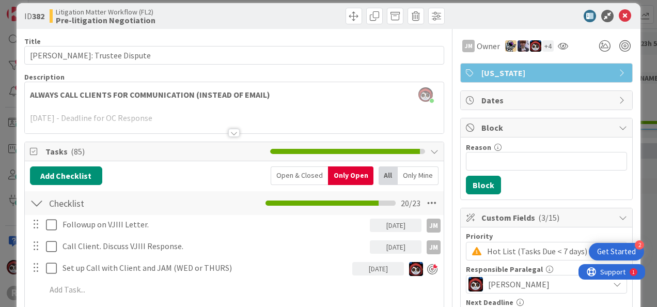
scroll to position [0, 0]
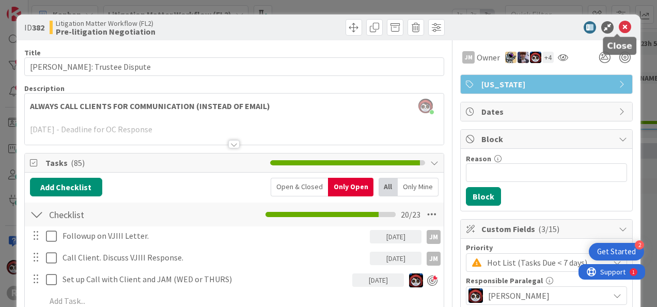
click at [620, 28] on icon at bounding box center [625, 27] width 12 height 12
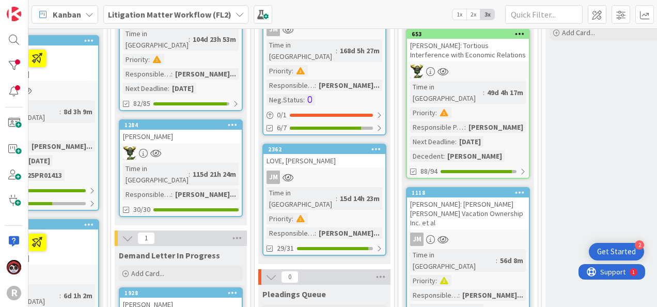
click at [204, 146] on div at bounding box center [181, 152] width 122 height 13
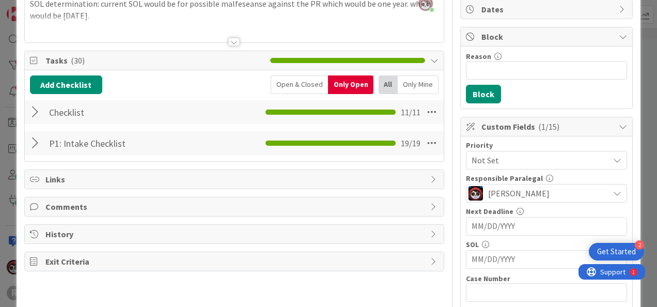
click at [35, 112] on div at bounding box center [36, 112] width 13 height 19
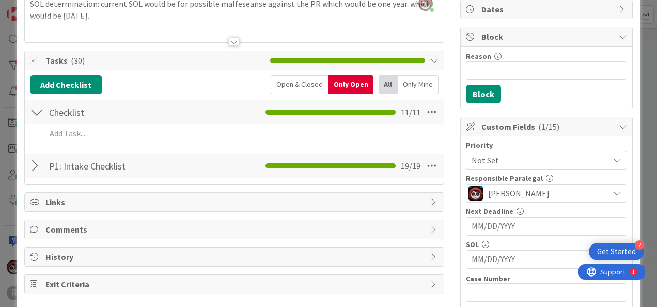
scroll to position [103, 0]
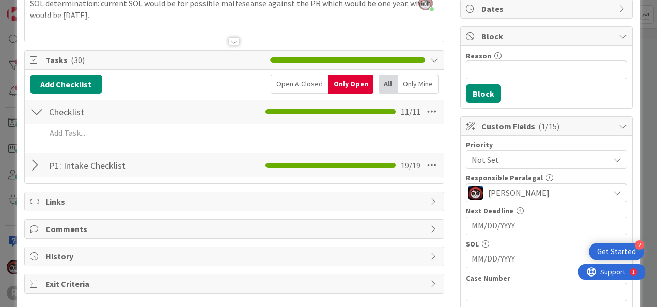
click at [33, 164] on div at bounding box center [36, 165] width 13 height 19
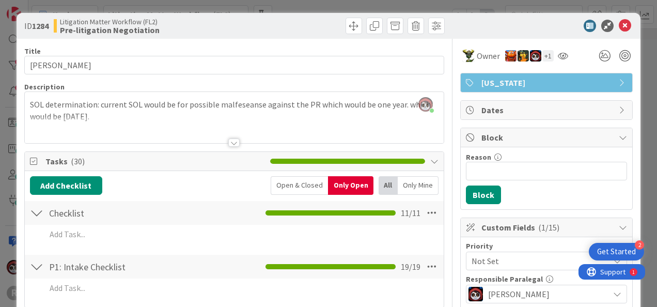
scroll to position [0, 0]
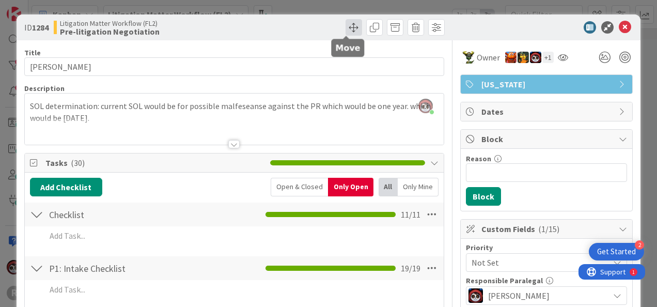
click at [346, 22] on span at bounding box center [354, 27] width 17 height 17
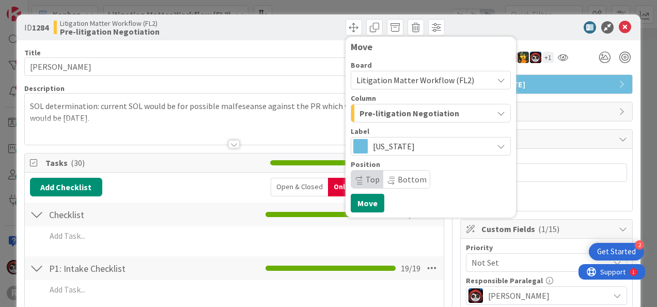
click at [457, 118] on div "Pre-litigation Negotiation" at bounding box center [425, 113] width 136 height 17
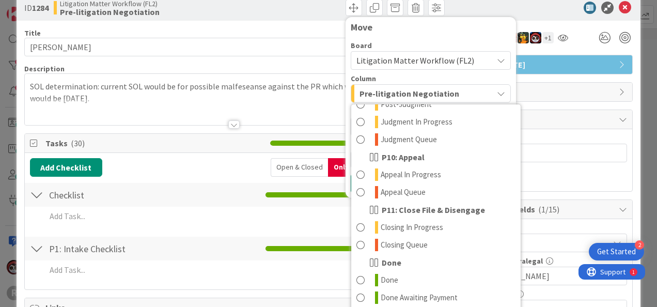
scroll to position [20, 0]
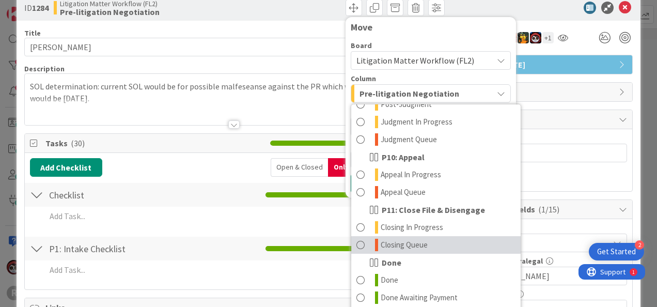
click at [357, 243] on span at bounding box center [361, 245] width 8 height 12
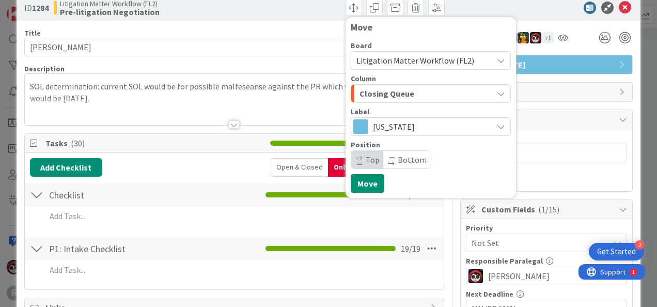
scroll to position [0, 0]
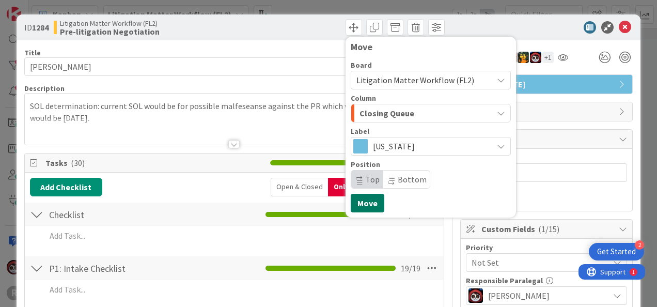
click at [355, 207] on button "Move" at bounding box center [368, 203] width 34 height 19
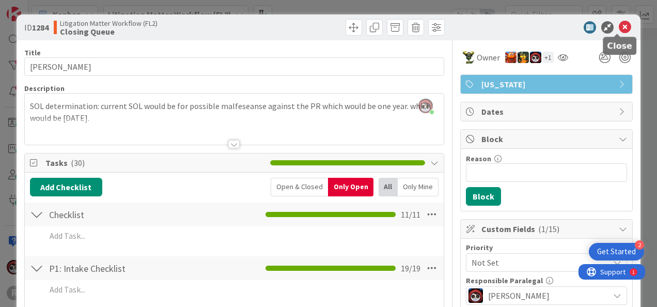
click at [620, 25] on icon at bounding box center [625, 27] width 12 height 12
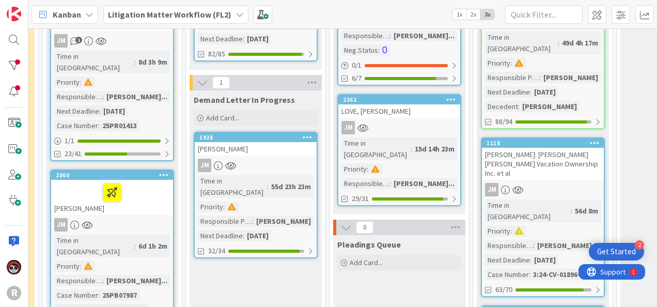
scroll to position [338, 257]
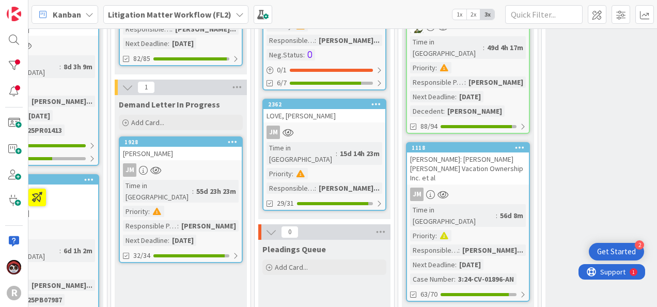
click at [189, 147] on div "[PERSON_NAME]" at bounding box center [181, 153] width 122 height 13
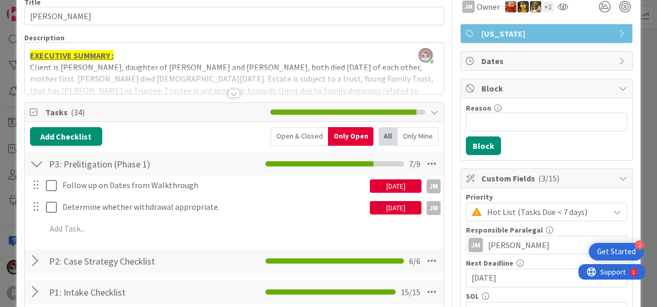
scroll to position [51, 0]
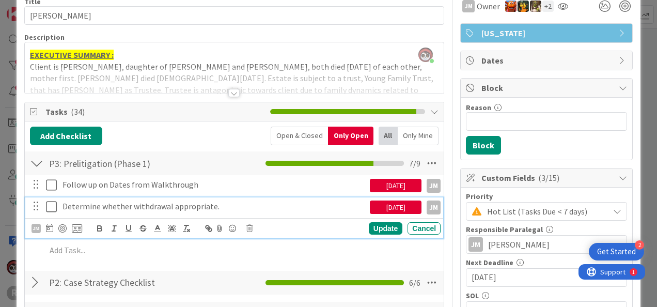
click at [53, 206] on icon at bounding box center [51, 207] width 11 height 12
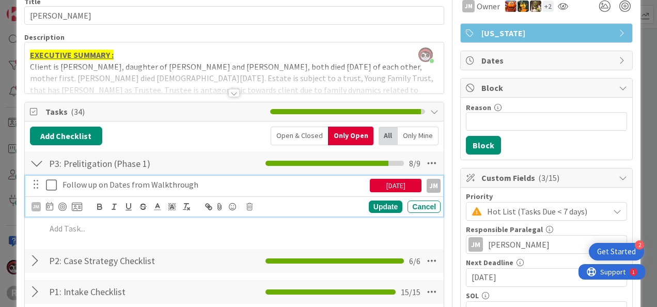
click at [51, 185] on icon at bounding box center [51, 185] width 11 height 12
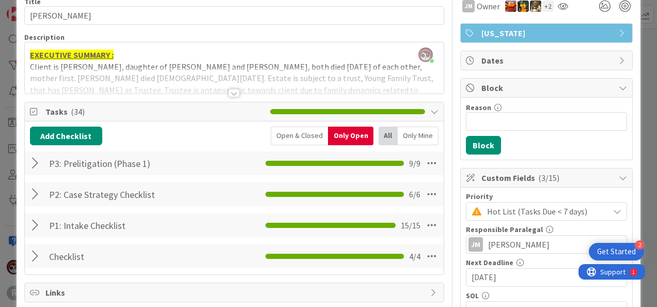
click at [36, 162] on div at bounding box center [36, 163] width 13 height 19
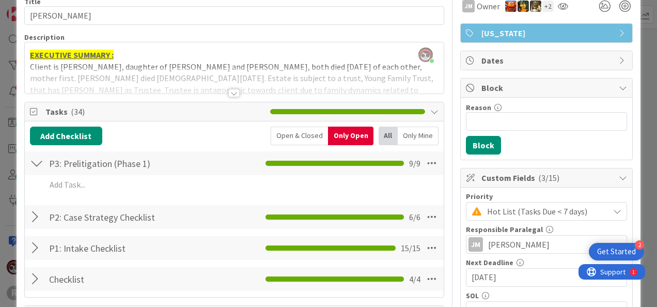
click at [33, 217] on div at bounding box center [36, 217] width 13 height 19
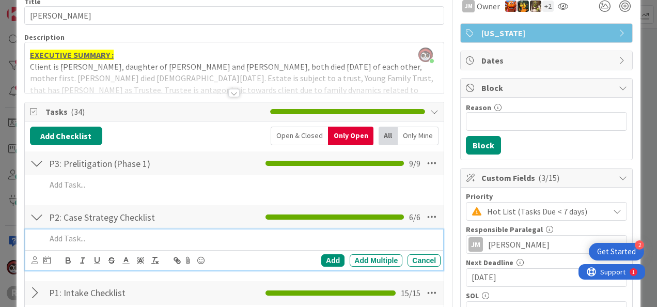
click at [73, 233] on p at bounding box center [241, 239] width 391 height 12
click at [38, 261] on div at bounding box center [41, 260] width 19 height 12
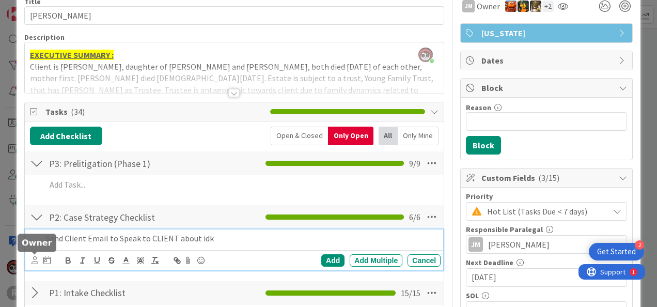
click at [37, 259] on icon at bounding box center [35, 260] width 7 height 8
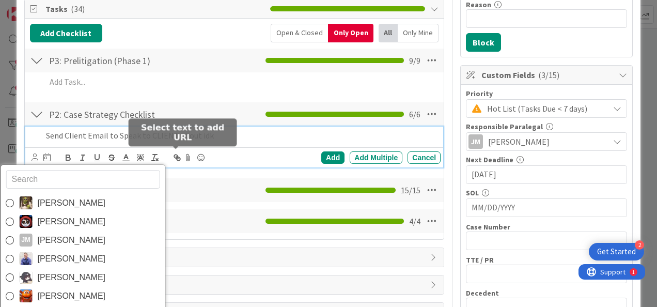
scroll to position [155, 0]
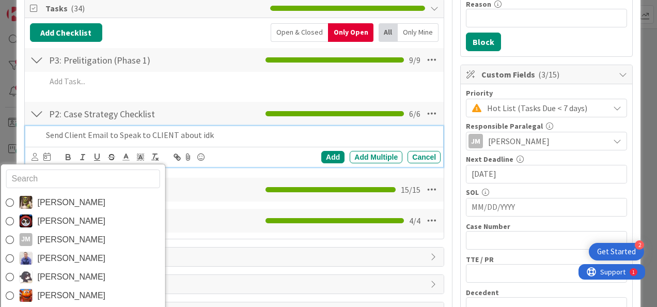
click at [241, 137] on p "Send Client Email to Speak to CLIENT about idk" at bounding box center [241, 135] width 391 height 12
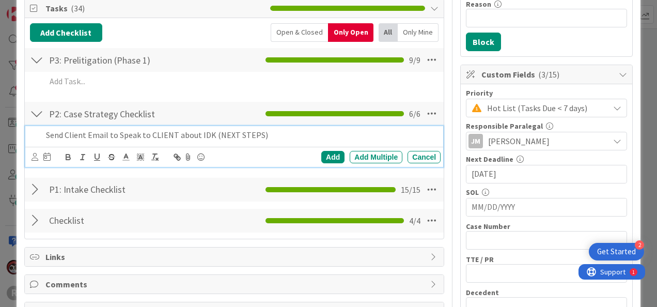
click at [212, 135] on p "Send Client Email to Speak to CLIENT about IDK (NEXT STEPS)" at bounding box center [241, 135] width 391 height 12
click at [245, 134] on p "Send Client Email to Speak to CLIENT about NEXT STEPS)" at bounding box center [241, 135] width 391 height 12
click at [32, 155] on icon at bounding box center [35, 157] width 7 height 8
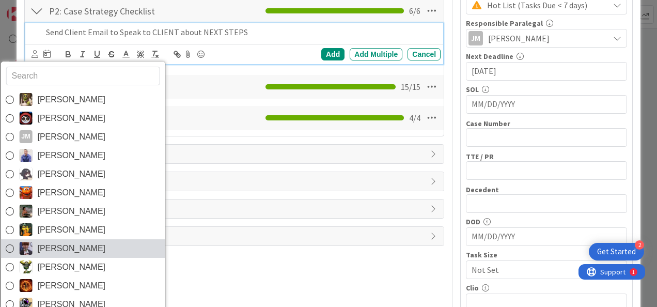
scroll to position [257, 0]
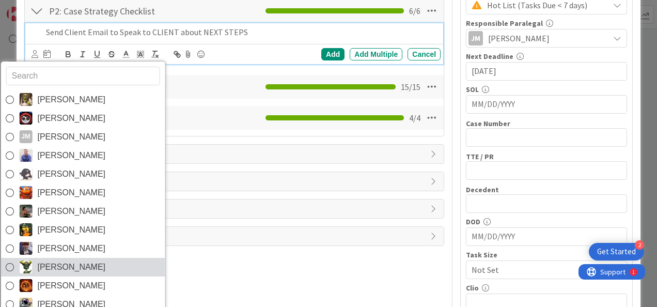
click at [66, 266] on span "[PERSON_NAME]" at bounding box center [71, 267] width 68 height 16
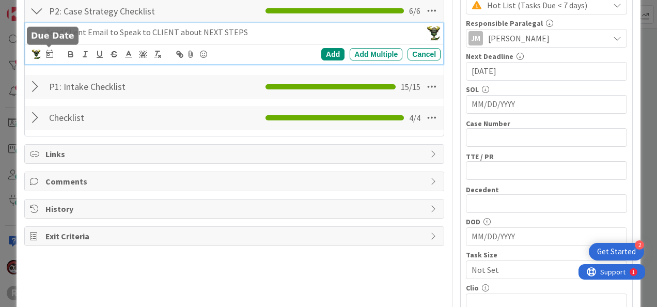
click at [51, 50] on icon at bounding box center [49, 54] width 7 height 8
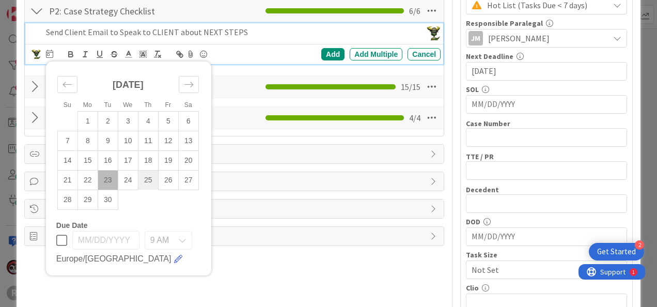
click at [145, 177] on td "25" at bounding box center [148, 180] width 20 height 20
type input "[DATE]"
click at [331, 52] on div "Add" at bounding box center [332, 54] width 23 height 12
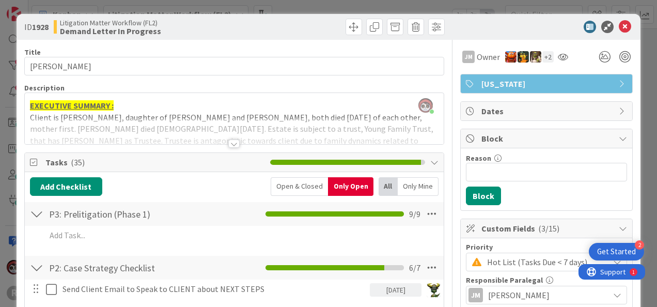
scroll to position [0, 0]
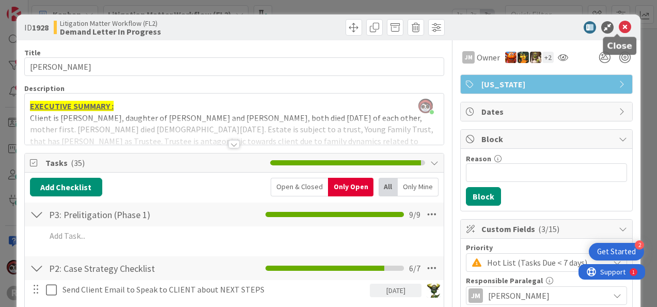
click at [619, 28] on icon at bounding box center [625, 27] width 12 height 12
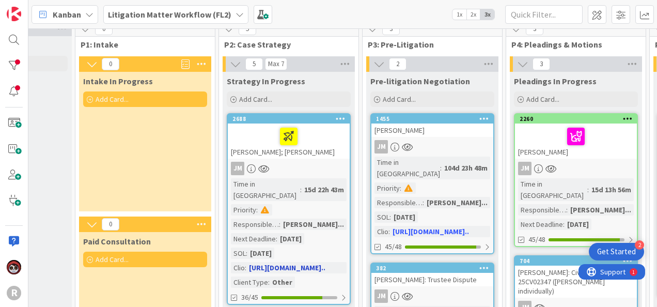
scroll to position [0, 93]
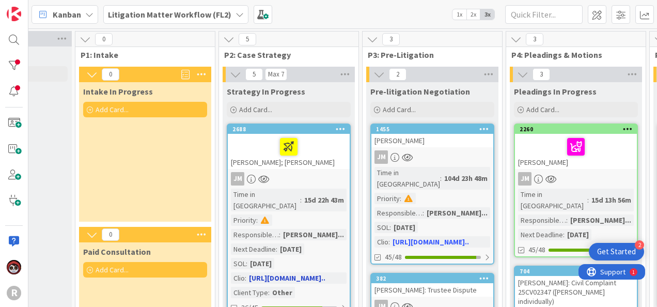
click at [306, 158] on div "[PERSON_NAME]; [PERSON_NAME]" at bounding box center [289, 151] width 122 height 35
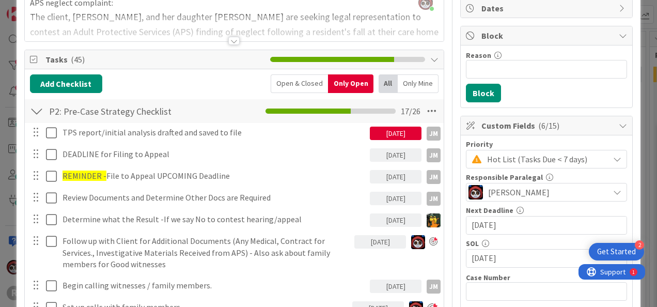
scroll to position [103, 0]
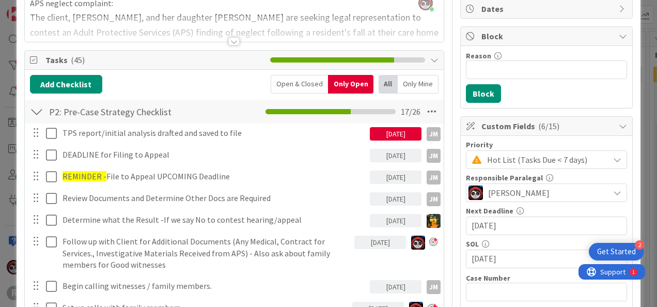
click at [389, 135] on div "[DATE]" at bounding box center [396, 133] width 52 height 13
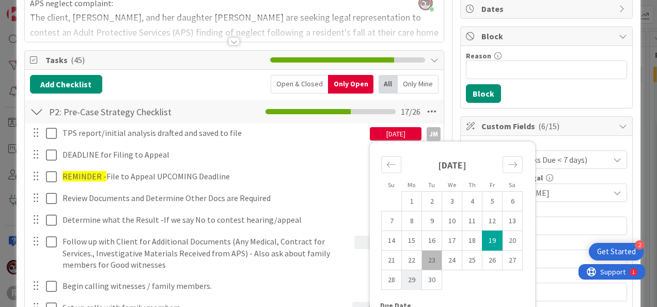
click at [402, 277] on td "29" at bounding box center [412, 280] width 20 height 20
type input "[DATE]"
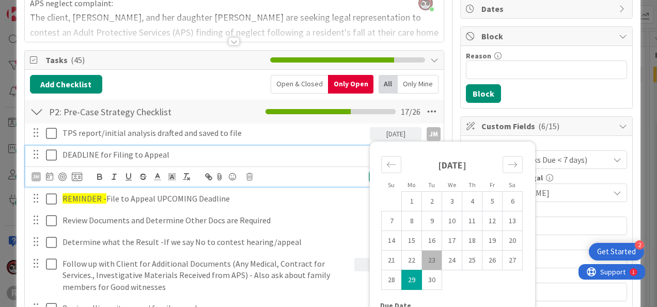
click at [315, 150] on p "DEADLINE for Filing to Appeal" at bounding box center [214, 155] width 303 height 12
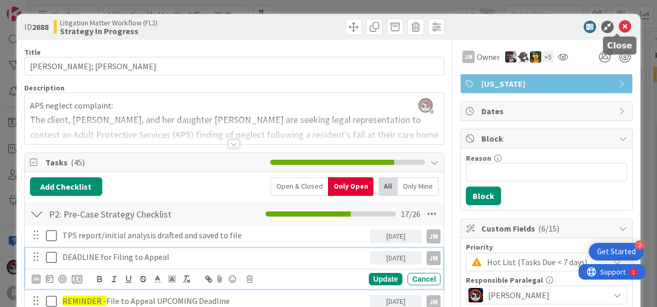
scroll to position [0, 0]
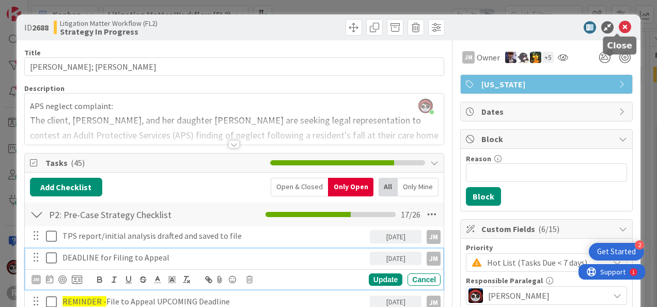
click at [619, 27] on icon at bounding box center [625, 27] width 12 height 12
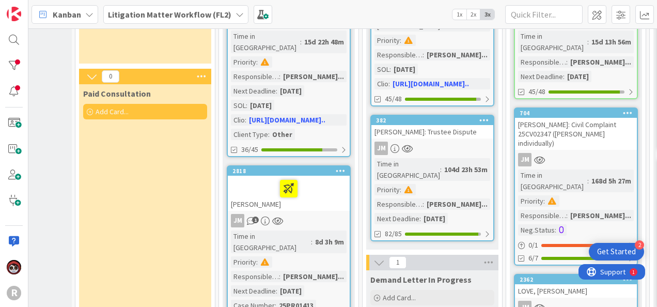
scroll to position [159, 93]
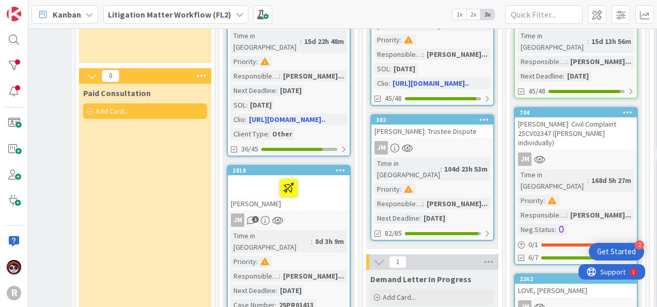
click at [327, 188] on div "[PERSON_NAME]" at bounding box center [289, 192] width 122 height 35
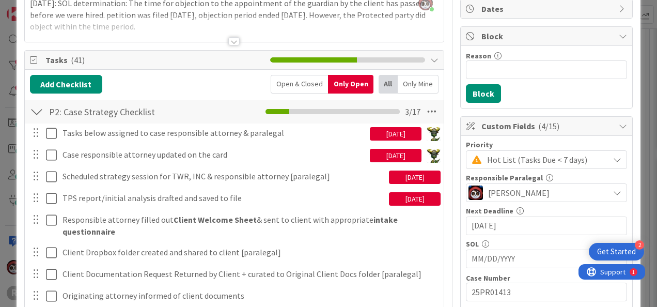
scroll to position [103, 0]
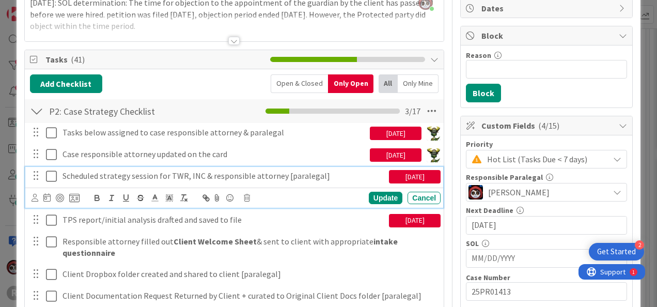
click at [53, 175] on icon at bounding box center [51, 176] width 11 height 12
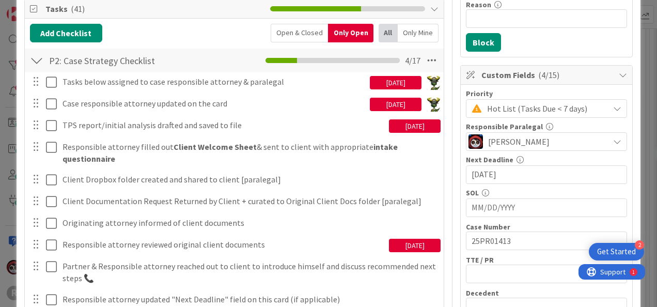
scroll to position [155, 0]
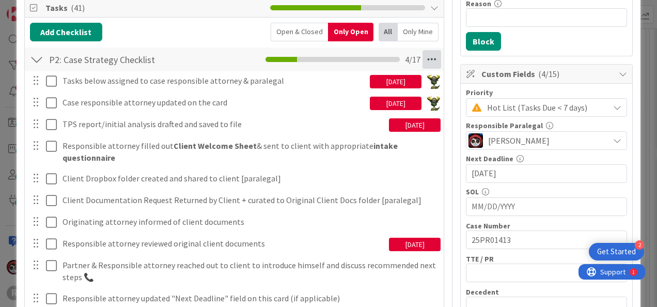
click at [423, 60] on icon at bounding box center [432, 59] width 19 height 19
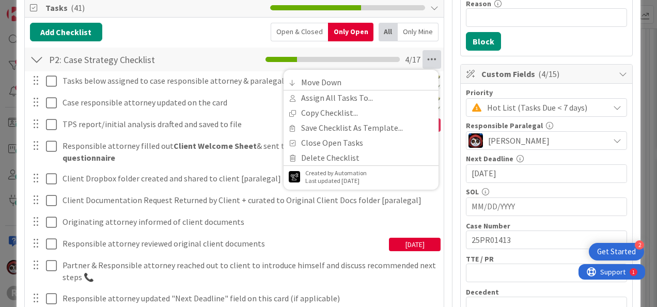
click at [213, 53] on div "P2: Case Strategy Checklist Checklist Name 27 / 64 P2: Case Strategy Checklist …" at bounding box center [234, 60] width 419 height 24
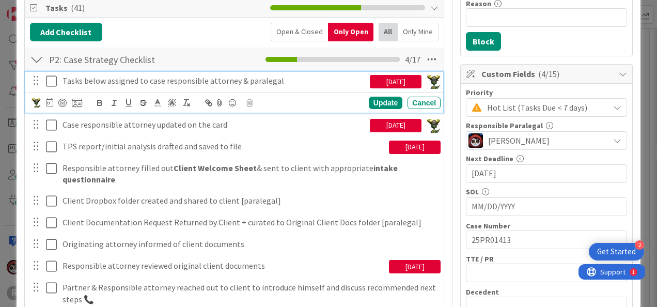
click at [146, 75] on p "Tasks below assigned to case responsible attorney & paralegal" at bounding box center [214, 81] width 303 height 12
click at [52, 82] on icon at bounding box center [51, 81] width 11 height 12
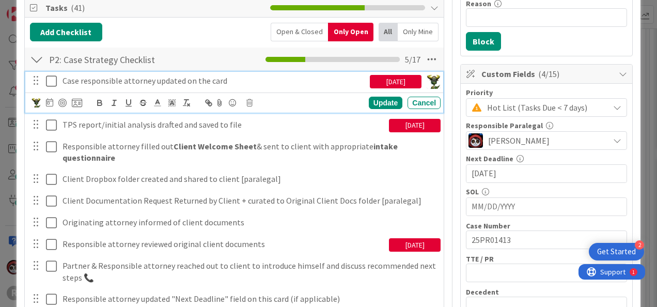
click at [52, 82] on icon at bounding box center [51, 81] width 11 height 12
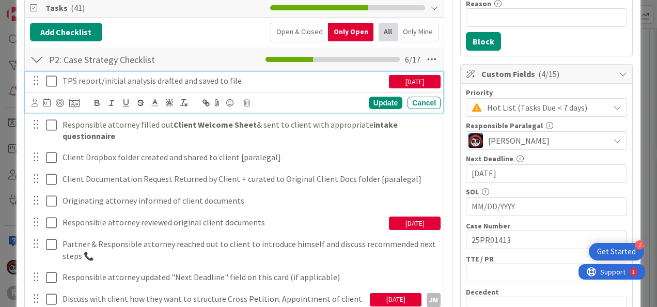
click at [114, 79] on p "TPS report/initial analysis drafted and saved to file" at bounding box center [224, 81] width 322 height 12
click at [37, 105] on icon at bounding box center [35, 103] width 7 height 8
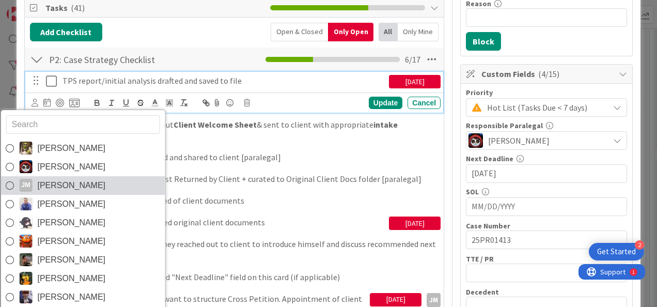
click at [64, 180] on span "[PERSON_NAME]" at bounding box center [71, 186] width 68 height 16
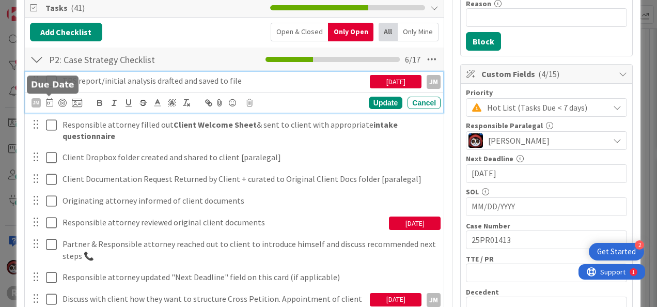
click at [48, 100] on icon at bounding box center [49, 102] width 7 height 8
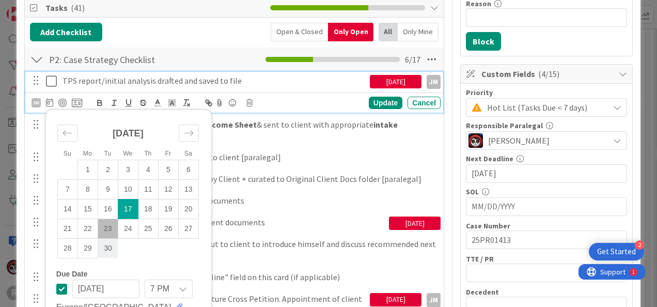
click at [105, 247] on td "30" at bounding box center [108, 248] width 20 height 20
type input "[DATE]"
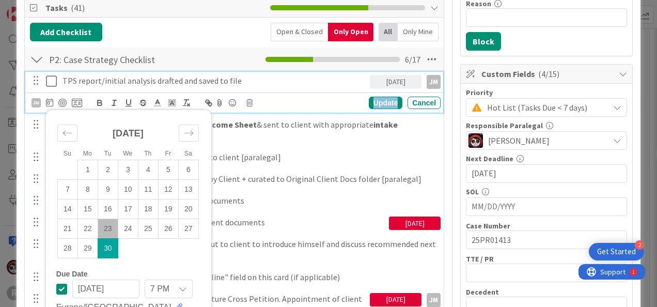
click at [372, 99] on div "Update" at bounding box center [386, 103] width 34 height 12
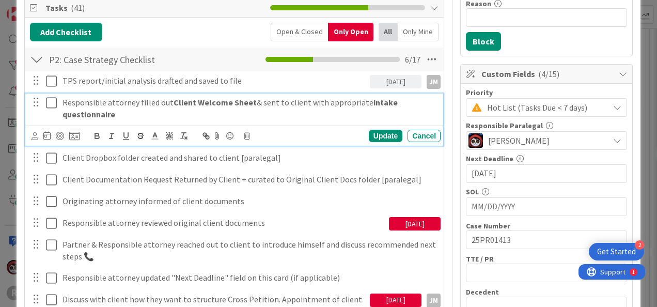
click at [103, 109] on strong "intake questionnaire" at bounding box center [231, 108] width 337 height 22
click at [35, 135] on icon at bounding box center [35, 136] width 7 height 8
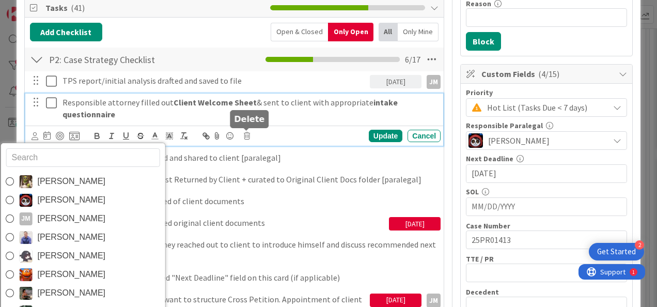
click at [244, 131] on div at bounding box center [246, 129] width 7 height 3
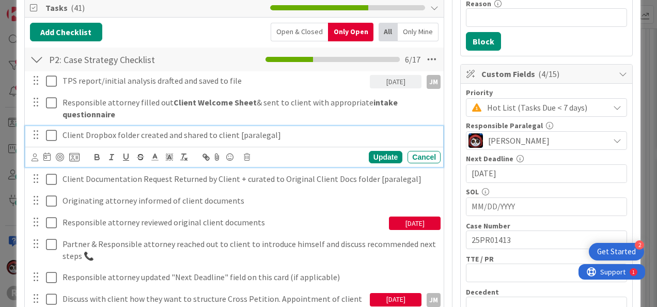
click at [132, 133] on p "Client Dropbox folder created and shared to client [paralegal]" at bounding box center [250, 135] width 374 height 12
click at [51, 136] on icon at bounding box center [51, 135] width 11 height 12
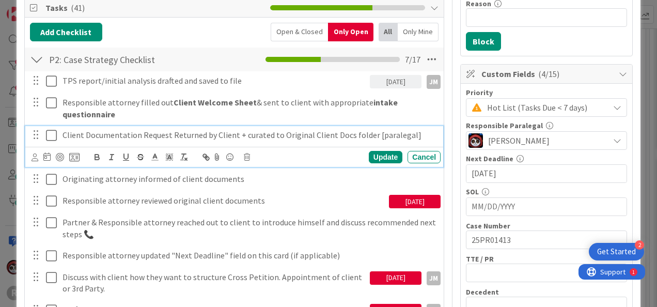
click at [51, 131] on icon at bounding box center [51, 135] width 11 height 12
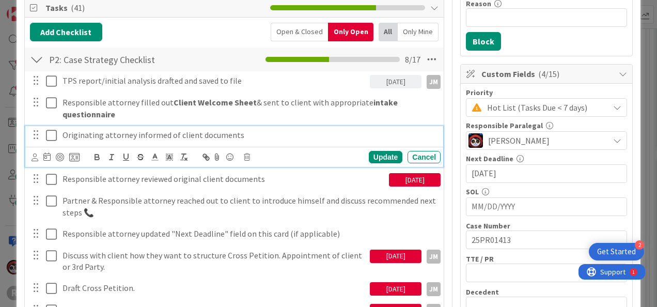
click at [51, 131] on icon at bounding box center [51, 135] width 11 height 12
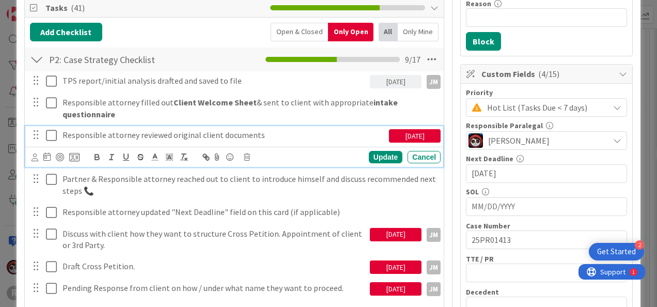
click at [51, 131] on icon at bounding box center [51, 135] width 11 height 12
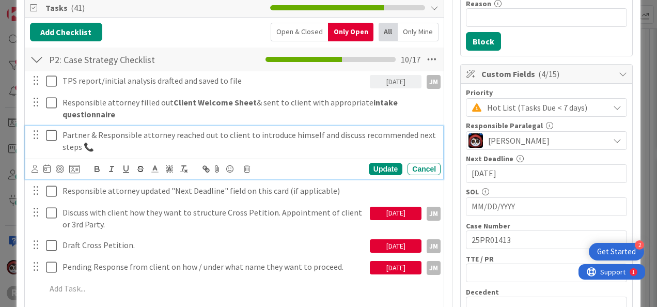
click at [51, 132] on icon at bounding box center [51, 135] width 11 height 12
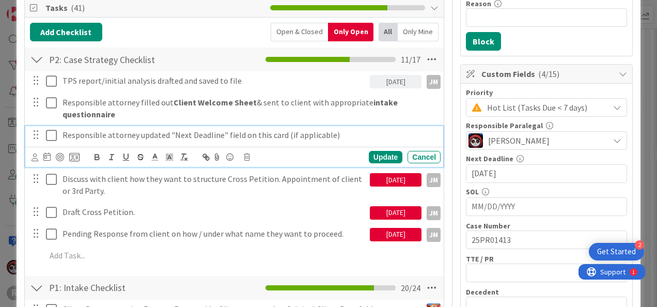
click at [51, 132] on icon at bounding box center [51, 135] width 11 height 12
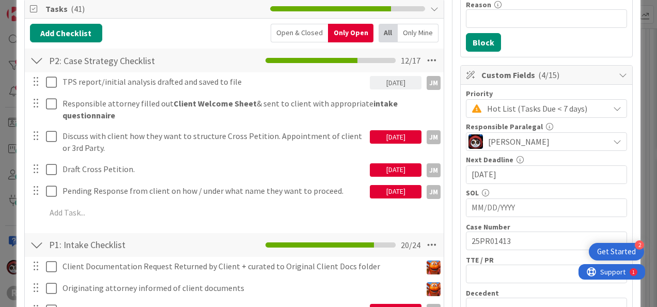
scroll to position [155, 0]
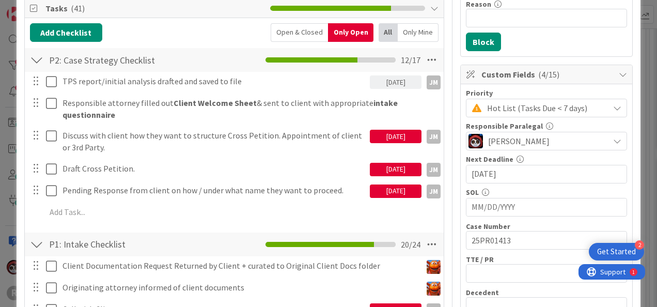
click at [380, 168] on div "[DATE]" at bounding box center [396, 169] width 52 height 13
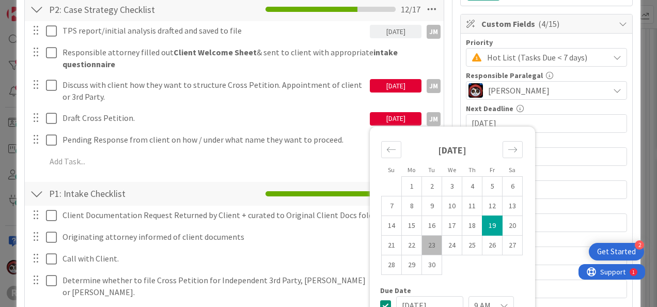
scroll to position [206, 0]
click at [512, 148] on div "Move forward to switch to the next month." at bounding box center [513, 149] width 20 height 17
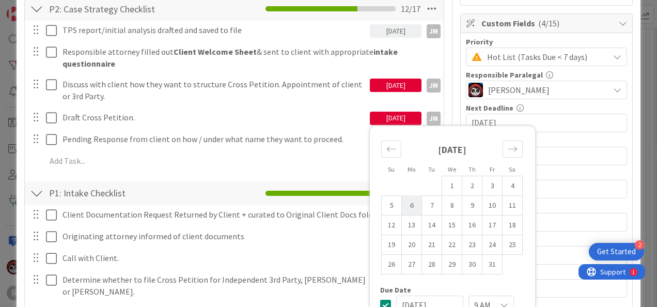
click at [405, 204] on td "6" at bounding box center [412, 205] width 20 height 20
type input "10/06/2025"
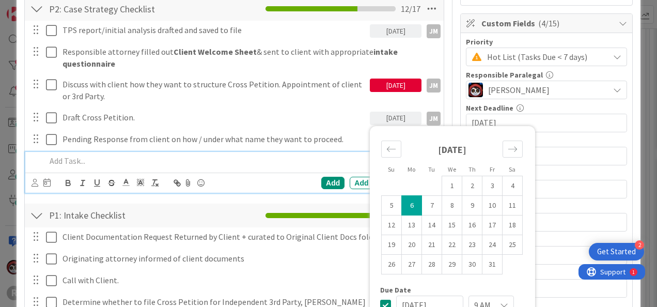
click at [185, 159] on p at bounding box center [241, 161] width 391 height 12
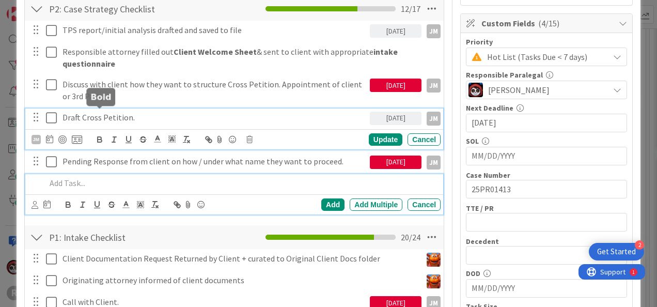
click at [94, 117] on div "Draft Cross Petition. 10/06/2025 Su Mo Tu We Th Fr Sa September 2025 1 2 3 4 5 …" at bounding box center [234, 129] width 418 height 41
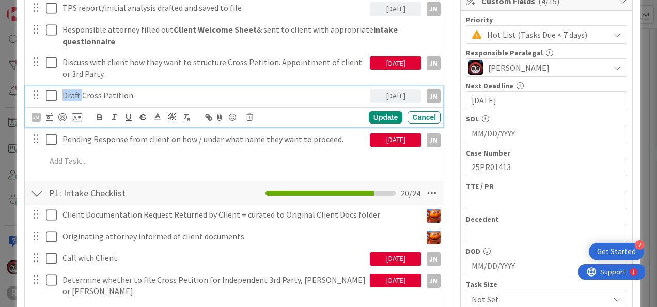
drag, startPoint x: 82, startPoint y: 90, endPoint x: 63, endPoint y: 100, distance: 21.0
click at [63, 100] on div "Draft Cross Petition." at bounding box center [214, 95] width 312 height 18
click at [372, 115] on div "Update" at bounding box center [386, 117] width 34 height 12
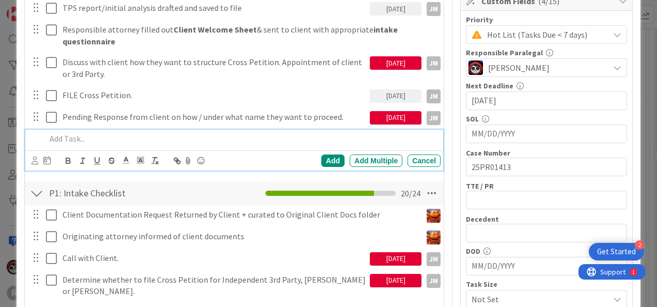
click at [106, 131] on div at bounding box center [241, 139] width 399 height 18
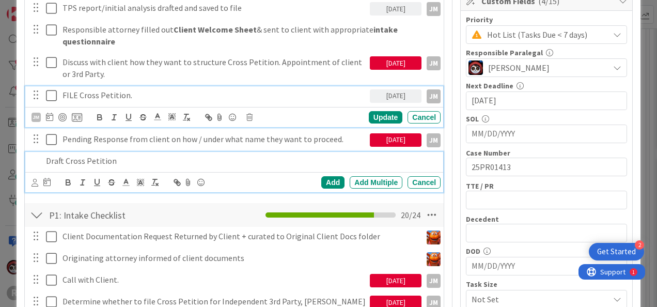
scroll to position [250, 0]
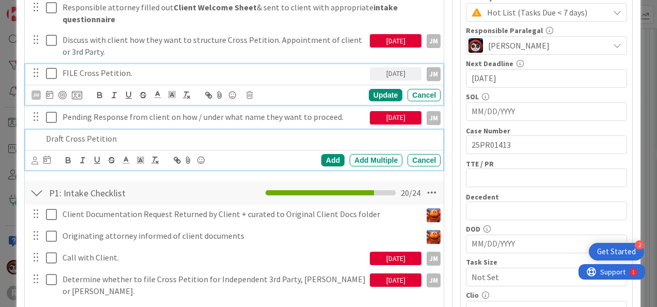
click at [76, 85] on div "FILE Cross Petition. 10/06/2025 Su Mo Tu We Th Fr Sa September 2025 1 2 3 4 5 6…" at bounding box center [234, 84] width 418 height 41
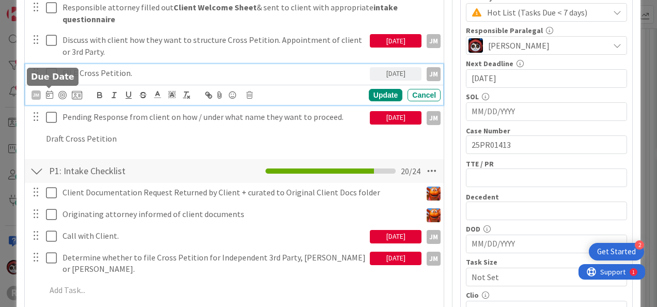
click at [47, 90] on icon at bounding box center [49, 94] width 7 height 8
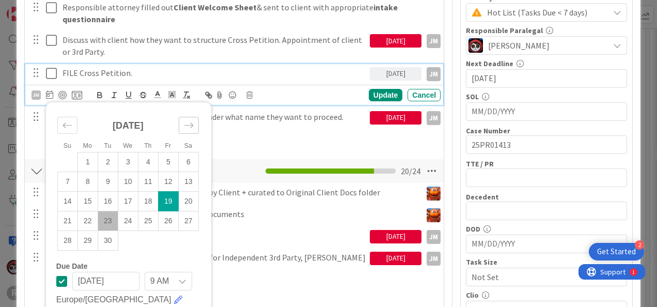
click at [186, 117] on div "Move forward to switch to the next month." at bounding box center [189, 125] width 20 height 17
click at [164, 159] on td "3" at bounding box center [168, 162] width 20 height 20
type input "[DATE]"
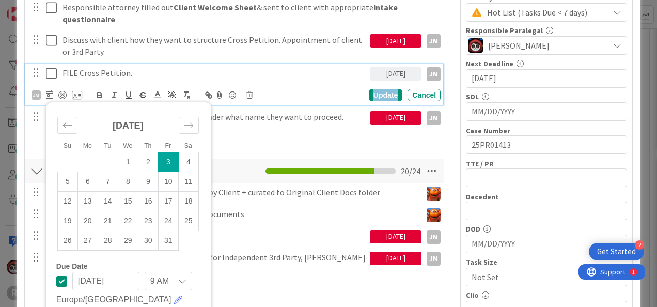
click at [380, 91] on div "Update" at bounding box center [386, 95] width 34 height 12
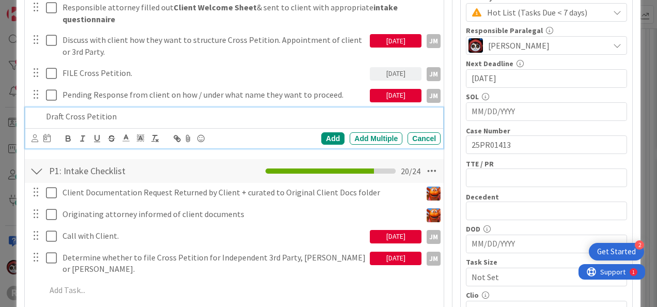
click at [85, 113] on p "Draft Cross Petition" at bounding box center [241, 117] width 391 height 12
click at [45, 134] on icon at bounding box center [46, 138] width 7 height 8
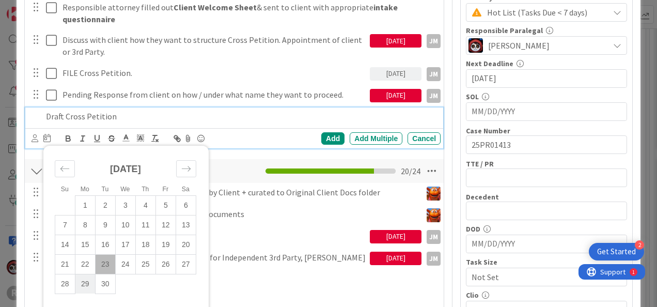
click at [90, 287] on td "29" at bounding box center [85, 284] width 20 height 20
type input "[DATE]"
click at [323, 132] on div "Add" at bounding box center [332, 138] width 23 height 12
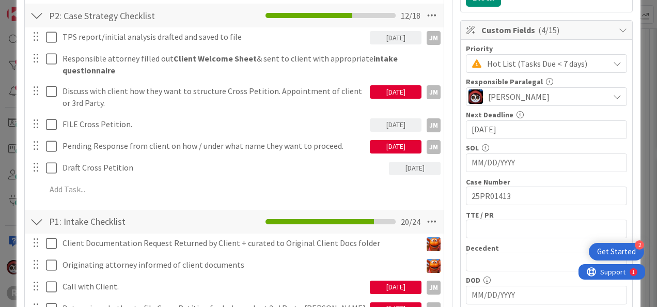
scroll to position [198, 0]
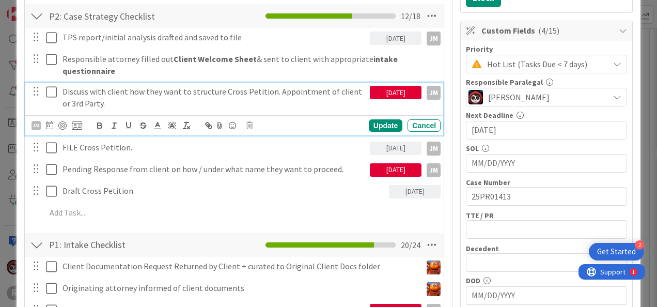
click at [51, 86] on icon at bounding box center [51, 92] width 11 height 12
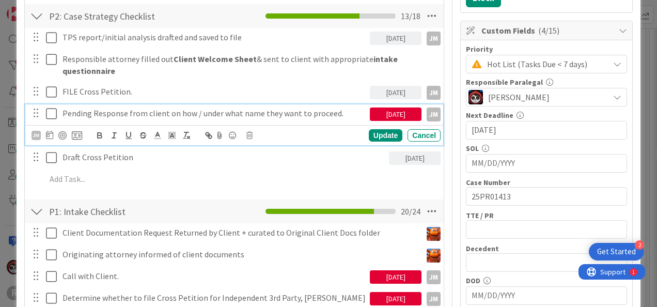
click at [50, 112] on icon at bounding box center [51, 113] width 11 height 12
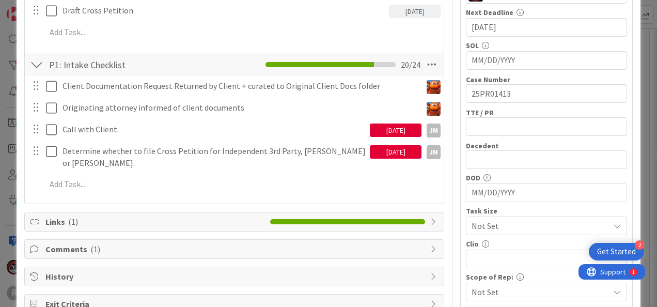
scroll to position [302, 0]
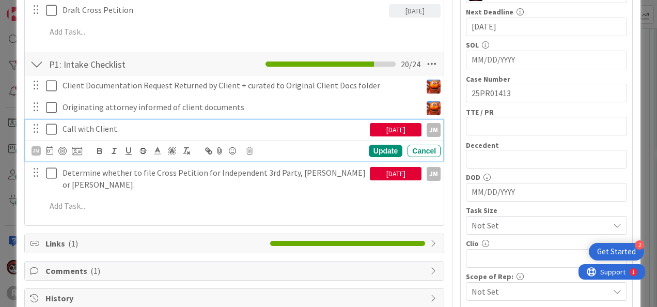
click at [94, 129] on p "Call with Client." at bounding box center [214, 129] width 303 height 12
click at [133, 128] on p "Call with Client." at bounding box center [214, 129] width 303 height 12
click at [37, 149] on div "JM" at bounding box center [36, 150] width 9 height 9
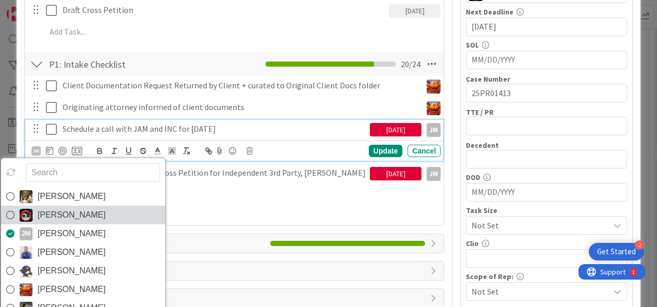
click at [52, 210] on span "[PERSON_NAME]" at bounding box center [72, 215] width 68 height 16
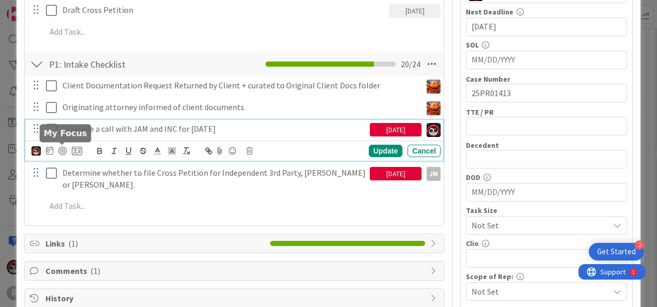
drag, startPoint x: 61, startPoint y: 147, endPoint x: 53, endPoint y: 153, distance: 10.3
click at [58, 149] on div at bounding box center [62, 151] width 8 height 8
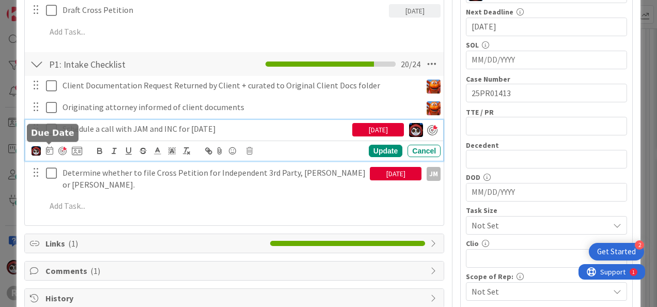
click at [47, 146] on icon at bounding box center [49, 150] width 7 height 8
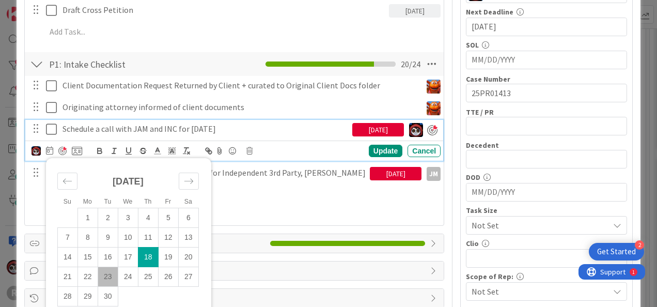
click at [111, 276] on td "23" at bounding box center [108, 277] width 20 height 20
type input "[DATE]"
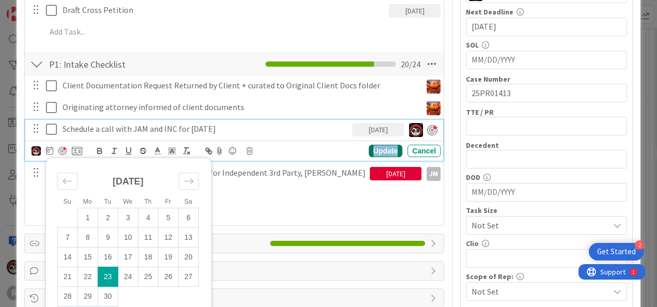
click at [375, 151] on div "Update" at bounding box center [386, 151] width 34 height 12
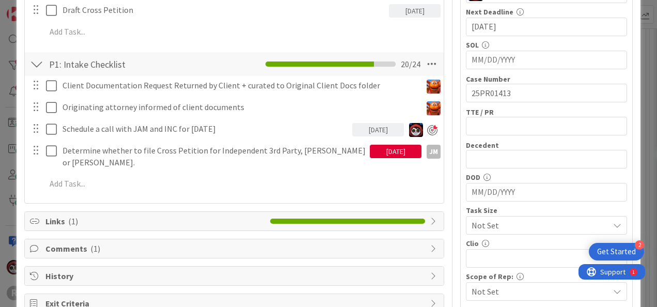
click at [374, 149] on div "[DATE]" at bounding box center [396, 151] width 52 height 13
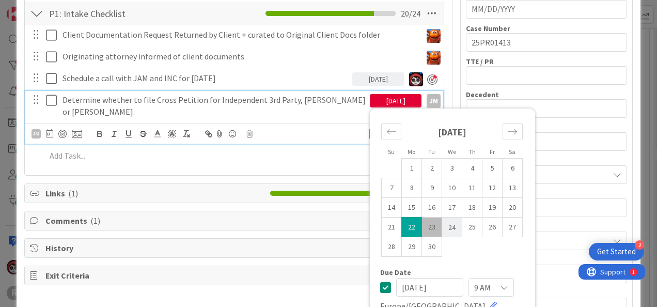
scroll to position [352, 0]
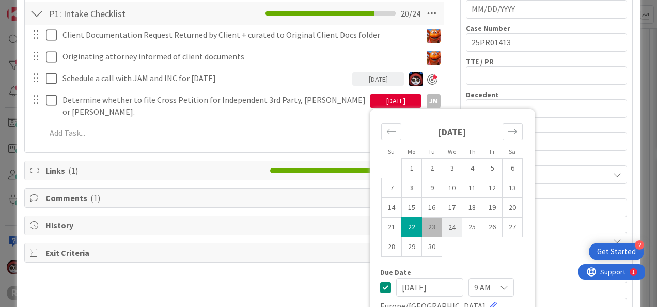
click at [447, 225] on td "24" at bounding box center [452, 228] width 20 height 20
type input "[DATE]"
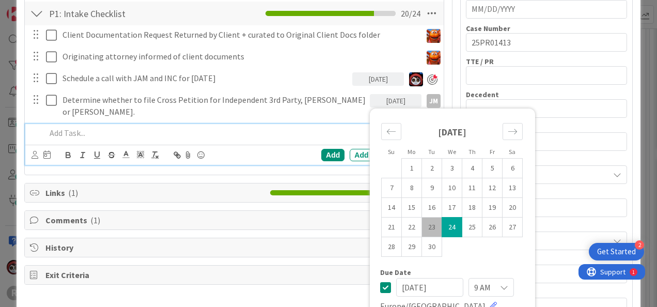
click at [244, 127] on p at bounding box center [241, 133] width 391 height 12
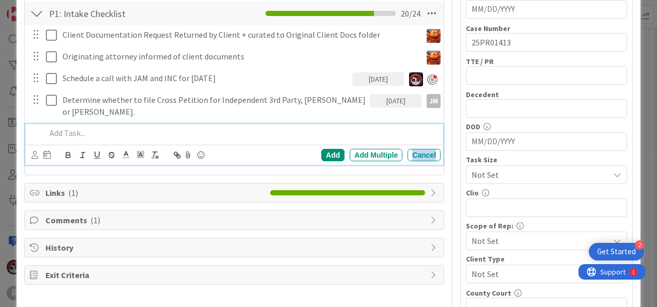
click at [408, 149] on div "Cancel" at bounding box center [424, 155] width 33 height 12
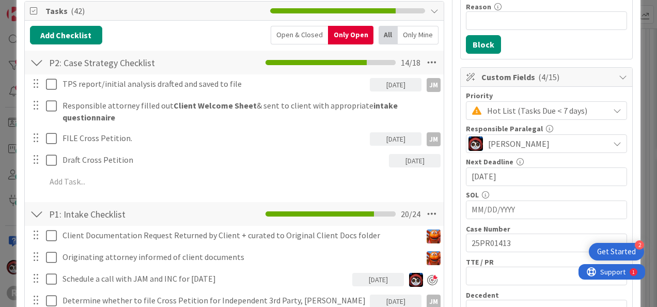
scroll to position [0, 0]
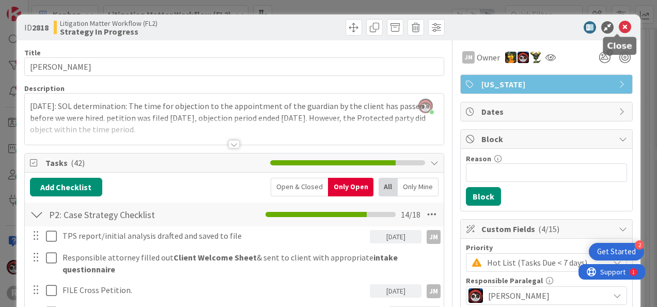
click at [619, 29] on icon at bounding box center [625, 27] width 12 height 12
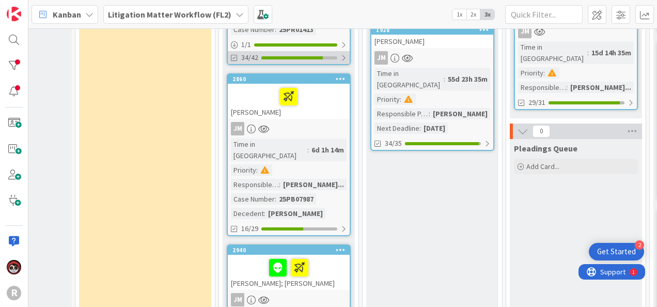
scroll to position [435, 93]
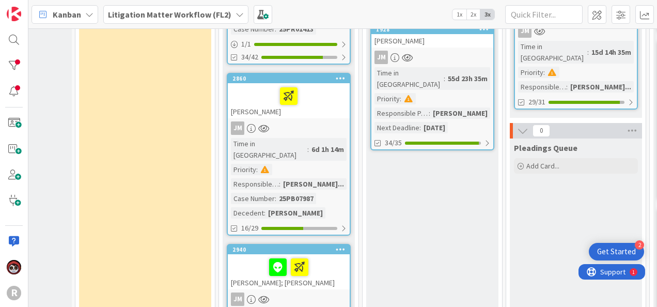
click at [304, 96] on link "2860 EVANS, Kristina JM Time in Column : 6d 1h 14m Priority : Responsible Paral…" at bounding box center [289, 154] width 124 height 163
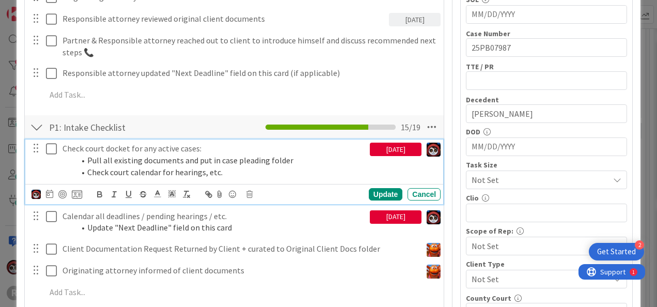
click at [125, 161] on li "Pull all existing documents and put in case pleading folder" at bounding box center [220, 161] width 291 height 12
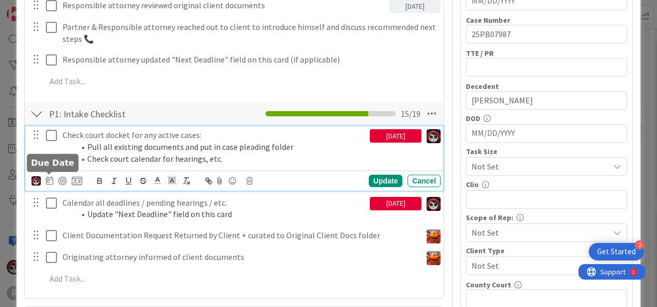
click at [51, 182] on icon at bounding box center [49, 180] width 7 height 8
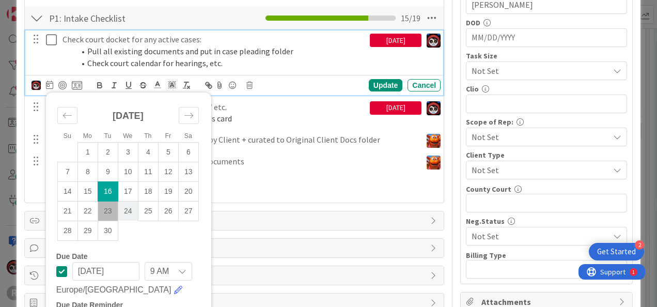
click at [126, 213] on td "24" at bounding box center [128, 211] width 20 height 20
type input "[DATE]"
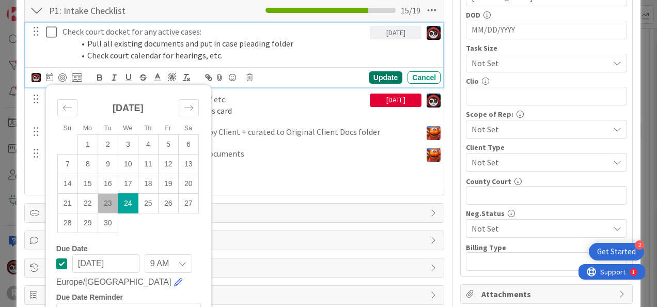
scroll to position [464, 0]
click at [379, 81] on div "Update" at bounding box center [386, 77] width 34 height 12
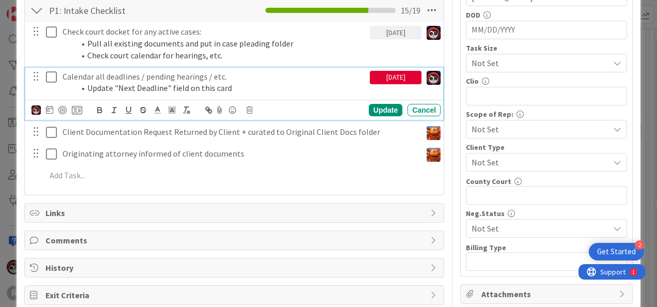
click at [127, 82] on li "Update "Next Deadline" field on this card" at bounding box center [220, 88] width 291 height 12
click at [51, 105] on icon at bounding box center [49, 109] width 7 height 8
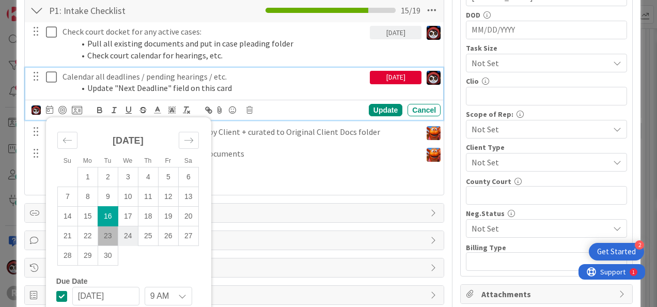
click at [131, 233] on td "24" at bounding box center [128, 236] width 20 height 20
type input "[DATE]"
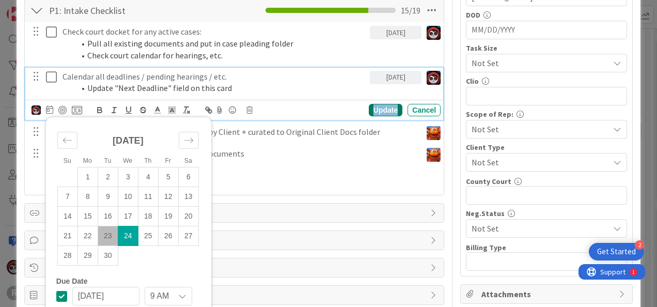
click at [387, 106] on div "Update" at bounding box center [386, 110] width 34 height 12
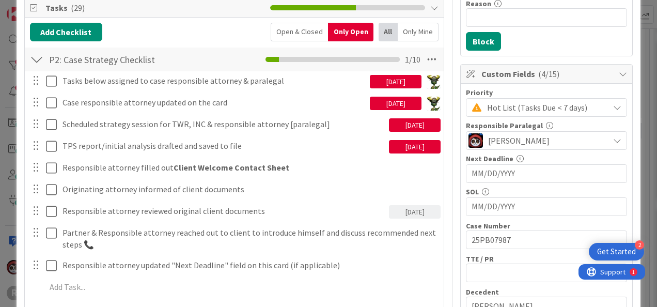
scroll to position [155, 0]
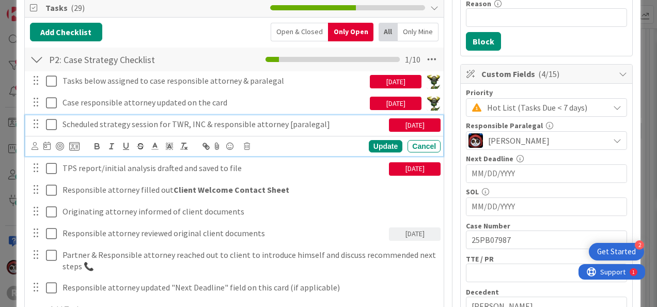
click at [206, 122] on p "Scheduled strategy session for TWR, INC & responsible attorney [paralegal]" at bounding box center [224, 124] width 322 height 12
click at [59, 142] on div at bounding box center [60, 146] width 8 height 8
click at [407, 123] on div "[DATE]" at bounding box center [398, 124] width 52 height 13
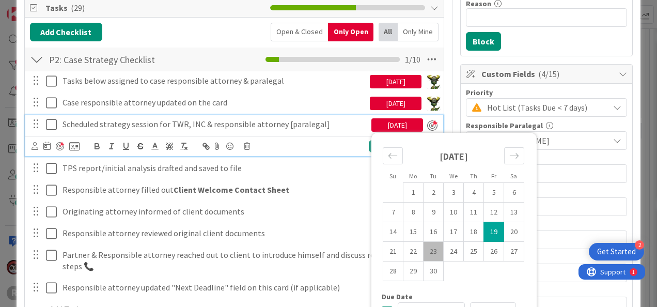
click at [424, 247] on td "23" at bounding box center [434, 252] width 20 height 20
type input "[DATE]"
click at [318, 150] on div "Update Cancel" at bounding box center [379, 146] width 124 height 12
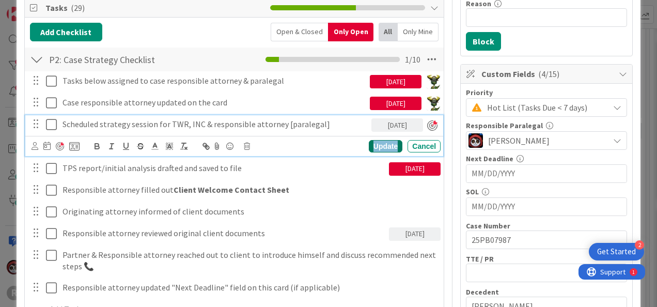
click at [380, 145] on div "Update" at bounding box center [386, 146] width 34 height 12
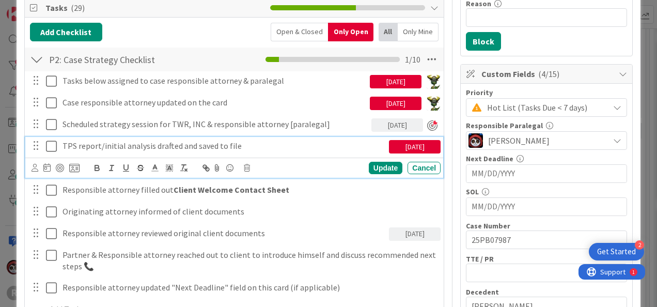
click at [176, 145] on p "TPS report/initial analysis drafted and saved to file" at bounding box center [224, 146] width 322 height 12
click at [47, 168] on icon at bounding box center [46, 167] width 7 height 8
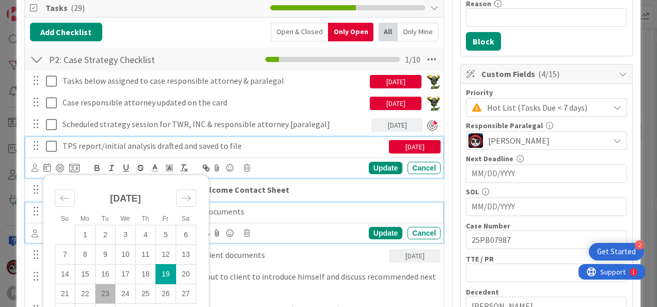
click at [388, 213] on p "Originating attorney informed of client documents" at bounding box center [250, 212] width 374 height 12
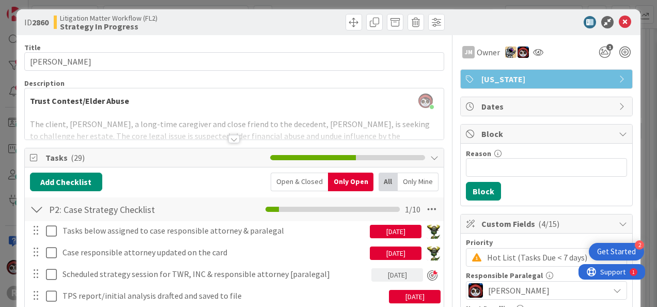
scroll to position [0, 0]
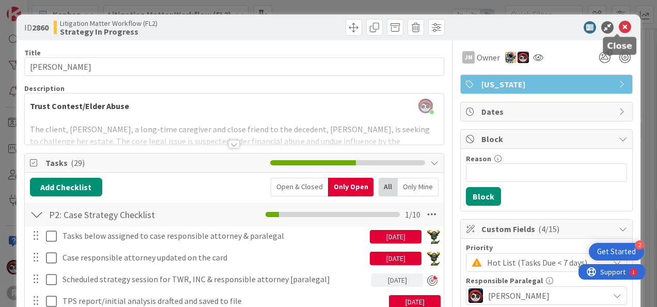
click at [620, 29] on icon at bounding box center [625, 27] width 12 height 12
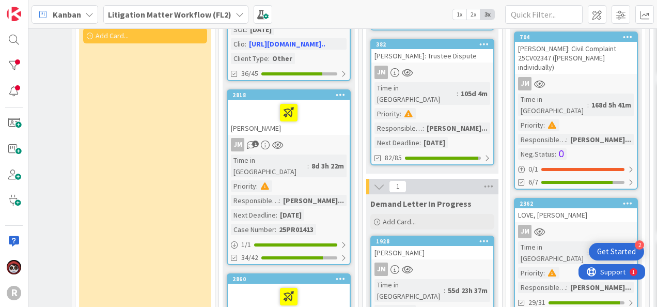
click at [309, 116] on div "[PERSON_NAME]" at bounding box center [289, 117] width 122 height 35
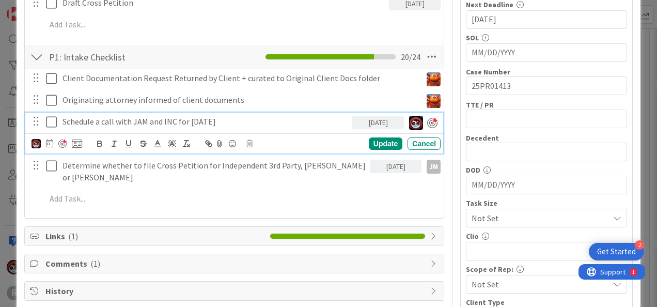
scroll to position [309, 0]
click at [122, 118] on p "Schedule a call with JAM and INC for 9-24-2025" at bounding box center [206, 122] width 286 height 12
click at [240, 122] on p "Schedule a call with JAM and INC for 9-24-2025" at bounding box center [206, 122] width 286 height 12
click at [230, 119] on p "Schedule a call with JAM and INC for 9-24-2025 / Need to ask for 5k" at bounding box center [206, 122] width 286 height 12
click at [370, 140] on div "Update" at bounding box center [386, 143] width 34 height 12
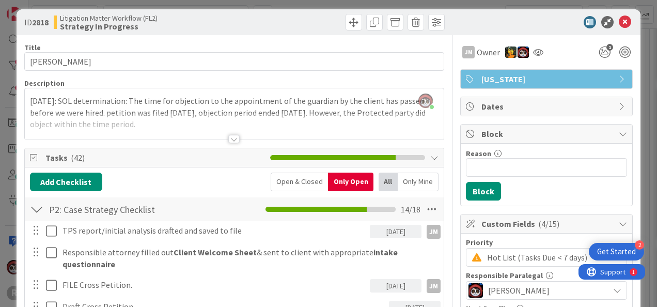
scroll to position [0, 0]
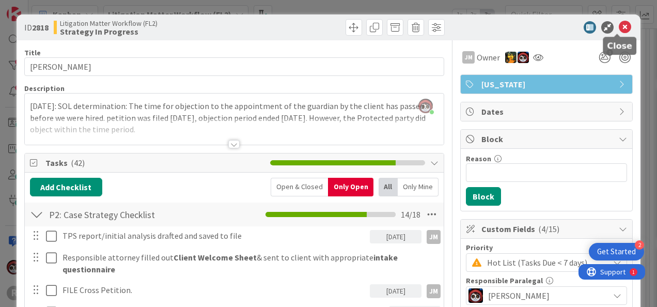
click at [620, 27] on icon at bounding box center [625, 27] width 12 height 12
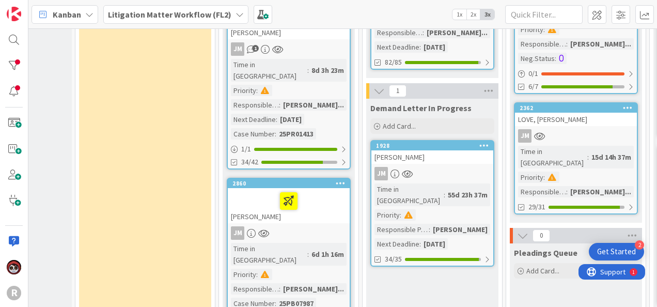
click at [322, 198] on div "[PERSON_NAME]" at bounding box center [289, 205] width 122 height 35
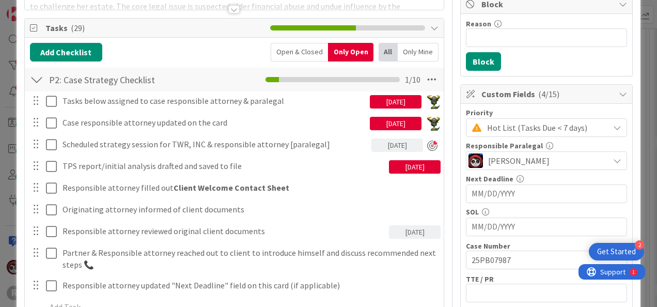
scroll to position [136, 0]
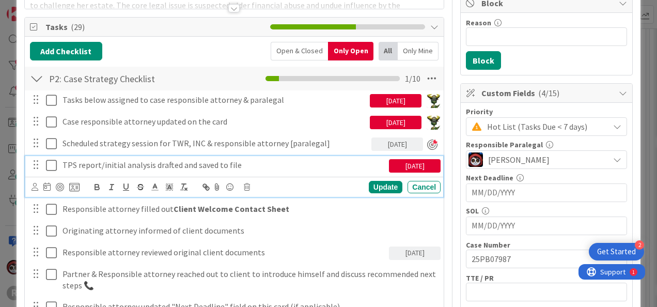
click at [130, 164] on p "TPS report/initial analysis drafted and saved to file" at bounding box center [224, 165] width 322 height 12
click at [35, 187] on icon at bounding box center [35, 187] width 7 height 8
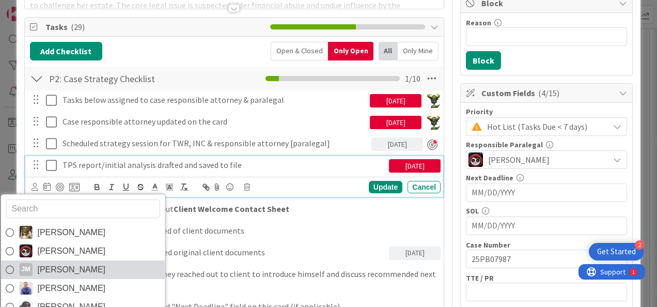
click at [45, 262] on span "[PERSON_NAME]" at bounding box center [71, 270] width 68 height 16
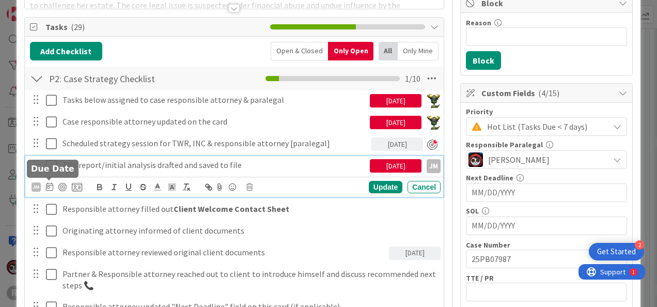
click at [51, 186] on icon at bounding box center [49, 186] width 7 height 8
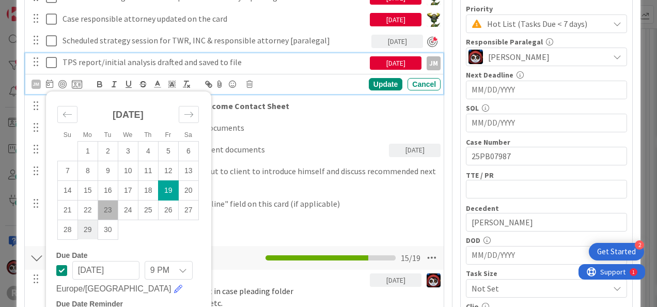
scroll to position [239, 0]
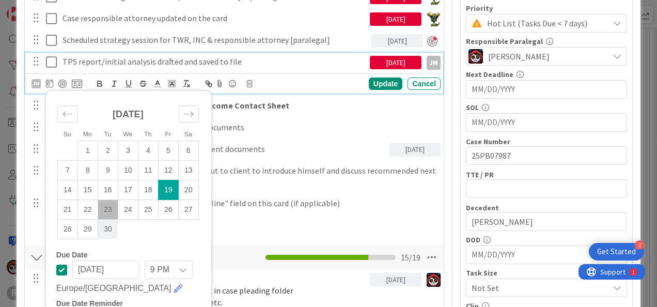
click at [103, 226] on td "30" at bounding box center [108, 229] width 20 height 20
type input "[DATE]"
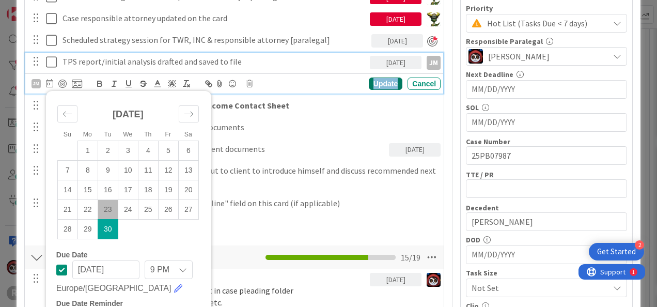
click at [388, 79] on div "Update" at bounding box center [386, 84] width 34 height 12
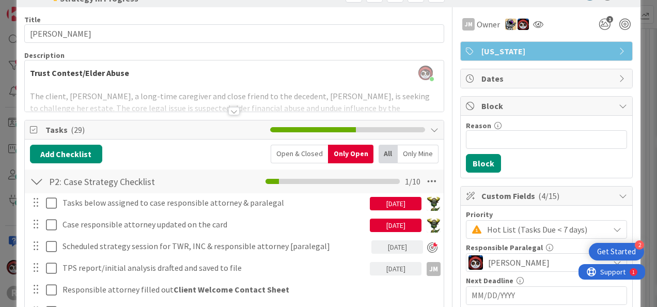
scroll to position [33, 0]
click at [232, 112] on div at bounding box center [233, 111] width 11 height 8
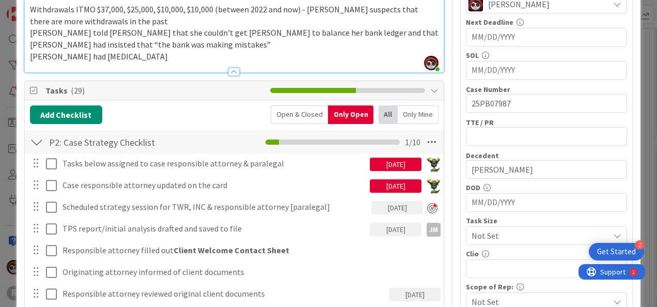
scroll to position [291, 0]
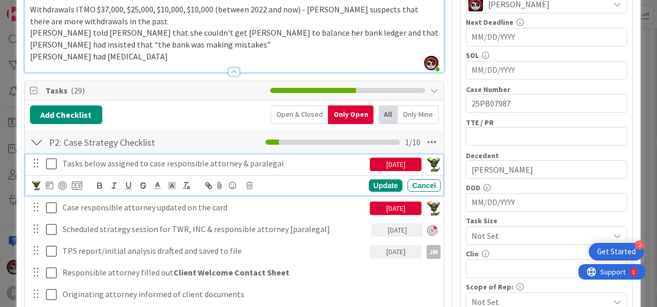
click at [54, 158] on icon at bounding box center [51, 164] width 11 height 12
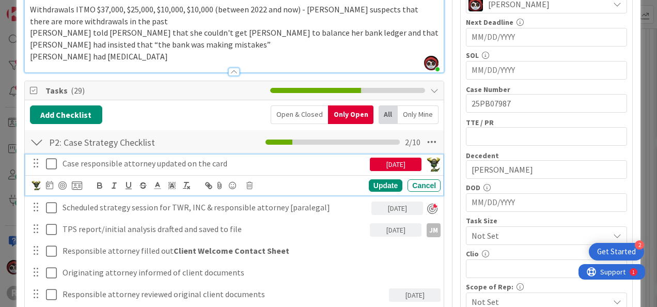
click at [51, 158] on icon at bounding box center [51, 164] width 11 height 12
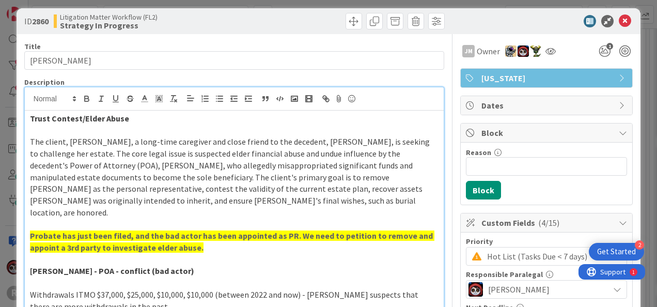
scroll to position [0, 0]
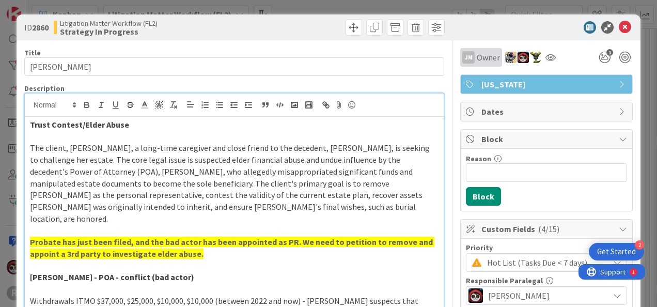
click at [492, 58] on span "Owner" at bounding box center [488, 57] width 23 height 12
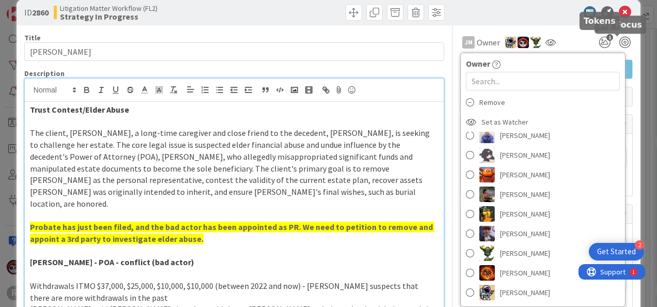
scroll to position [16, 0]
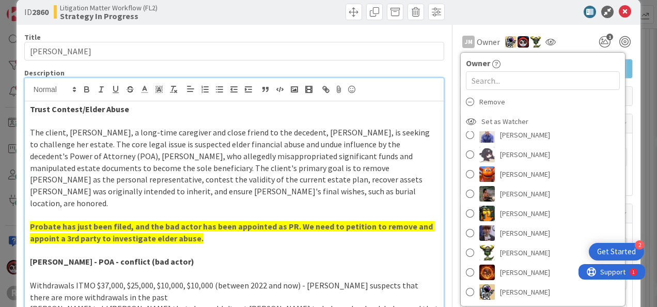
click at [565, 29] on div "JM Owner Owner Remove Set as Watcher Jasmin Sanchez Devine Gines JM Jeff Myers …" at bounding box center [546, 38] width 173 height 26
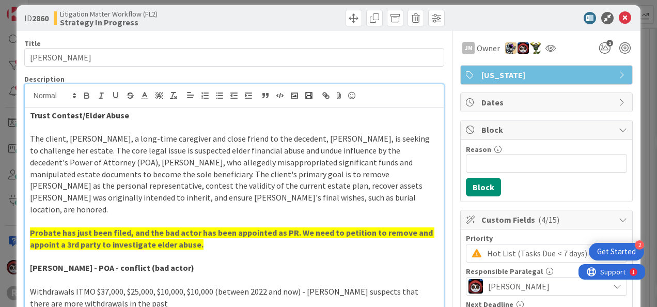
scroll to position [0, 0]
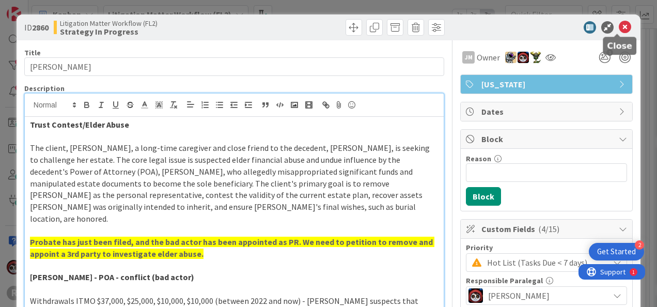
click at [619, 26] on icon at bounding box center [625, 27] width 12 height 12
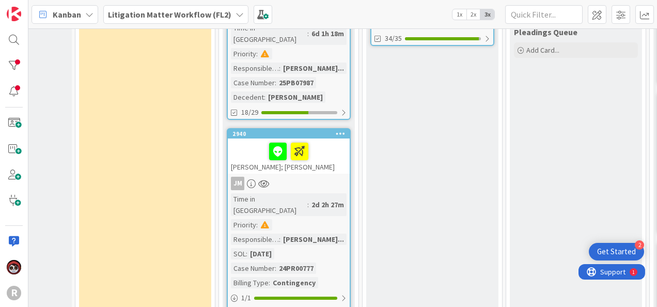
scroll to position [551, 93]
click at [336, 176] on div "JM" at bounding box center [289, 182] width 122 height 13
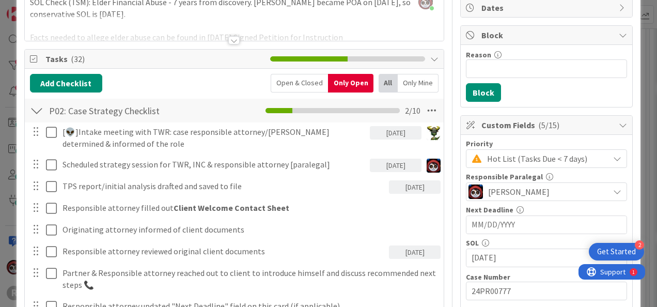
scroll to position [103, 0]
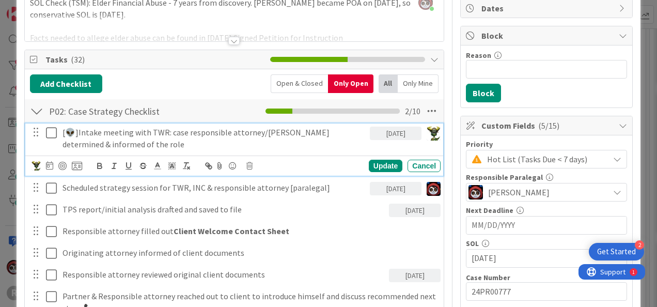
click at [51, 129] on icon at bounding box center [51, 133] width 11 height 12
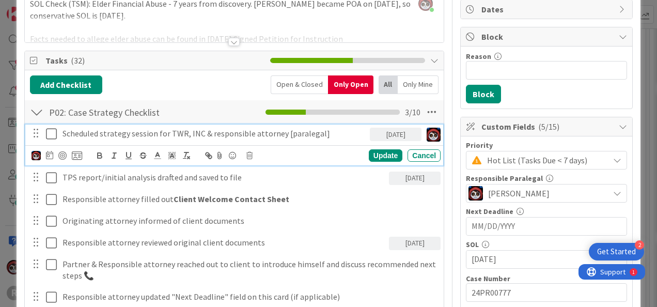
scroll to position [102, 0]
click at [137, 133] on p "Scheduled strategy session for TWR, INC & responsible attorney [paralegal]" at bounding box center [214, 134] width 303 height 12
click at [49, 155] on icon at bounding box center [49, 155] width 7 height 8
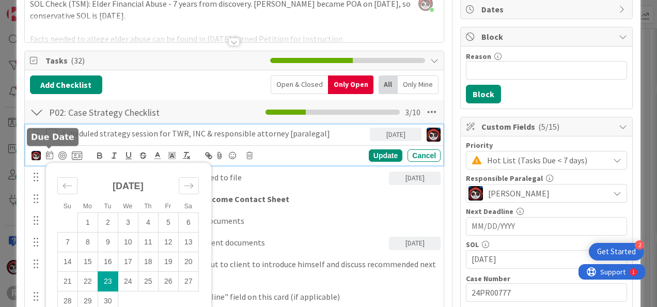
click at [49, 155] on icon at bounding box center [49, 155] width 7 height 8
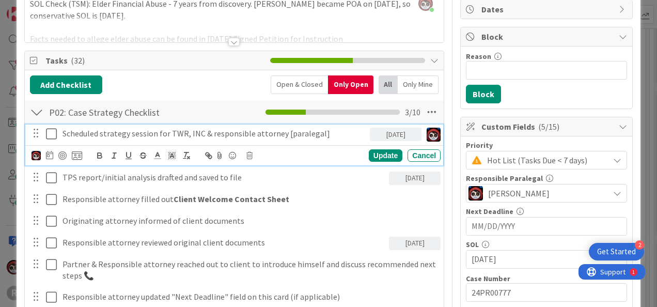
scroll to position [103, 0]
click at [327, 135] on p "Scheduled strategy session for TWR, INC & responsible attorney [paralegal]" at bounding box center [214, 133] width 303 height 12
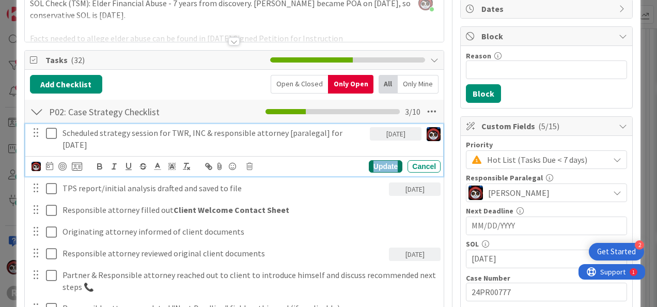
click at [372, 165] on div "Update" at bounding box center [386, 166] width 34 height 12
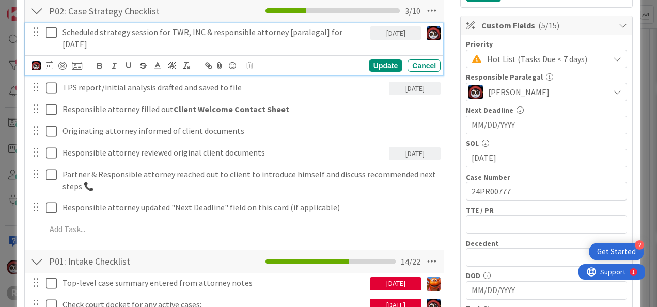
click at [217, 32] on p "Scheduled strategy session for TWR, INC & responsible attorney [paralegal] for …" at bounding box center [214, 37] width 303 height 23
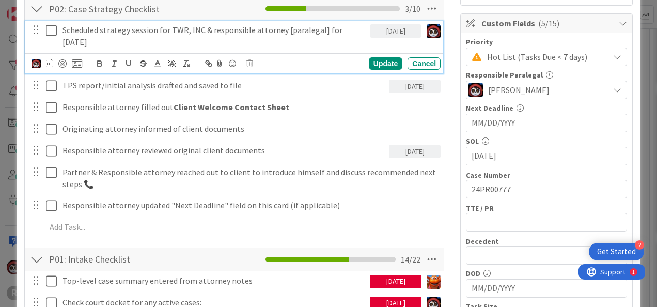
scroll to position [206, 0]
click at [62, 61] on div at bounding box center [62, 63] width 8 height 8
click at [381, 58] on div "Update" at bounding box center [386, 63] width 34 height 12
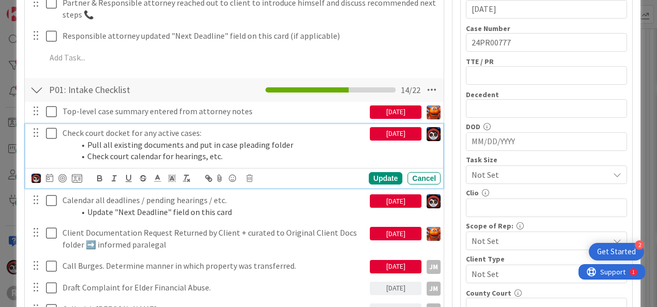
click at [114, 141] on li "Pull all existing documents and put in case pleading folder" at bounding box center [220, 145] width 291 height 12
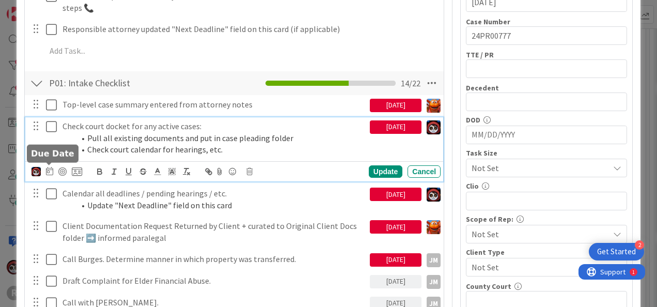
click at [49, 171] on icon at bounding box center [49, 171] width 7 height 8
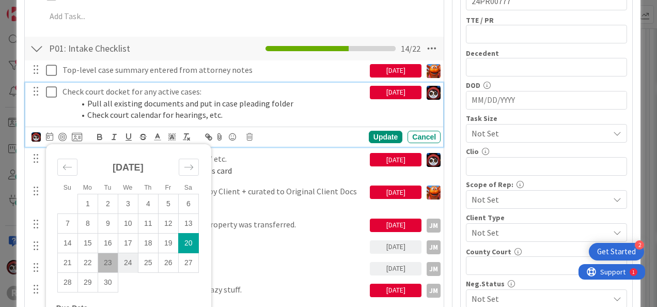
click at [127, 271] on tbody "1 2 3 4 5 6 7 8 9 10 11 12 13 14 15 16 17 18 19 20 21 22 23 24 25 26 27 28 29 30" at bounding box center [127, 243] width 141 height 98
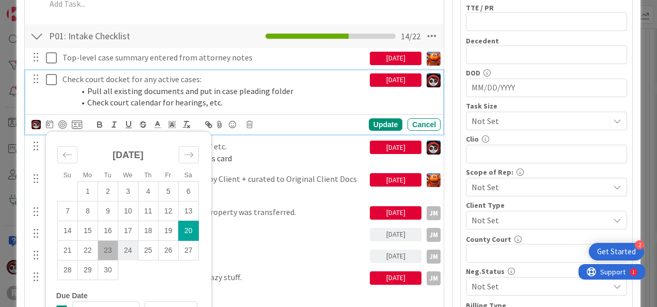
click at [128, 253] on td "24" at bounding box center [128, 251] width 20 height 20
type input "[DATE]"
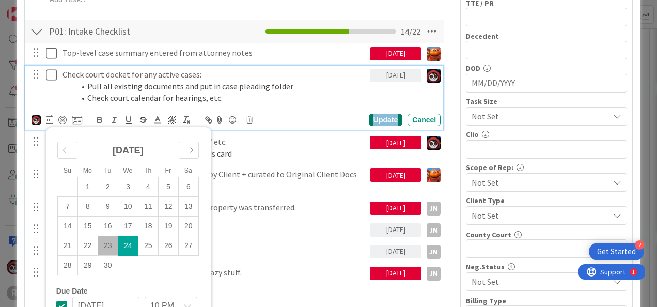
click at [369, 118] on div "Update" at bounding box center [386, 120] width 34 height 12
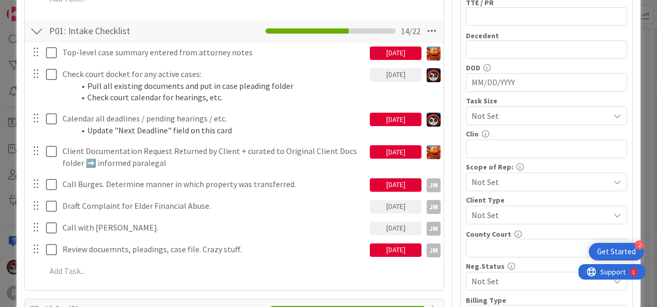
scroll to position [411, 0]
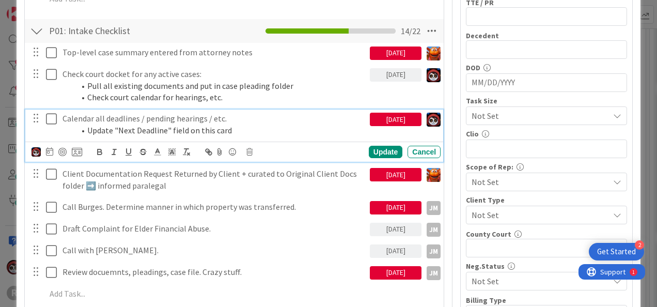
click at [116, 116] on p "Calendar all deadlines / pending hearings / etc." at bounding box center [214, 119] width 303 height 12
click at [48, 151] on icon at bounding box center [49, 151] width 7 height 8
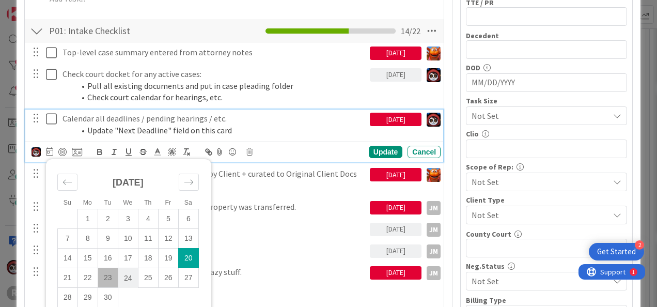
click at [125, 278] on td "24" at bounding box center [128, 278] width 20 height 20
type input "[DATE]"
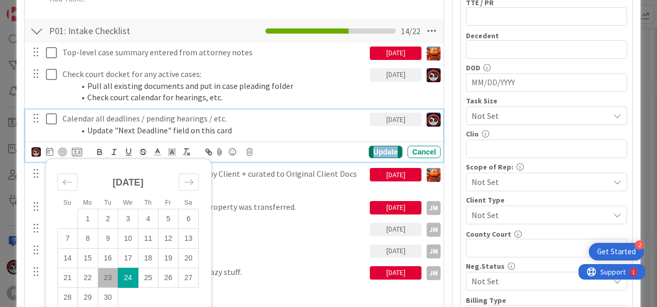
click at [373, 153] on div "Update" at bounding box center [386, 152] width 34 height 12
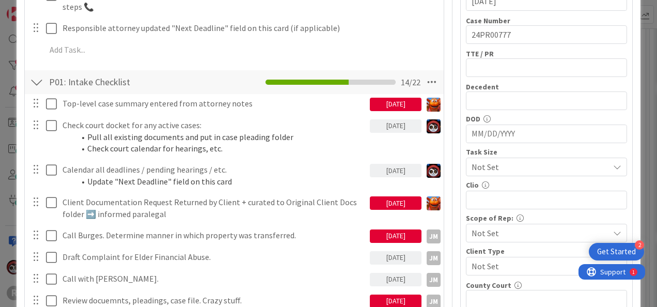
scroll to position [360, 0]
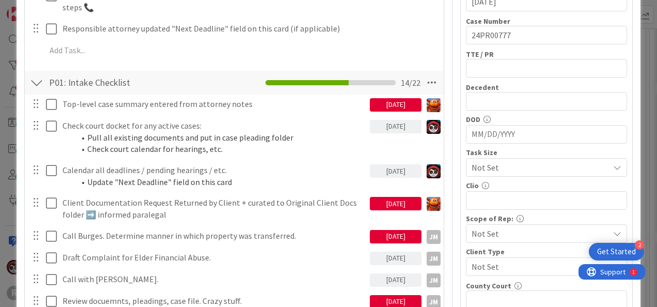
click at [381, 103] on div "[DATE]" at bounding box center [396, 104] width 52 height 13
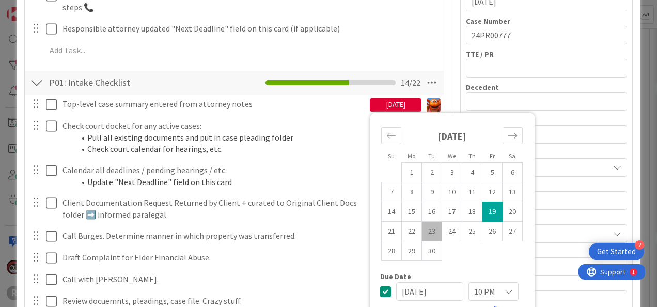
click at [426, 231] on td "23" at bounding box center [432, 231] width 20 height 20
type input "[DATE]"
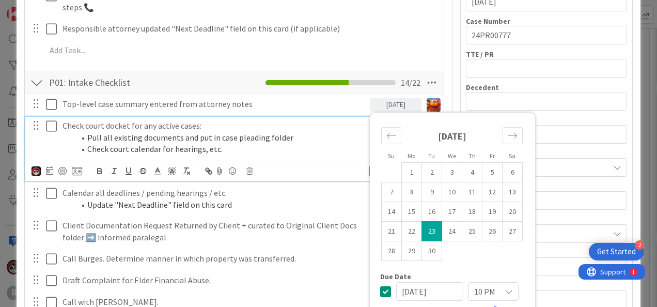
click at [296, 146] on li "Check court calendar for hearings, etc." at bounding box center [220, 149] width 291 height 12
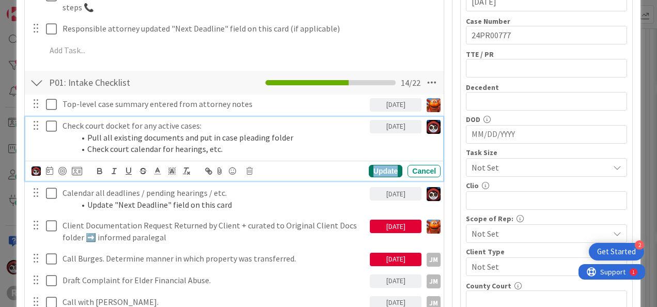
click at [369, 168] on div "Update" at bounding box center [386, 171] width 34 height 12
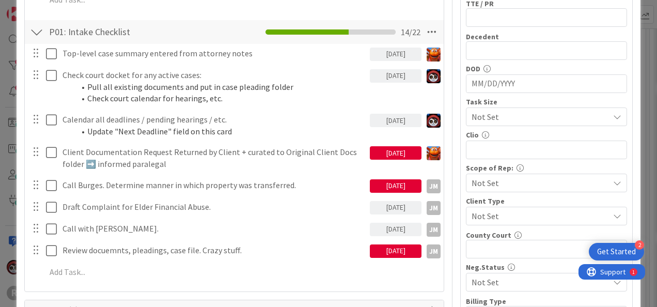
scroll to position [411, 0]
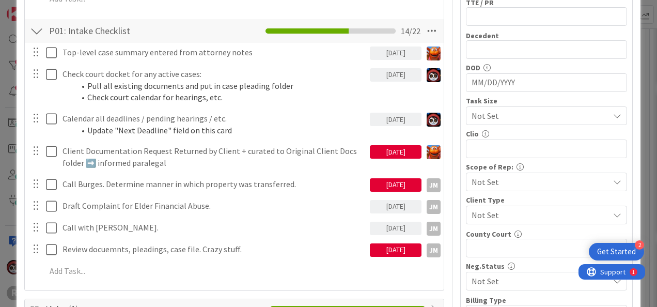
click at [384, 155] on div "[DATE]" at bounding box center [396, 151] width 52 height 13
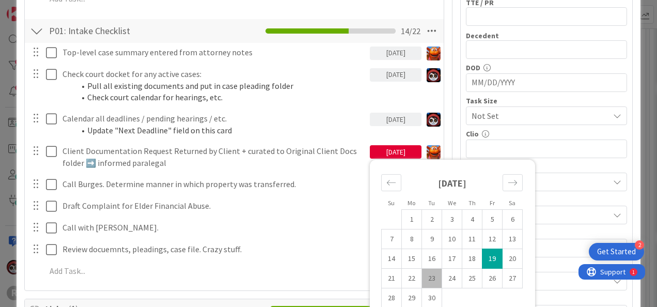
click at [423, 275] on td "23" at bounding box center [432, 279] width 20 height 20
type input "[DATE]"
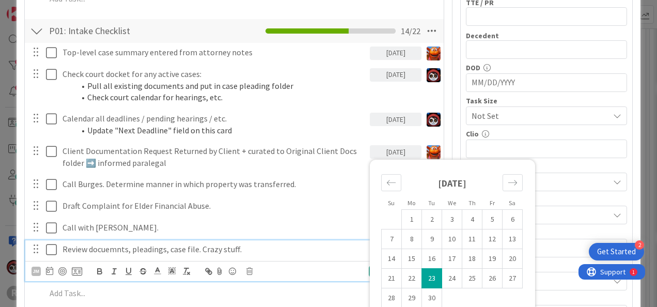
click at [196, 254] on div "Review docuemnts, pleadings, case file. Crazy stuff." at bounding box center [214, 249] width 312 height 18
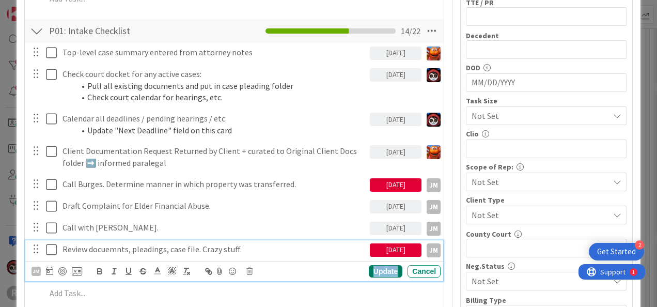
click at [384, 270] on div "Update" at bounding box center [386, 271] width 34 height 12
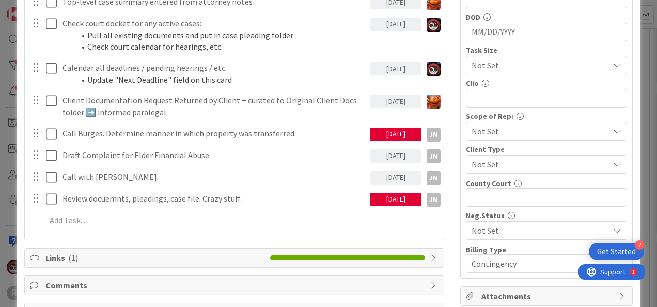
scroll to position [463, 0]
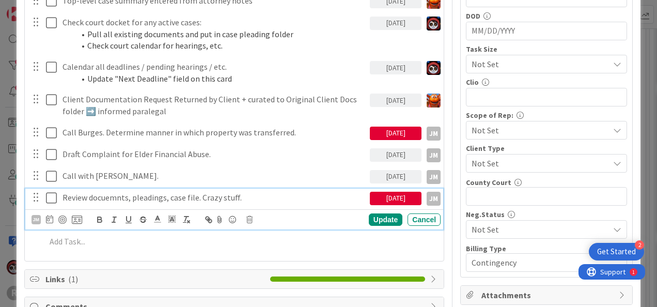
click at [159, 195] on p "Review docuemnts, pleadings, case file. Crazy stuff." at bounding box center [214, 198] width 303 height 12
click at [368, 210] on div "JM Update Cancel" at bounding box center [234, 219] width 418 height 20
click at [375, 217] on div "Update" at bounding box center [386, 219] width 34 height 12
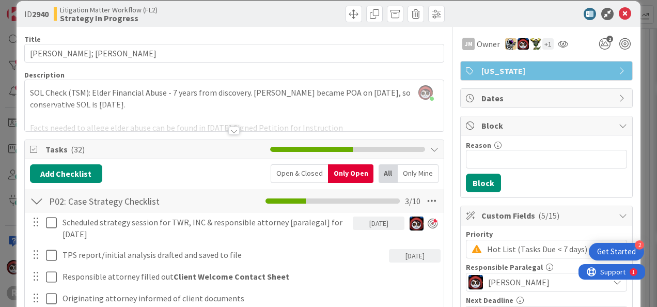
scroll to position [0, 0]
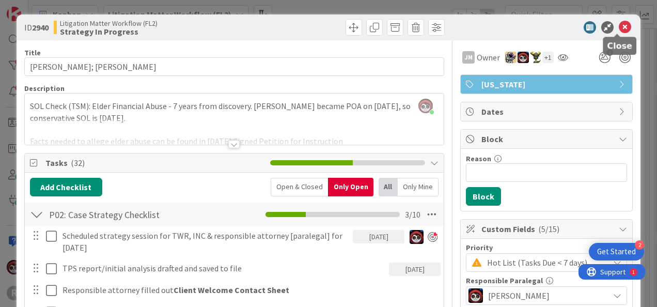
click at [619, 28] on icon at bounding box center [625, 27] width 12 height 12
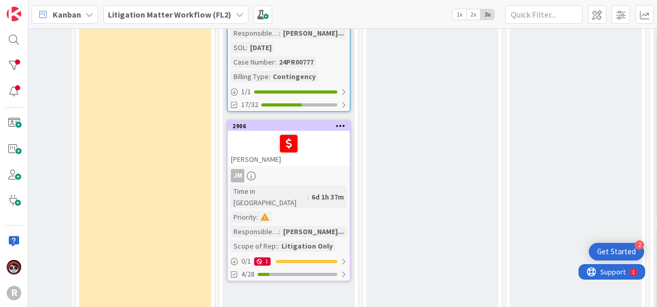
scroll to position [757, 93]
click at [316, 169] on div "JM" at bounding box center [289, 175] width 122 height 13
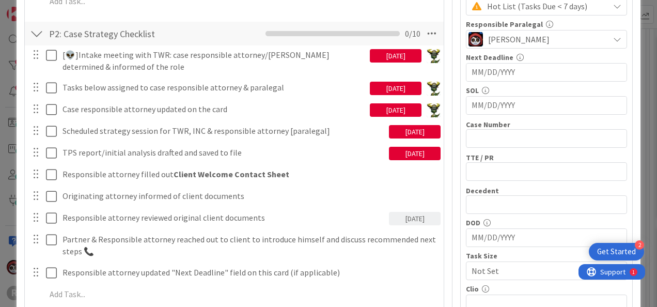
scroll to position [258, 0]
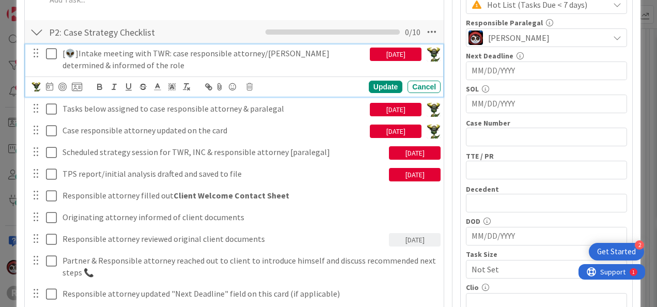
click at [50, 54] on icon at bounding box center [51, 54] width 11 height 12
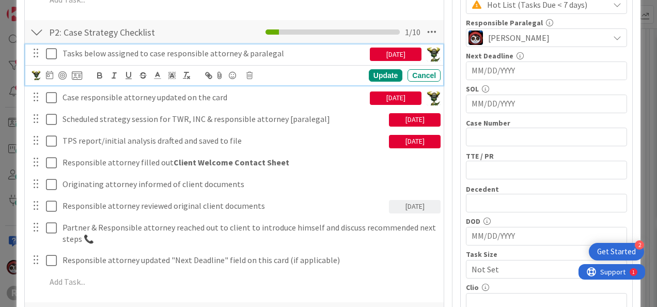
click at [50, 54] on icon at bounding box center [51, 54] width 11 height 12
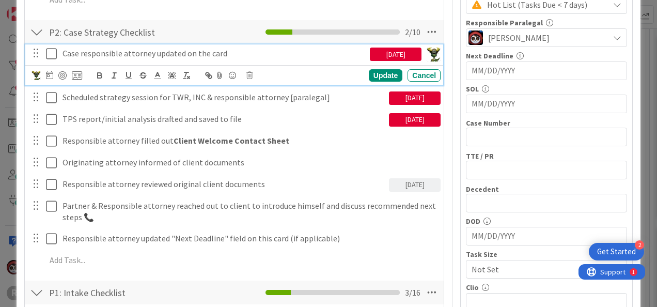
click at [49, 52] on icon at bounding box center [51, 54] width 11 height 12
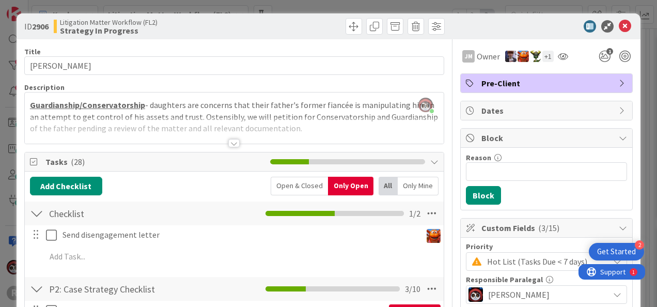
scroll to position [0, 0]
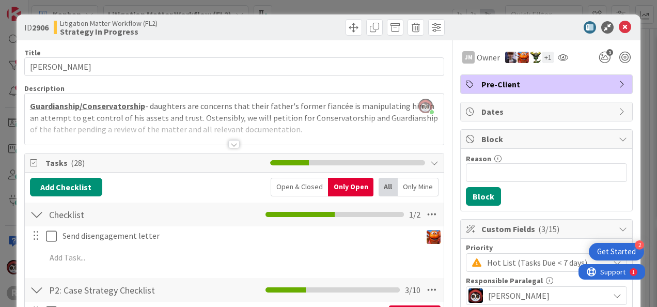
click at [543, 58] on div "+ 1" at bounding box center [548, 57] width 11 height 11
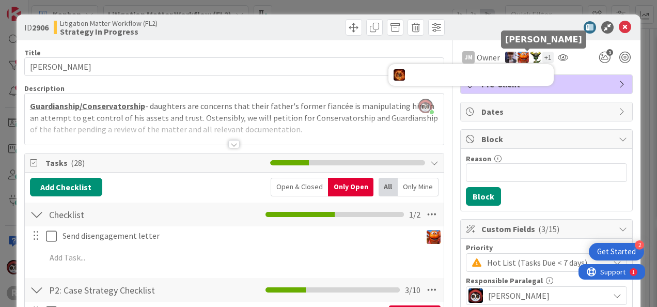
click at [530, 59] on img at bounding box center [535, 57] width 11 height 11
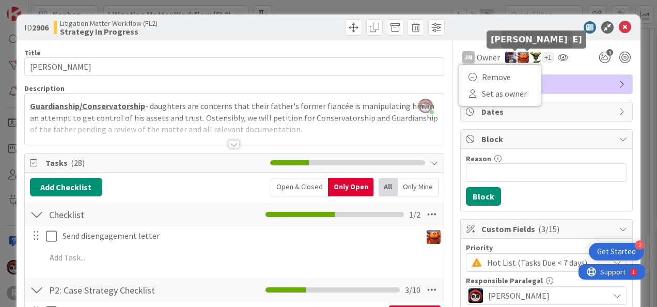
click at [519, 59] on img at bounding box center [523, 57] width 11 height 11
click at [507, 57] on img at bounding box center [510, 57] width 11 height 11
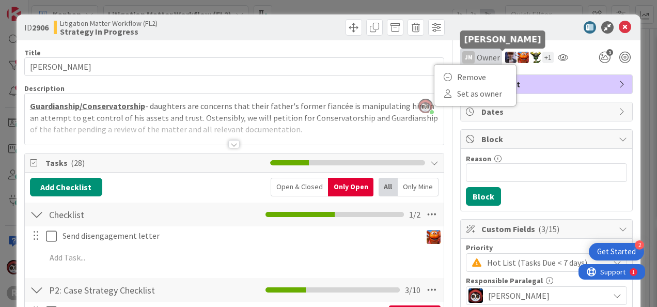
click at [482, 53] on span "Owner" at bounding box center [488, 57] width 23 height 12
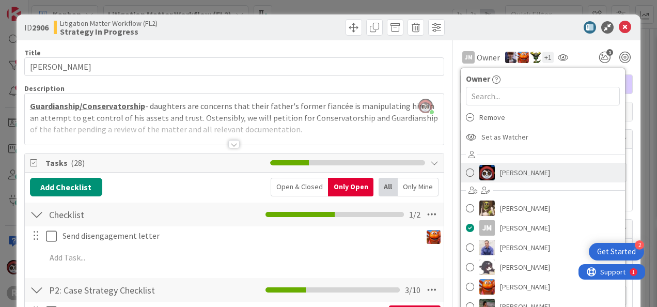
click at [466, 170] on span at bounding box center [470, 173] width 8 height 16
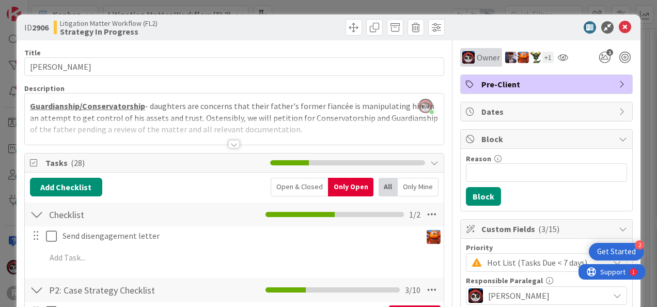
click at [477, 54] on span "Owner" at bounding box center [488, 57] width 23 height 12
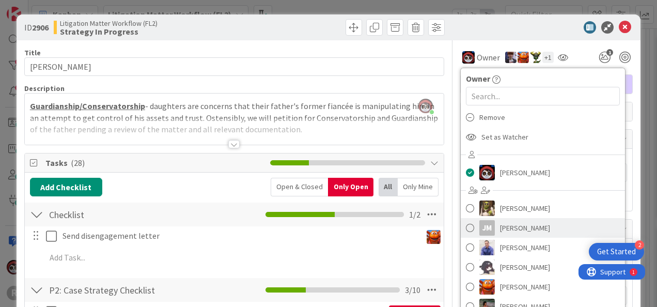
click at [466, 225] on span at bounding box center [470, 228] width 8 height 16
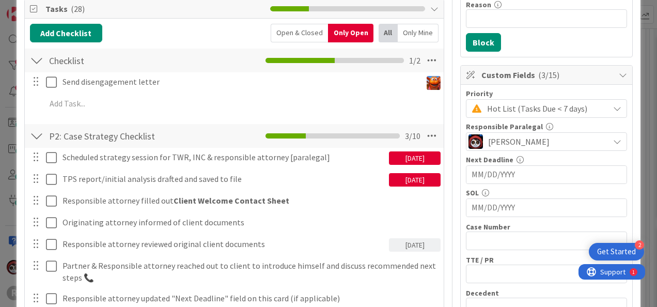
scroll to position [155, 0]
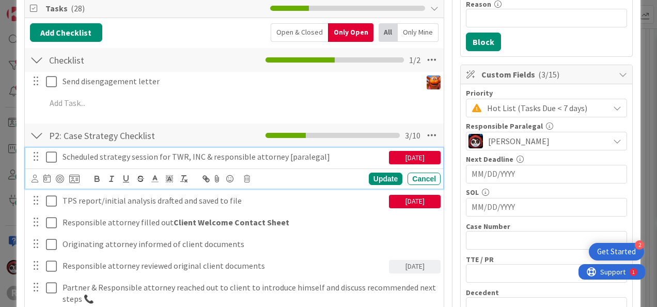
click at [83, 158] on p "Scheduled strategy session for TWR, INC & responsible attorney [paralegal]" at bounding box center [224, 157] width 322 height 12
click at [59, 178] on div at bounding box center [60, 179] width 8 height 8
click at [379, 177] on div "Update" at bounding box center [386, 179] width 34 height 12
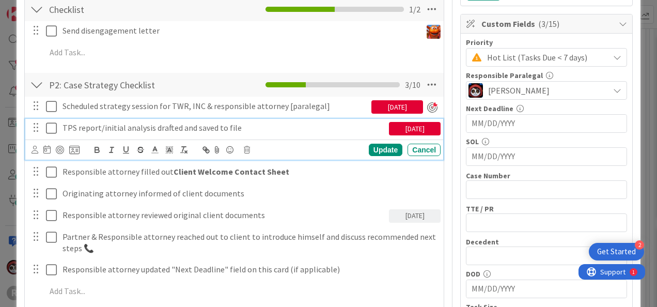
click at [219, 132] on p "TPS report/initial analysis drafted and saved to file" at bounding box center [224, 128] width 322 height 12
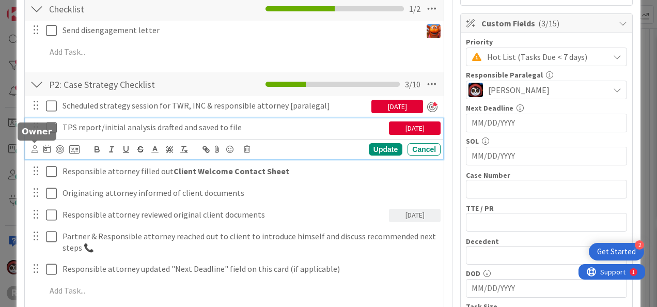
click at [35, 149] on icon at bounding box center [35, 149] width 7 height 8
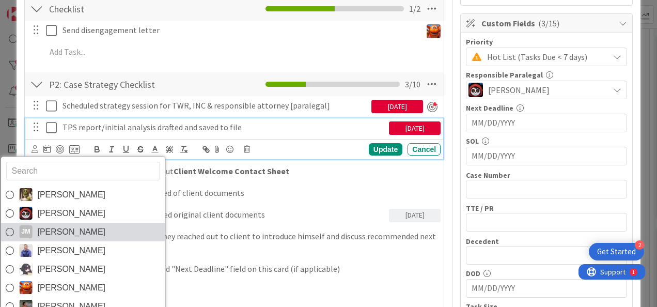
click at [62, 231] on span "[PERSON_NAME]" at bounding box center [71, 232] width 68 height 16
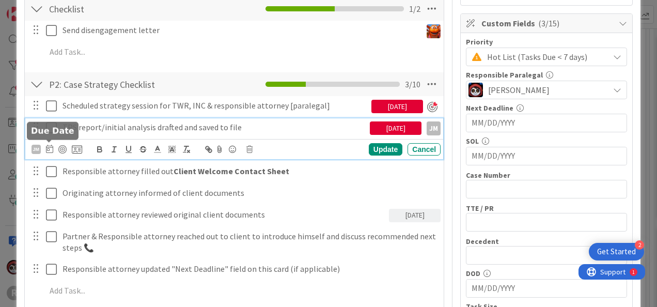
click at [49, 145] on icon at bounding box center [49, 149] width 7 height 8
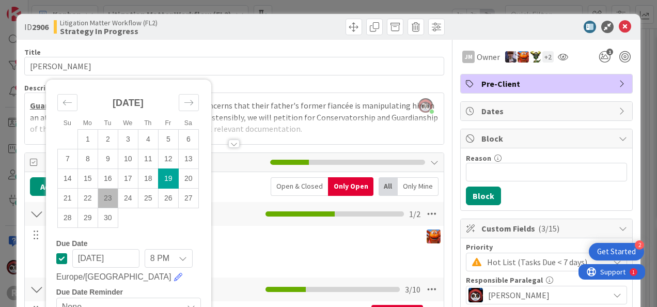
scroll to position [0, 0]
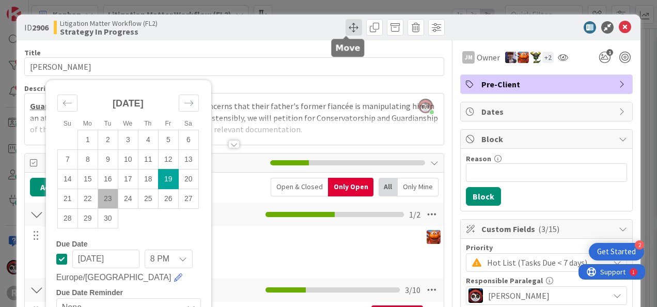
click at [349, 25] on span at bounding box center [354, 27] width 17 height 17
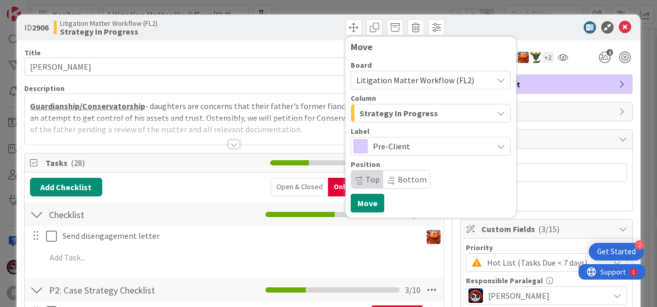
click at [386, 115] on span "Strategy In Progress" at bounding box center [399, 112] width 79 height 13
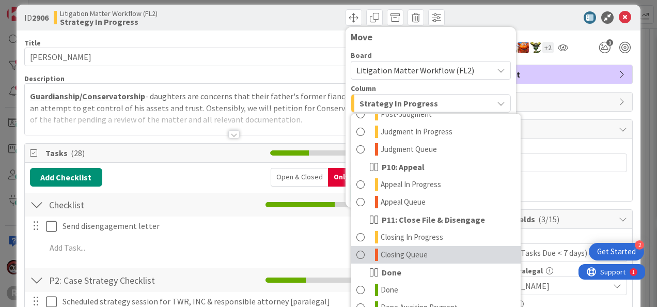
scroll to position [10, 0]
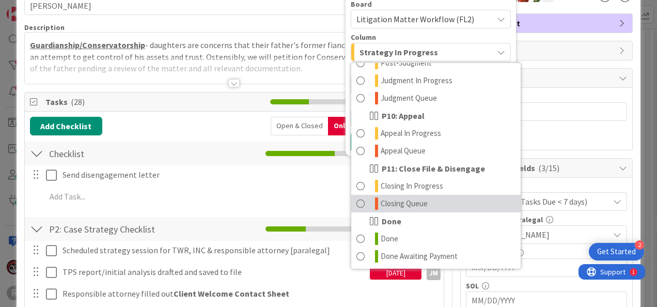
click at [357, 203] on span at bounding box center [361, 203] width 8 height 12
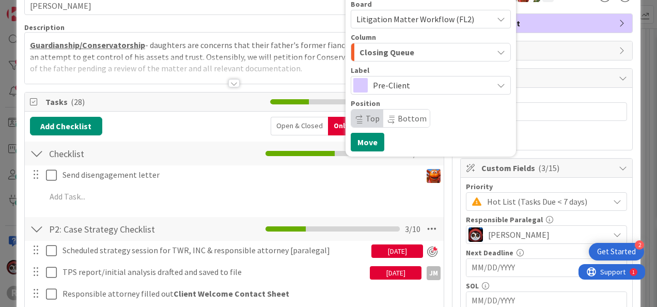
scroll to position [61, 0]
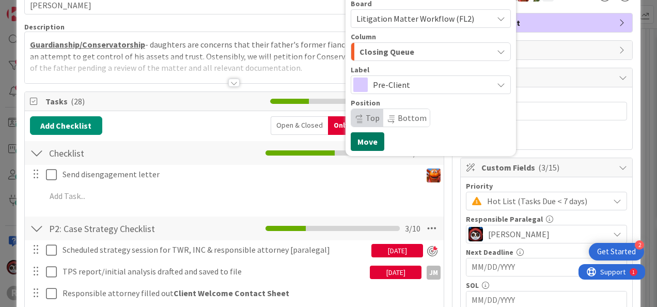
click at [358, 140] on button "Move" at bounding box center [368, 141] width 34 height 19
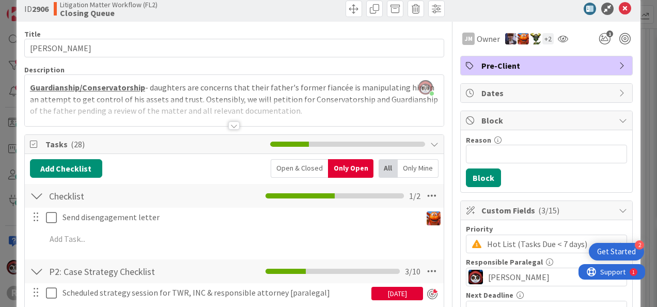
scroll to position [0, 0]
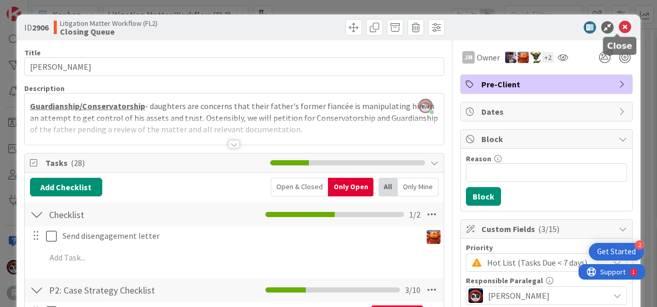
click at [619, 26] on icon at bounding box center [625, 27] width 12 height 12
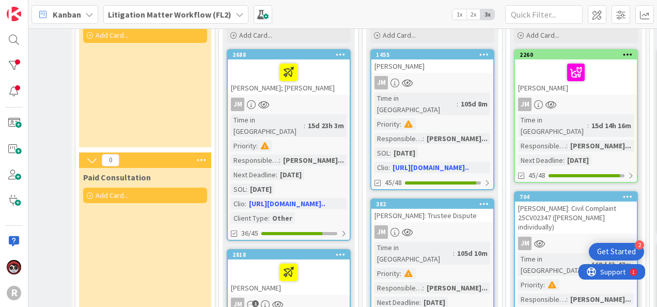
scroll to position [0, 93]
